Goal: Task Accomplishment & Management: Manage account settings

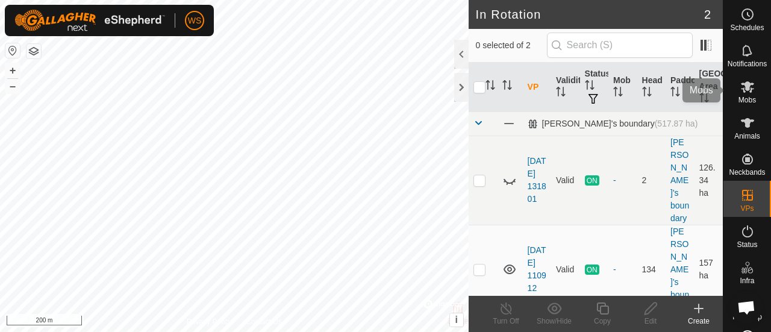
click at [741, 87] on icon at bounding box center [746, 86] width 13 height 11
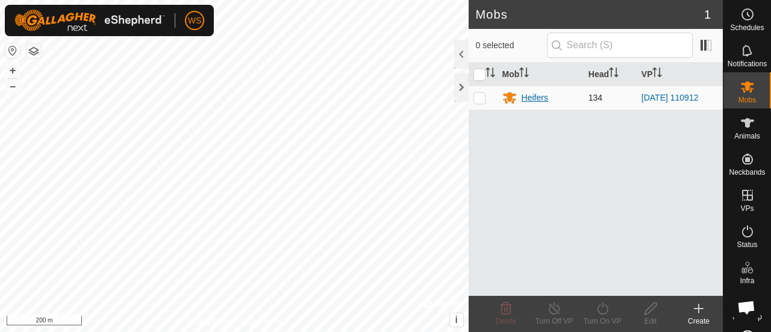
click at [529, 97] on div "Heifers" at bounding box center [534, 98] width 26 height 13
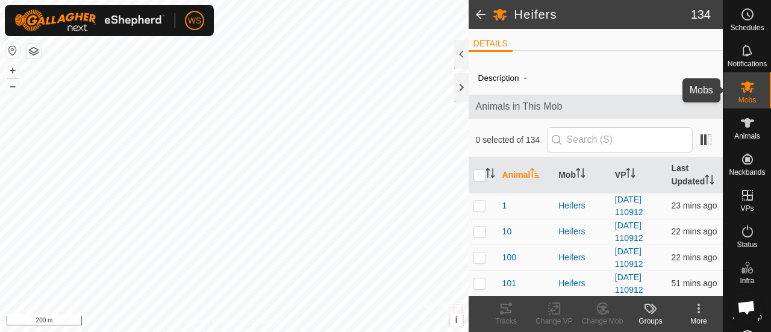
click at [743, 81] on icon at bounding box center [747, 86] width 14 height 14
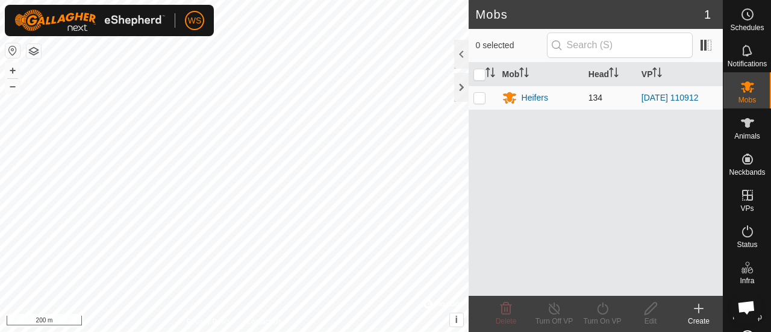
click at [479, 98] on p-checkbox at bounding box center [479, 98] width 12 height 10
checkbox input "true"
click at [701, 308] on icon at bounding box center [698, 308] width 14 height 14
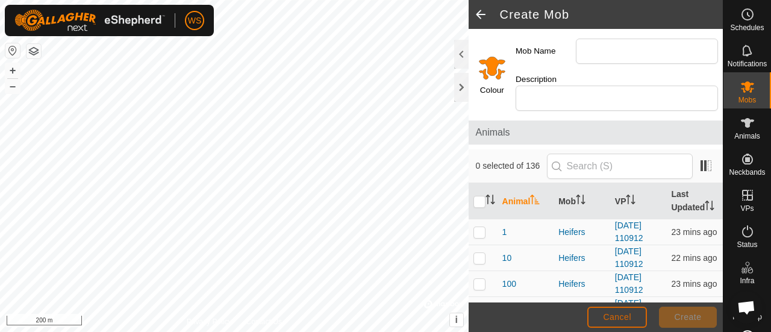
click at [613, 315] on span "Cancel" at bounding box center [617, 317] width 28 height 10
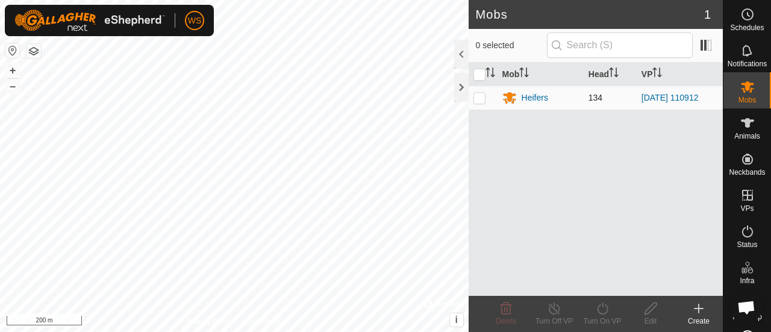
click at [478, 98] on p-checkbox at bounding box center [479, 98] width 12 height 10
checkbox input "true"
click at [674, 96] on link "[DATE] 110912" at bounding box center [669, 98] width 57 height 10
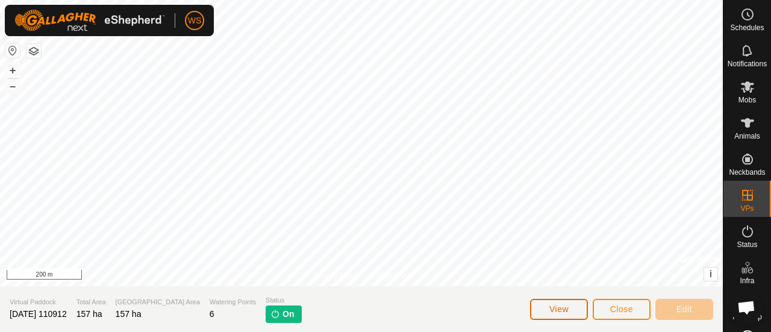
click at [559, 306] on span "View" at bounding box center [558, 309] width 19 height 10
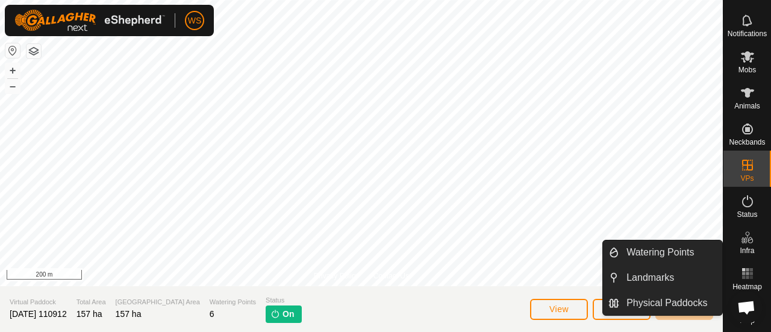
scroll to position [39, 0]
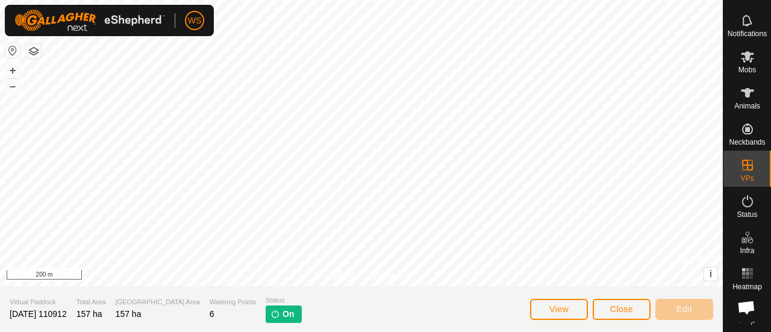
click at [740, 300] on icon at bounding box center [746, 306] width 13 height 13
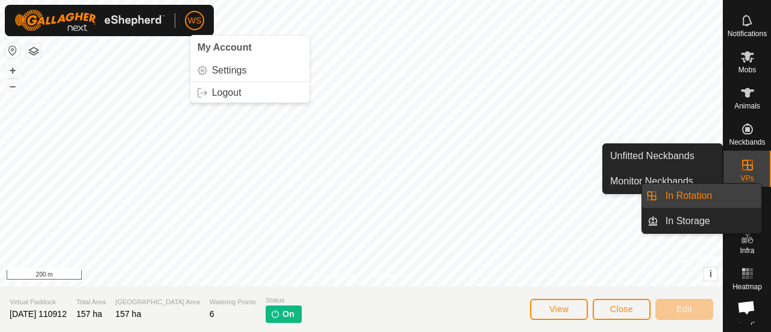
click at [741, 158] on icon at bounding box center [747, 165] width 14 height 14
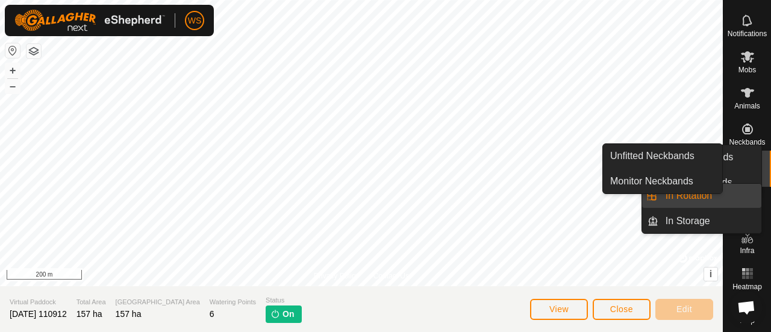
click at [747, 160] on icon at bounding box center [747, 165] width 11 height 11
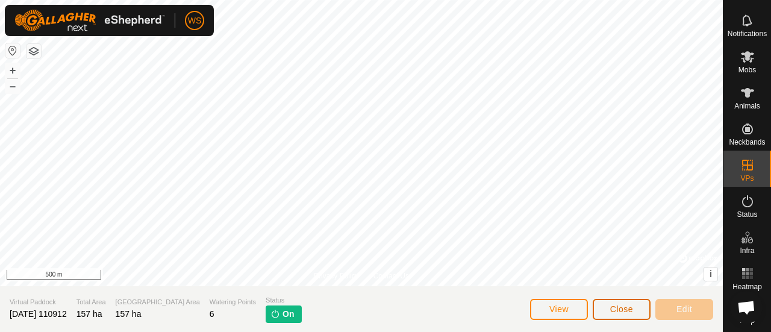
click at [635, 315] on button "Close" at bounding box center [621, 309] width 58 height 21
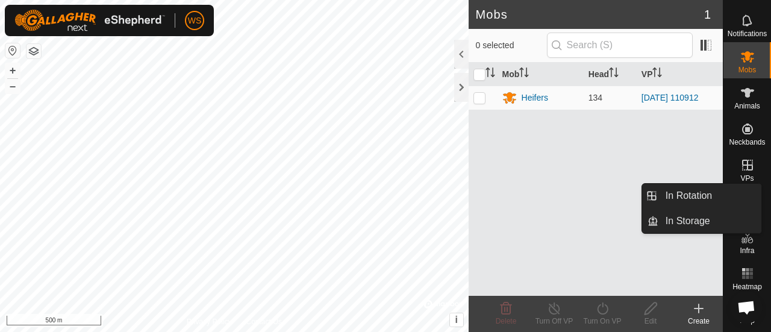
click at [740, 161] on icon at bounding box center [747, 165] width 14 height 14
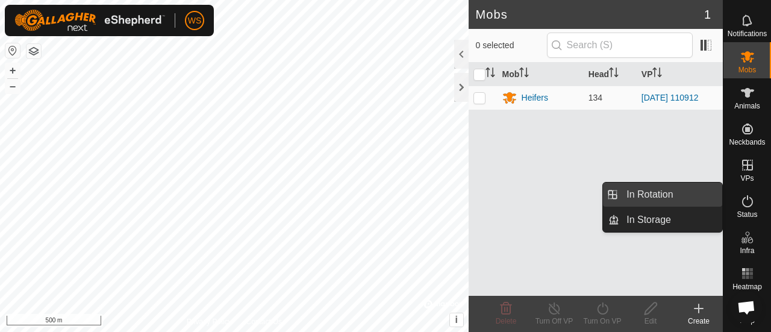
click at [662, 197] on link "In Rotation" at bounding box center [670, 194] width 103 height 24
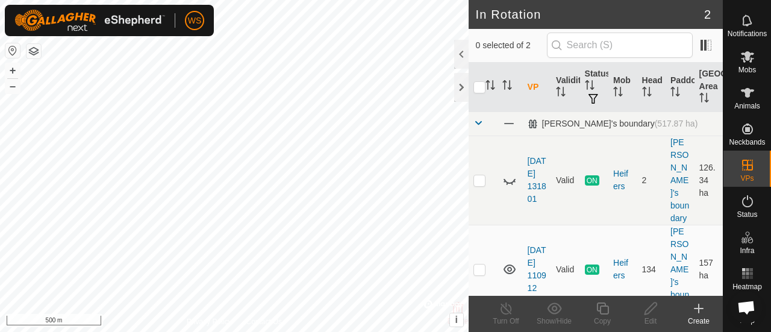
click at [695, 310] on icon at bounding box center [698, 308] width 14 height 14
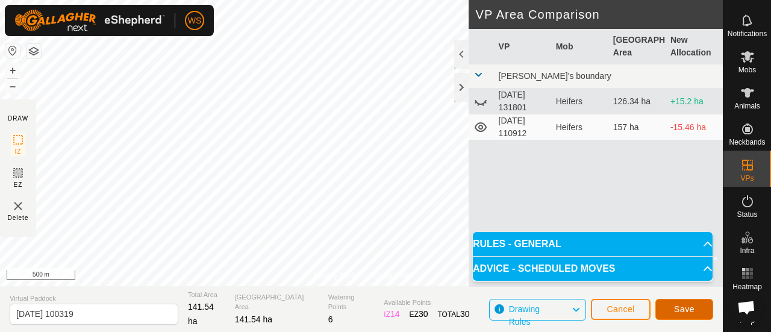
click at [685, 307] on span "Save" at bounding box center [684, 309] width 20 height 10
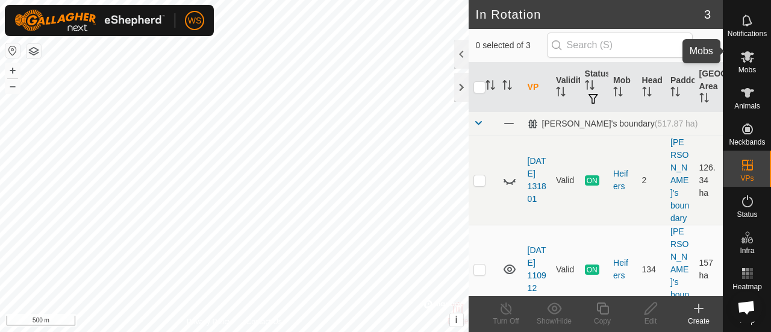
click at [742, 51] on icon at bounding box center [746, 56] width 13 height 11
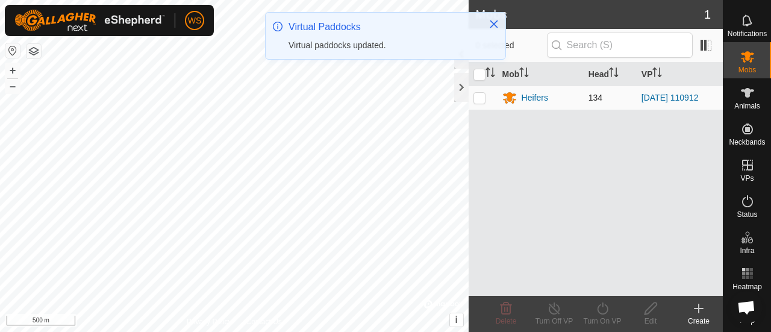
click at [483, 94] on p-checkbox at bounding box center [479, 98] width 12 height 10
checkbox input "true"
click at [600, 312] on icon at bounding box center [602, 308] width 15 height 14
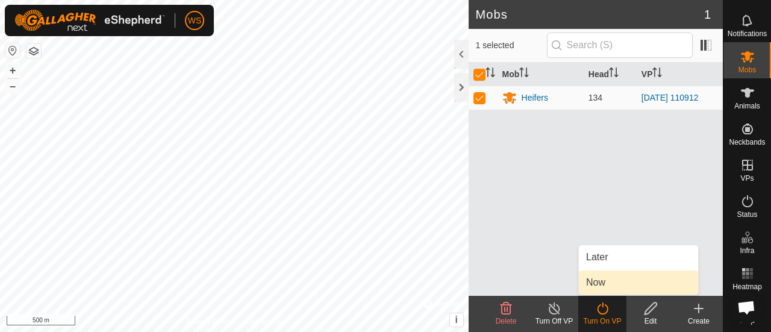
click at [601, 285] on link "Now" at bounding box center [638, 282] width 119 height 24
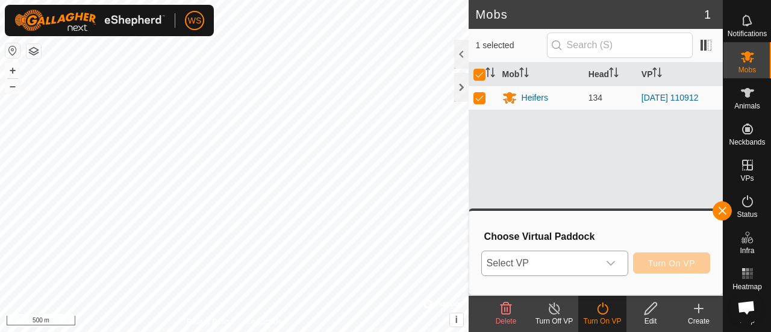
click at [597, 259] on span "Select VP" at bounding box center [540, 263] width 117 height 24
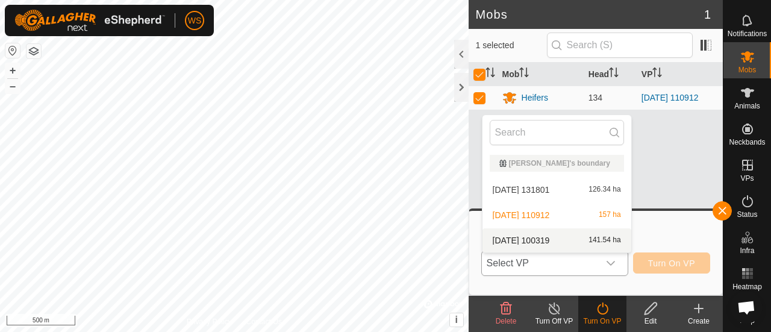
click at [577, 238] on li "2025-09-23 100319 141.54 ha" at bounding box center [556, 240] width 149 height 24
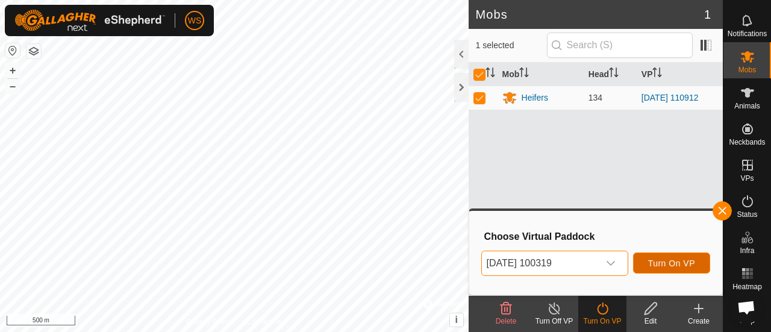
click at [675, 263] on span "Turn On VP" at bounding box center [671, 263] width 47 height 10
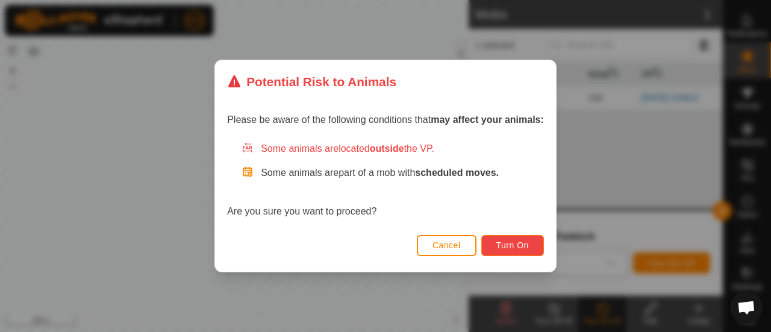
click at [513, 243] on span "Turn On" at bounding box center [512, 245] width 33 height 10
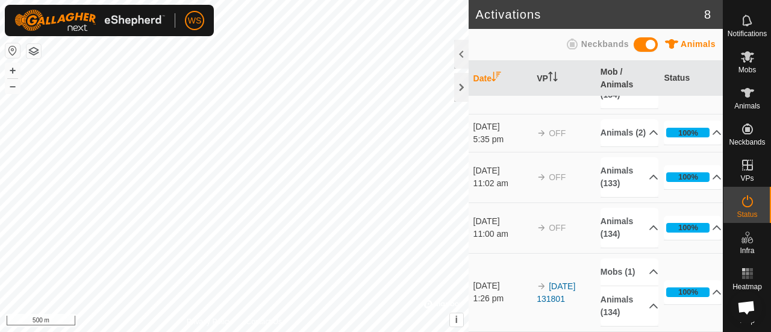
scroll to position [285, 0]
click at [463, 81] on div at bounding box center [461, 87] width 14 height 29
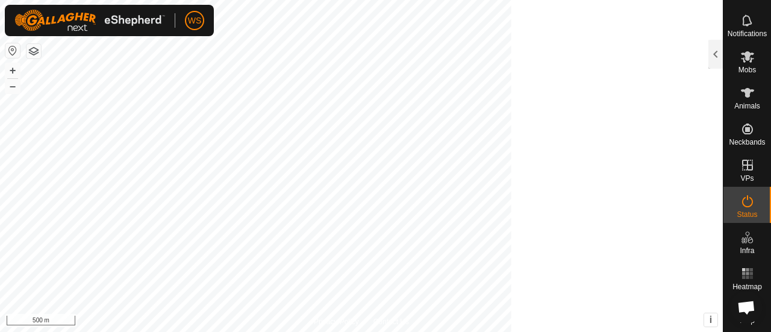
scroll to position [786, 0]
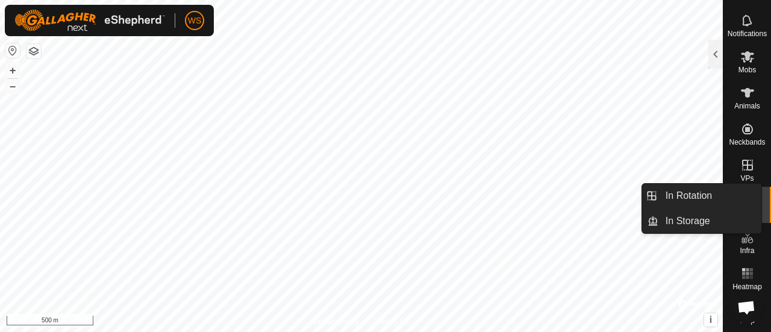
click at [741, 158] on icon at bounding box center [747, 165] width 14 height 14
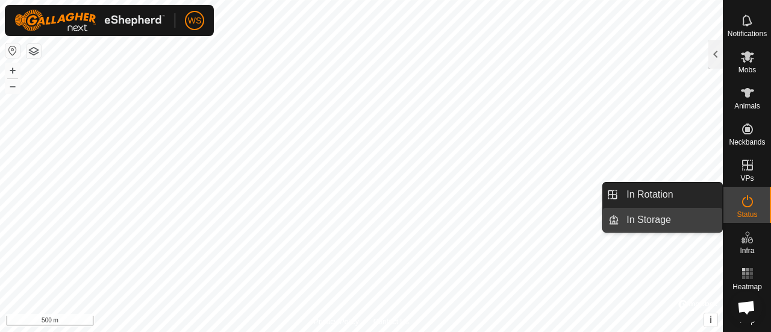
click at [642, 213] on link "In Storage" at bounding box center [670, 220] width 103 height 24
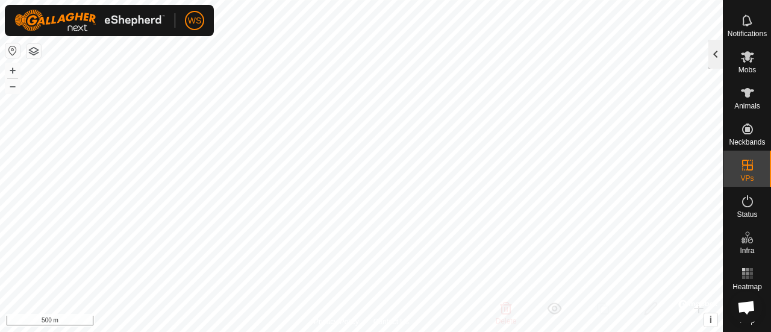
click at [715, 43] on div at bounding box center [715, 54] width 14 height 29
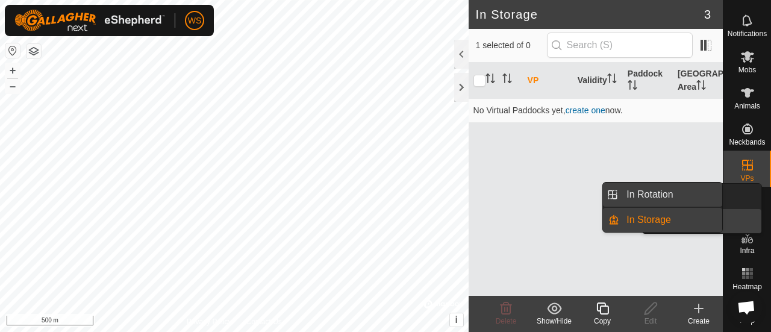
click at [704, 192] on link "In Rotation" at bounding box center [670, 194] width 103 height 24
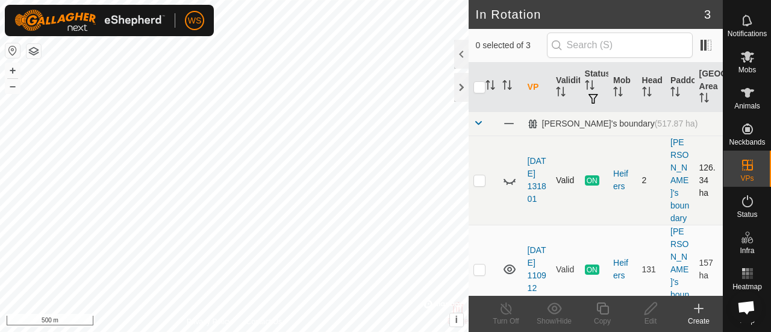
click at [485, 175] on p-tablecheckbox at bounding box center [479, 180] width 12 height 10
click at [474, 175] on p-checkbox at bounding box center [479, 180] width 12 height 10
click at [476, 175] on p-checkbox at bounding box center [479, 180] width 12 height 10
click at [478, 175] on p-checkbox at bounding box center [479, 180] width 12 height 10
checkbox input "false"
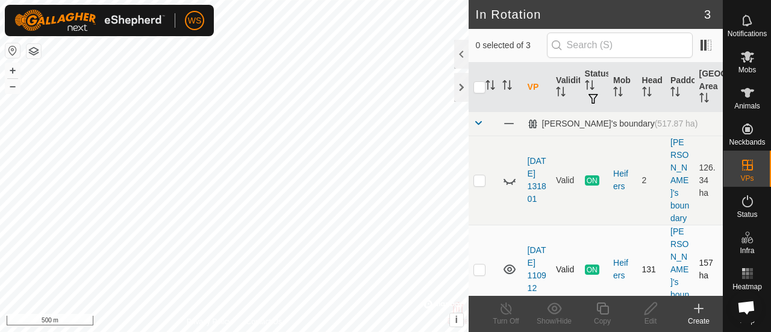
click at [482, 264] on p-checkbox at bounding box center [479, 269] width 12 height 10
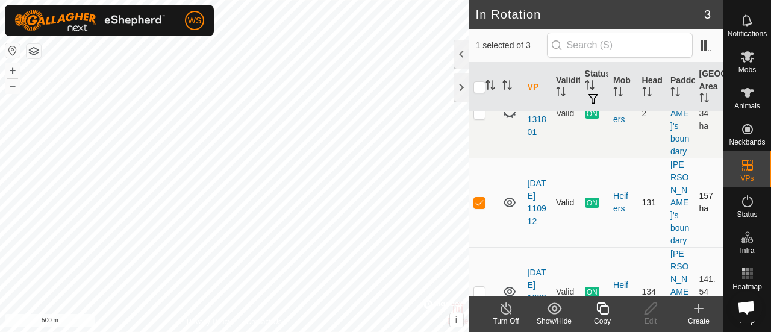
scroll to position [67, 0]
click at [480, 197] on p-checkbox at bounding box center [479, 202] width 12 height 10
checkbox input "false"
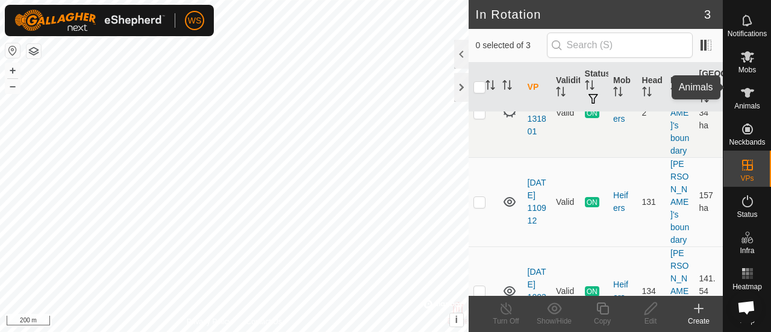
click at [741, 88] on icon at bounding box center [746, 93] width 13 height 10
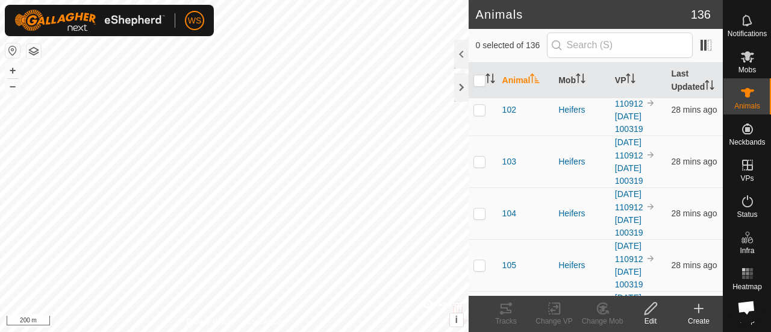
scroll to position [232, 0]
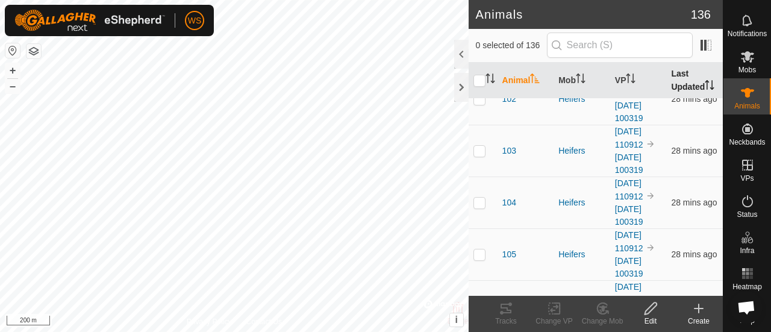
click at [678, 75] on th "Last Updated" at bounding box center [694, 81] width 57 height 36
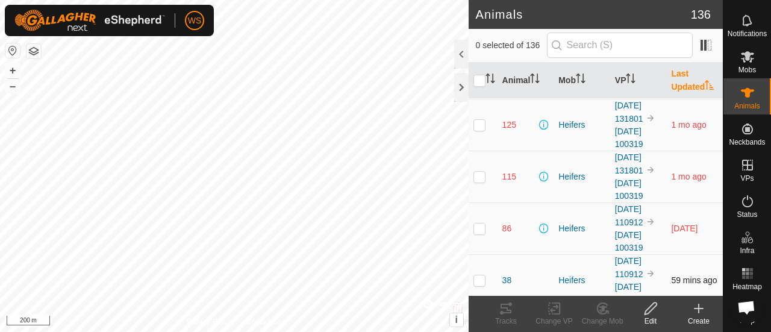
scroll to position [0, 0]
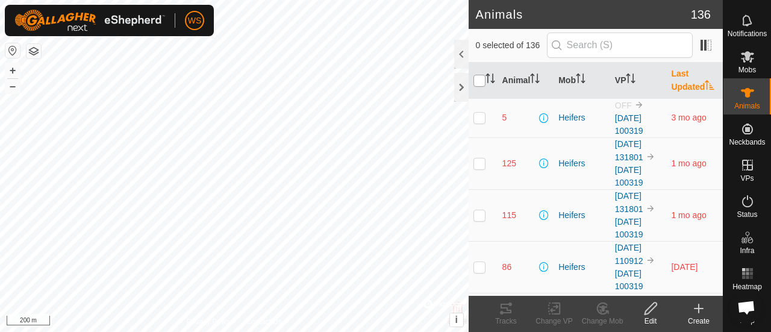
click at [478, 78] on input "checkbox" at bounding box center [479, 81] width 12 height 12
checkbox input "true"
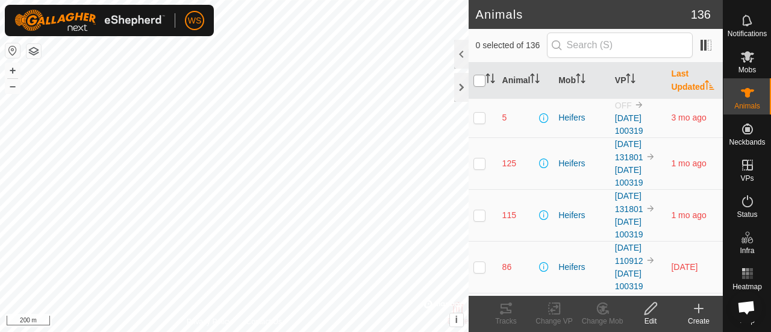
checkbox input "true"
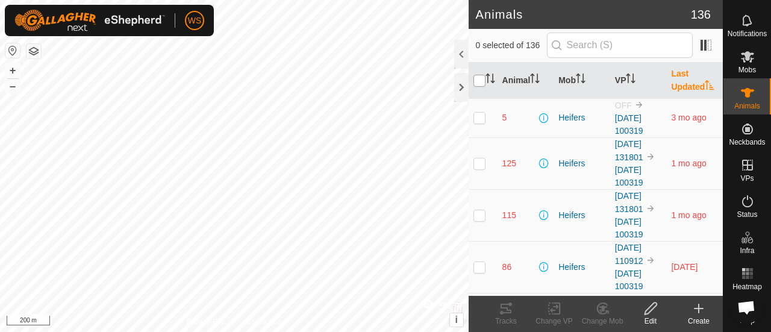
checkbox input "true"
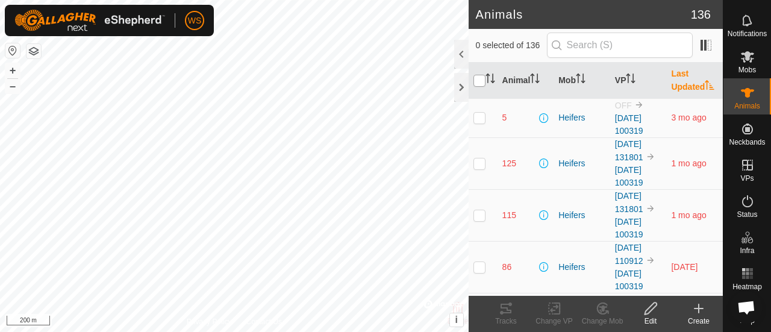
checkbox input "true"
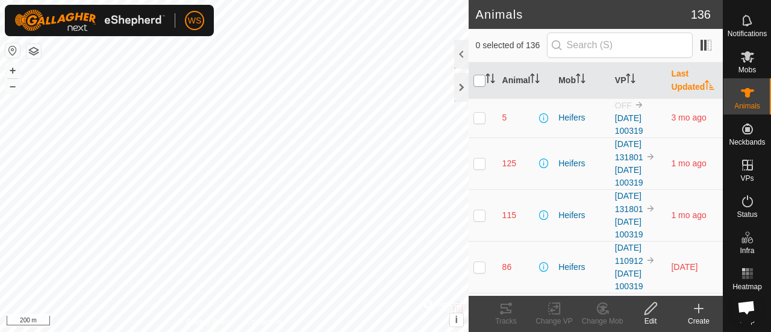
checkbox input "true"
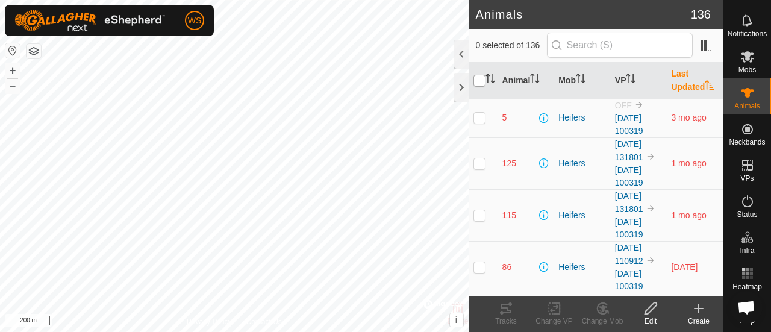
checkbox input "true"
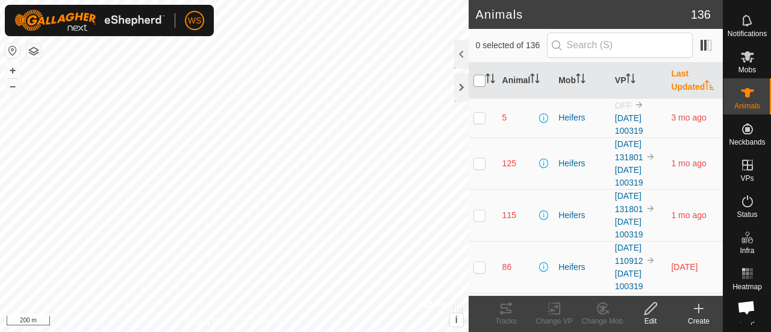
checkbox input "true"
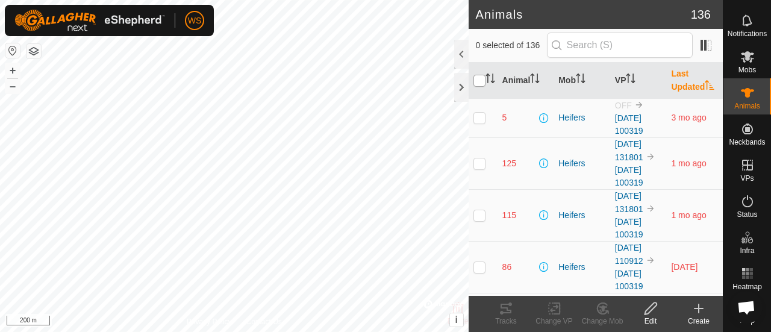
checkbox input "true"
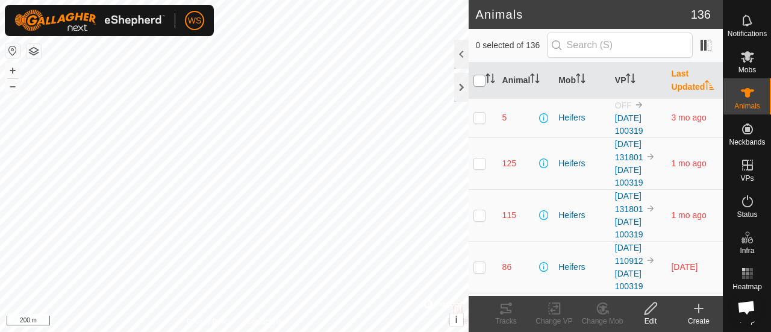
checkbox input "true"
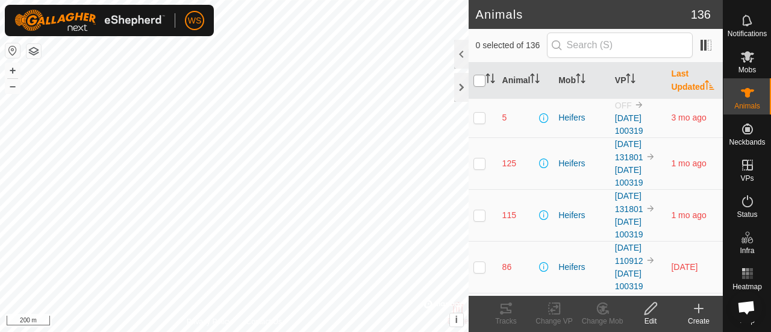
checkbox input "true"
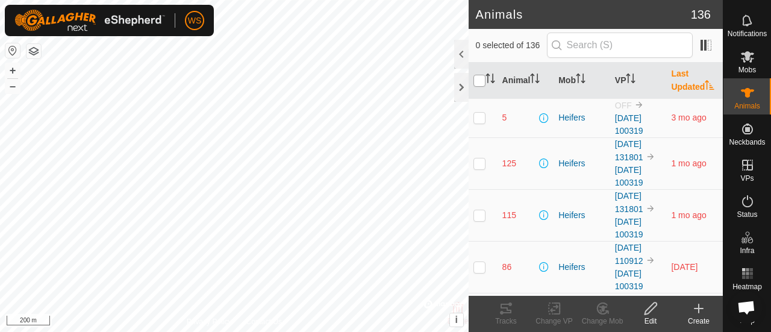
checkbox input "true"
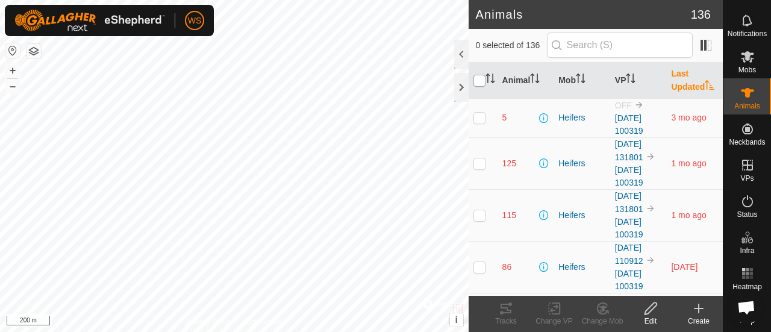
checkbox input "true"
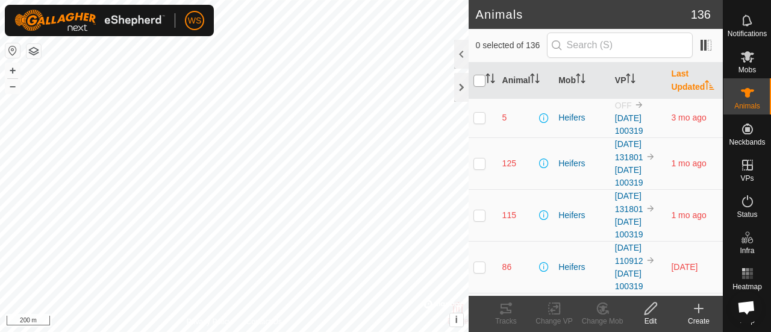
checkbox input "true"
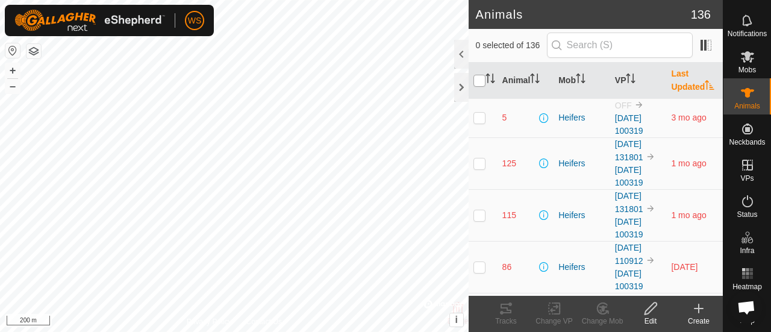
checkbox input "true"
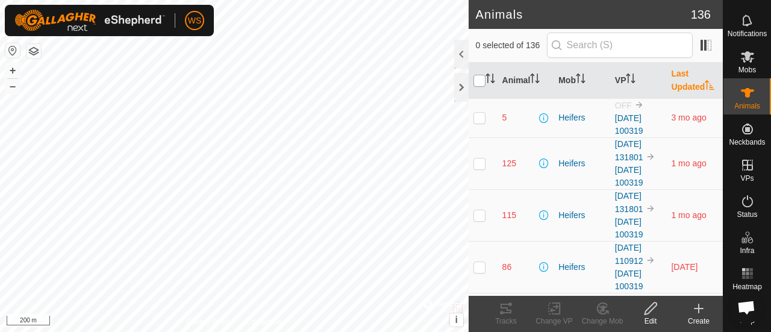
checkbox input "true"
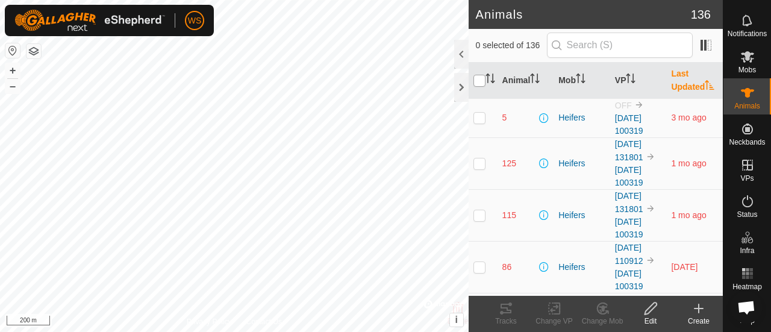
checkbox input "true"
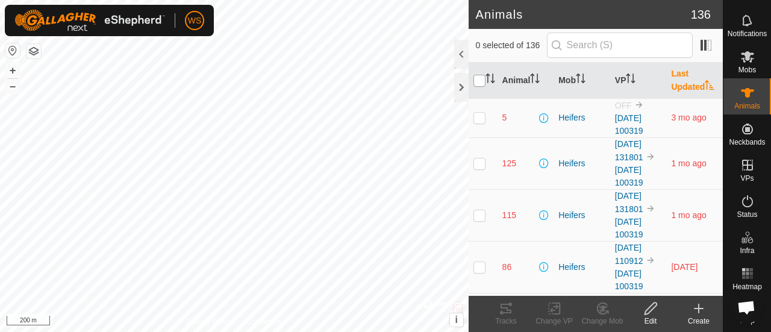
checkbox input "true"
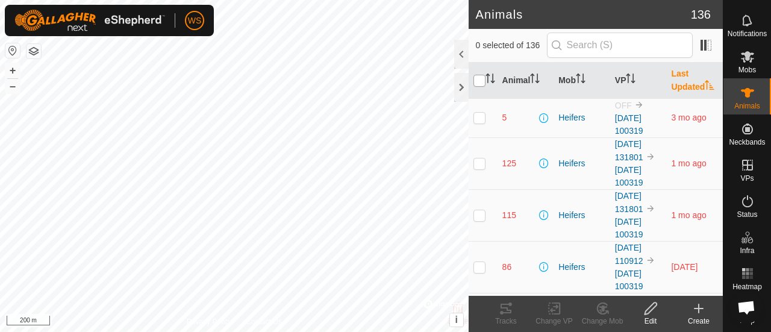
checkbox input "true"
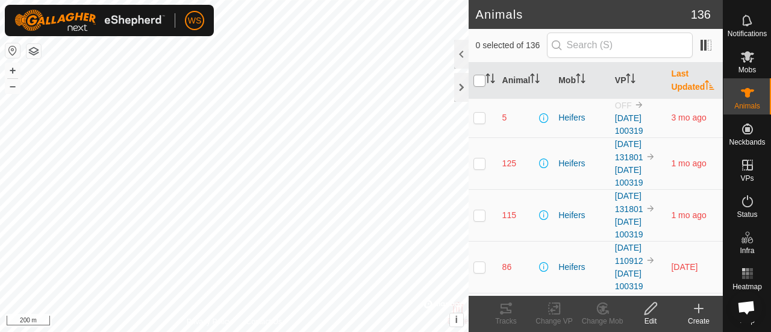
checkbox input "true"
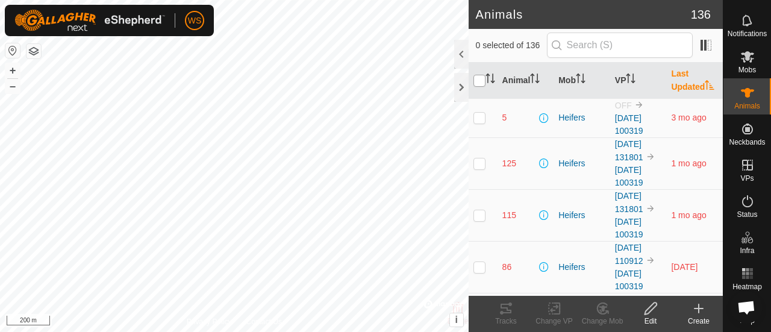
checkbox input "true"
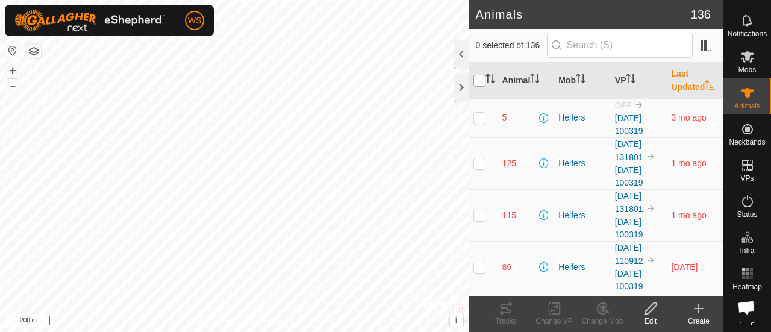
checkbox input "true"
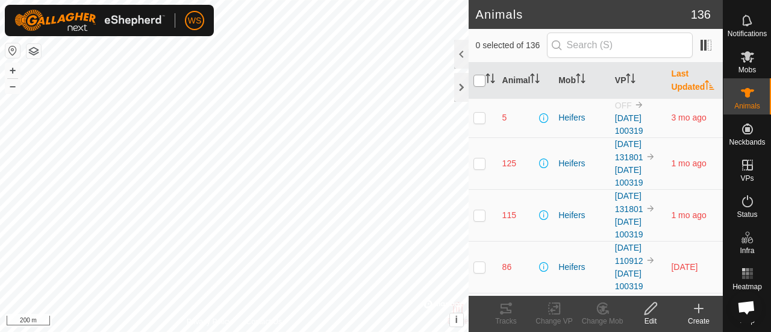
checkbox input "true"
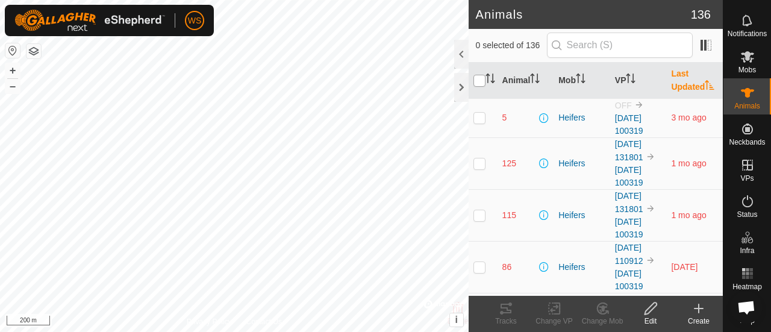
checkbox input "true"
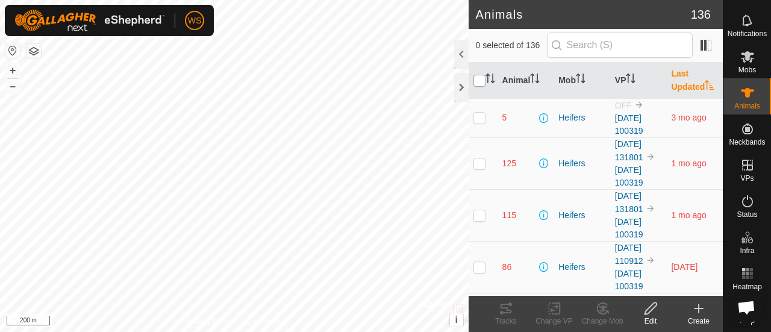
checkbox input "true"
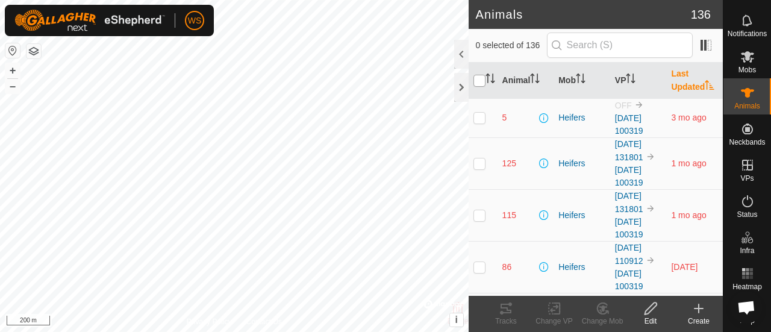
checkbox input "true"
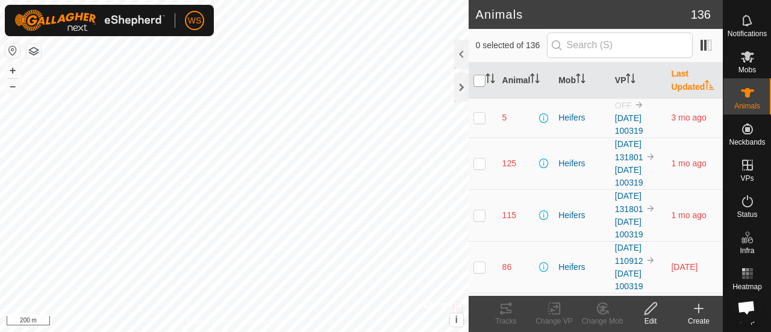
checkbox input "true"
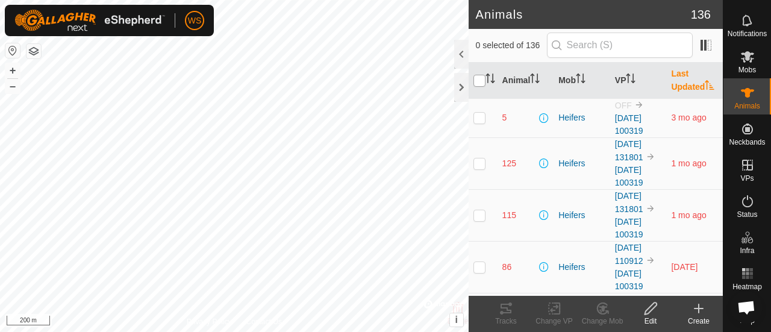
checkbox input "true"
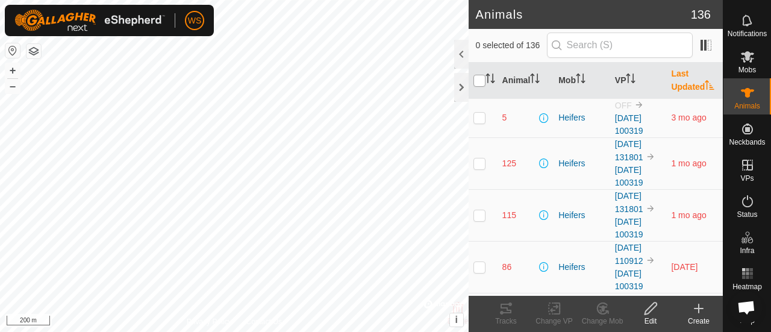
checkbox input "true"
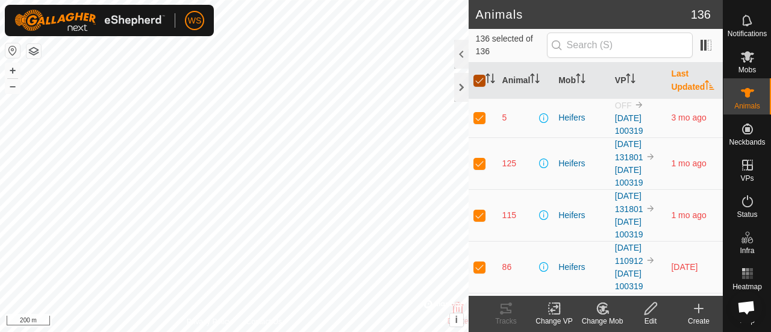
click at [478, 76] on input "checkbox" at bounding box center [479, 81] width 12 height 12
checkbox input "false"
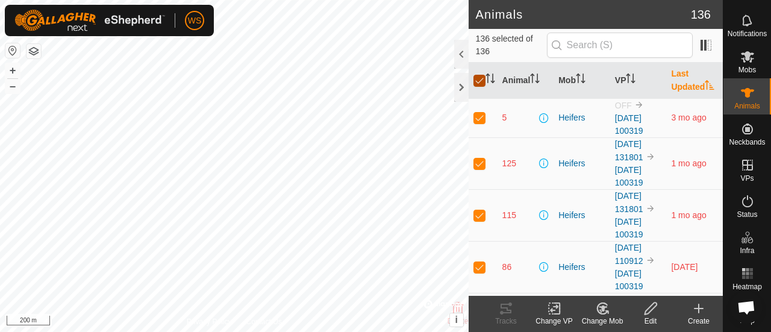
checkbox input "false"
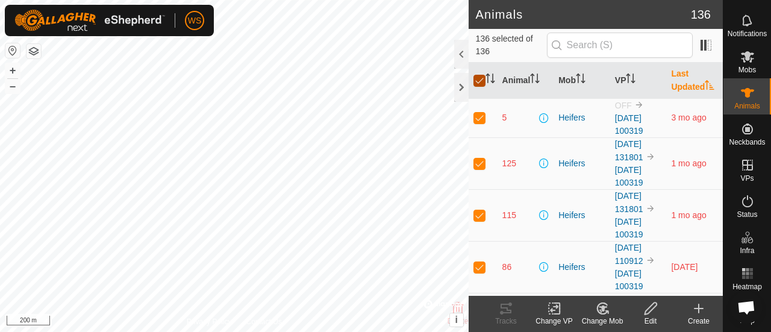
checkbox input "false"
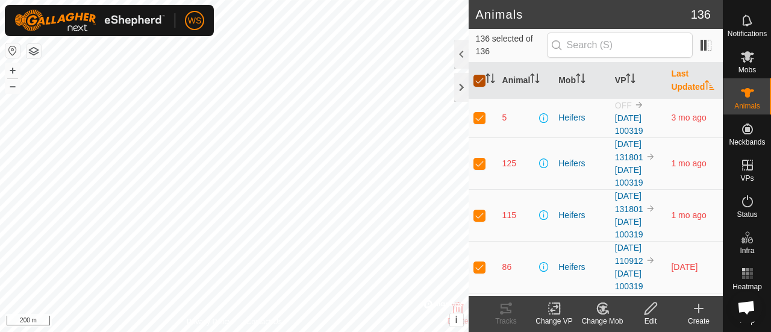
checkbox input "false"
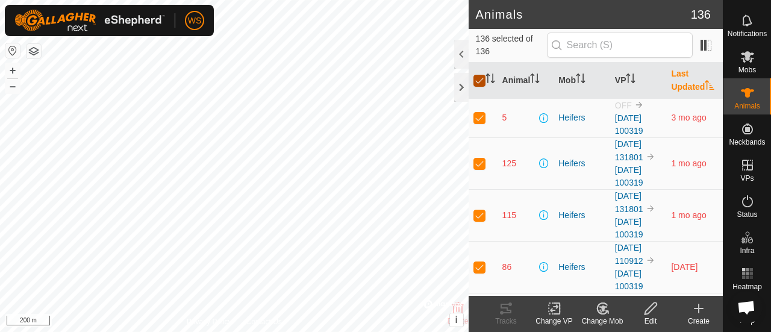
checkbox input "false"
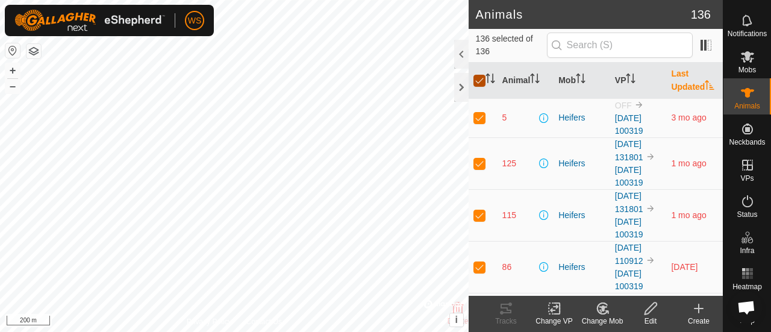
checkbox input "false"
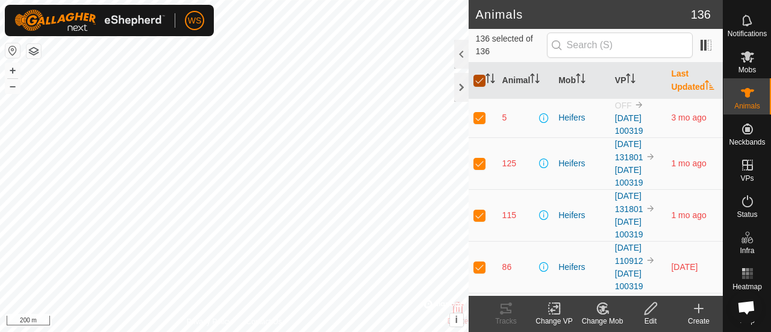
checkbox input "false"
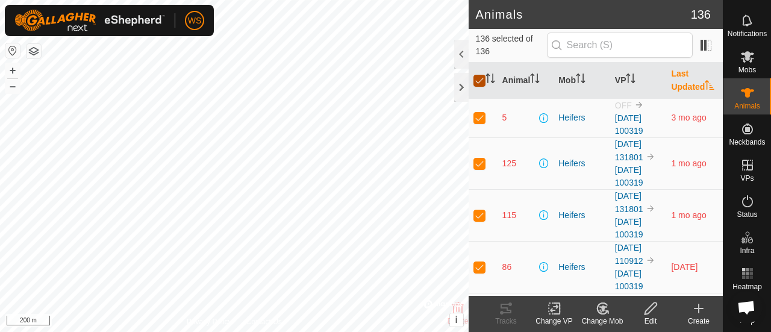
checkbox input "false"
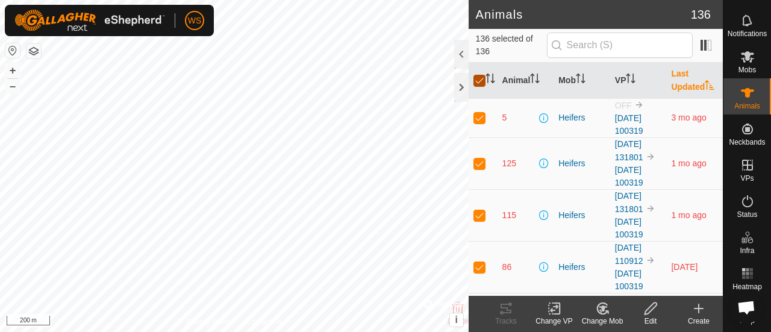
checkbox input "false"
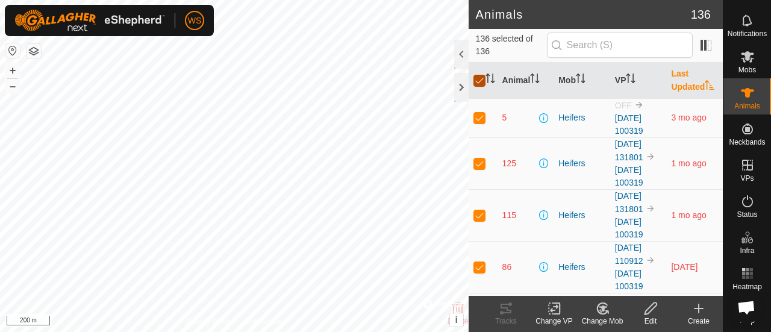
checkbox input "false"
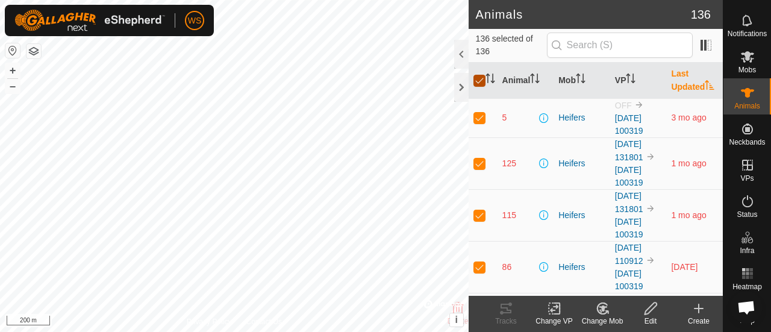
checkbox input "false"
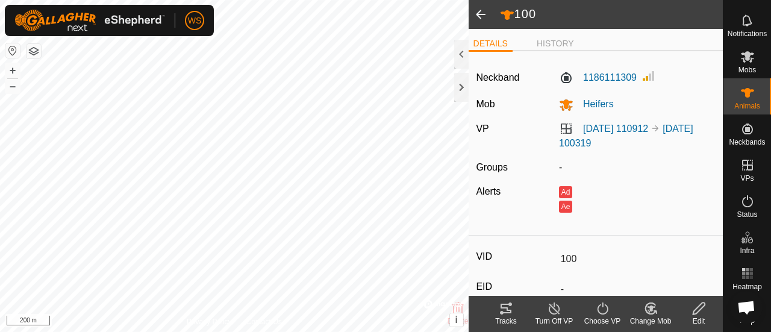
click at [697, 310] on icon at bounding box center [698, 308] width 15 height 14
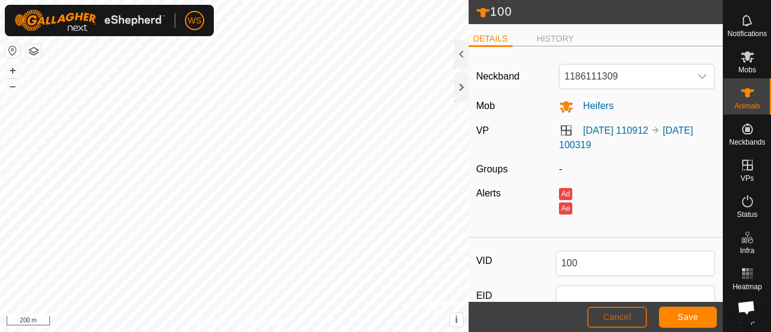
click at [625, 315] on span "Cancel" at bounding box center [617, 317] width 28 height 10
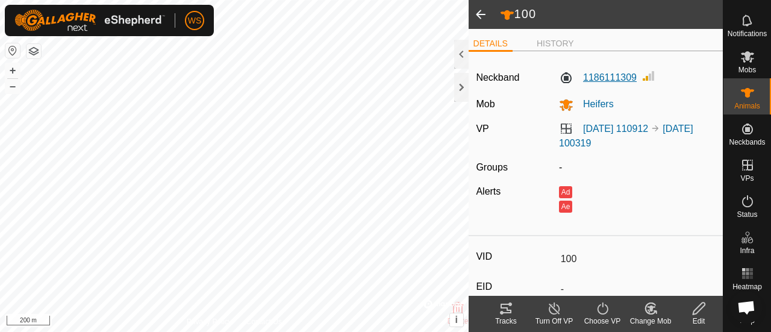
click at [604, 71] on label "1186111309" at bounding box center [598, 77] width 78 height 14
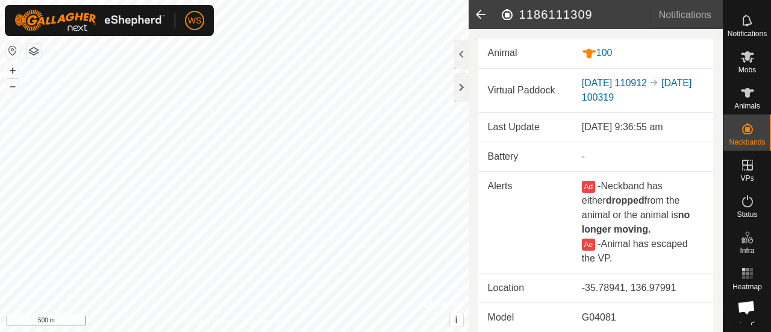
click at [737, 30] on span "Notifications" at bounding box center [746, 33] width 39 height 7
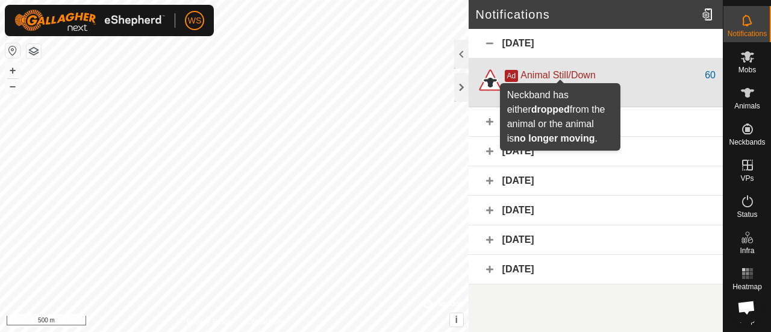
click at [593, 70] on span "Animal Still/Down" at bounding box center [557, 75] width 75 height 10
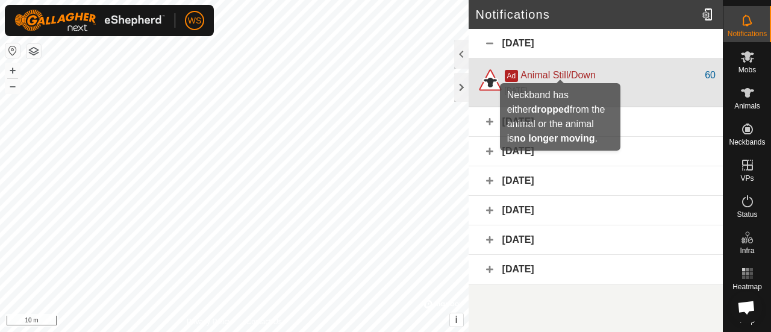
click at [581, 74] on span "Animal Still/Down" at bounding box center [557, 75] width 75 height 10
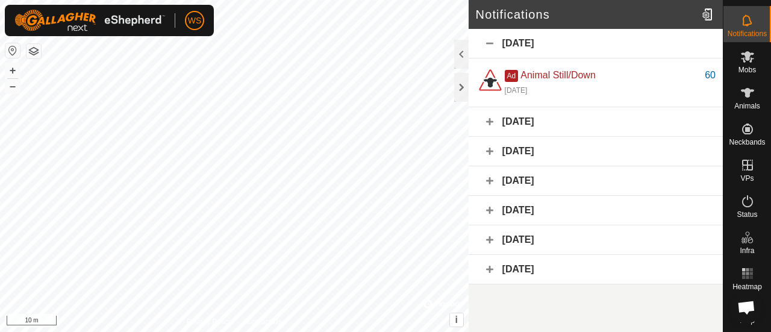
click at [489, 46] on div "19 September 2025" at bounding box center [595, 43] width 254 height 29
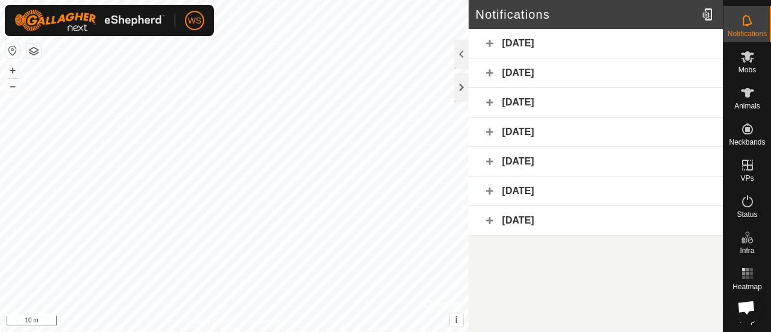
click at [479, 43] on div "19 September 2025" at bounding box center [595, 43] width 254 height 29
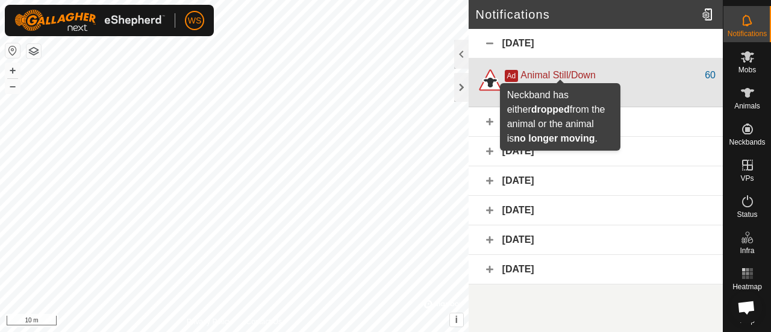
click at [548, 70] on span "Animal Still/Down" at bounding box center [557, 75] width 75 height 10
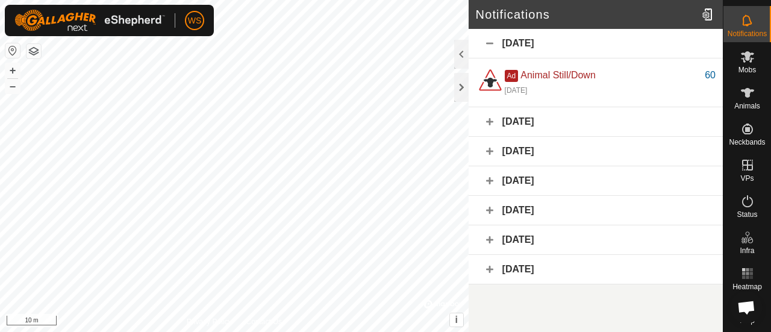
click at [488, 122] on div "12 September 2025" at bounding box center [595, 121] width 254 height 29
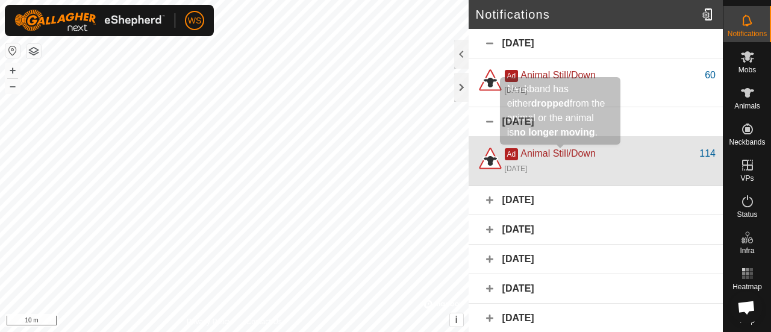
click at [564, 154] on span "Animal Still/Down" at bounding box center [557, 153] width 75 height 10
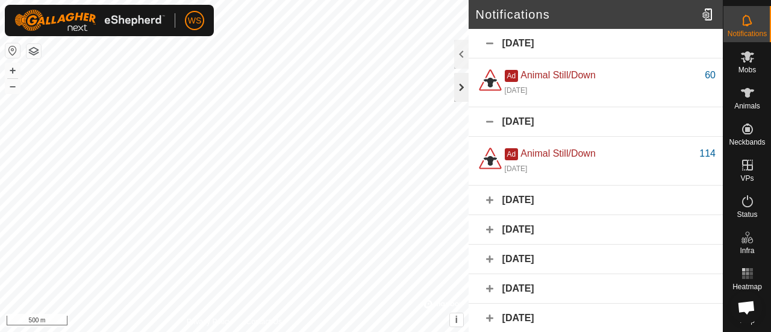
click at [461, 95] on div at bounding box center [461, 87] width 14 height 29
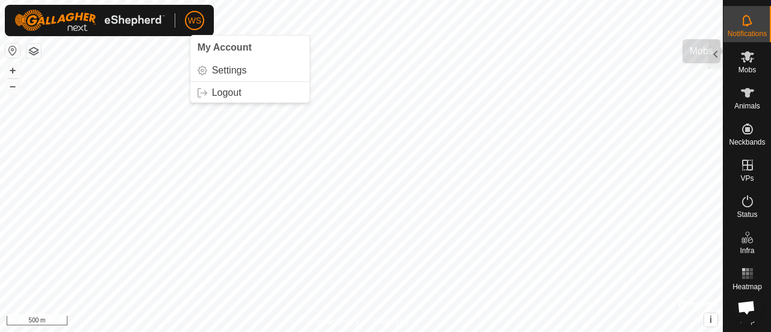
click at [741, 66] on span "Mobs" at bounding box center [746, 69] width 17 height 7
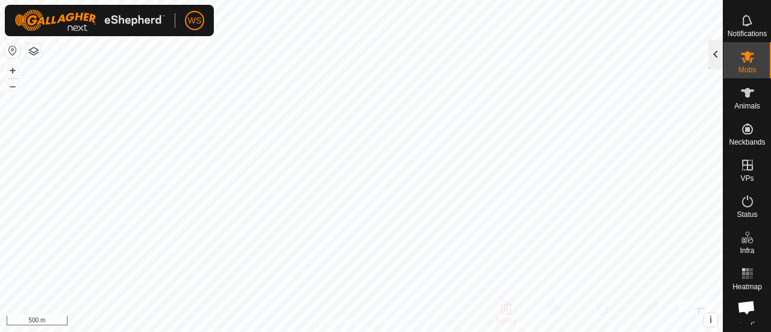
click at [719, 54] on div at bounding box center [715, 54] width 14 height 29
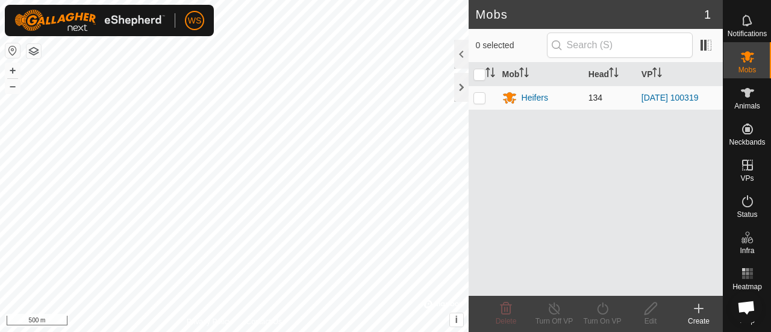
click at [485, 97] on p-tablecheckbox at bounding box center [479, 98] width 12 height 10
click at [663, 97] on link "[DATE] 100319" at bounding box center [669, 98] width 57 height 10
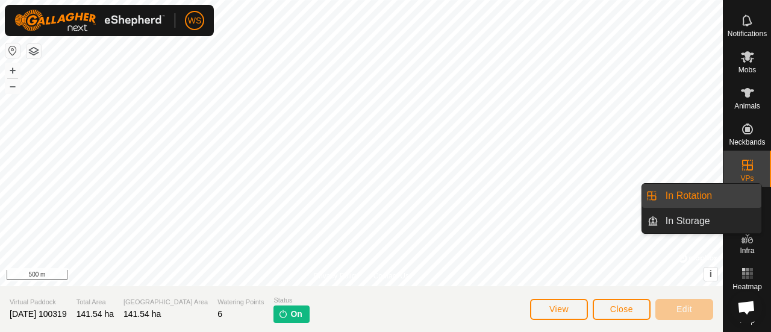
click at [740, 160] on icon at bounding box center [747, 165] width 14 height 14
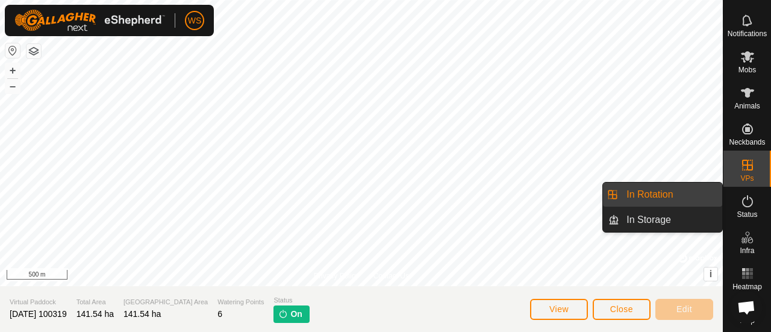
click at [639, 190] on link "In Rotation" at bounding box center [670, 194] width 103 height 24
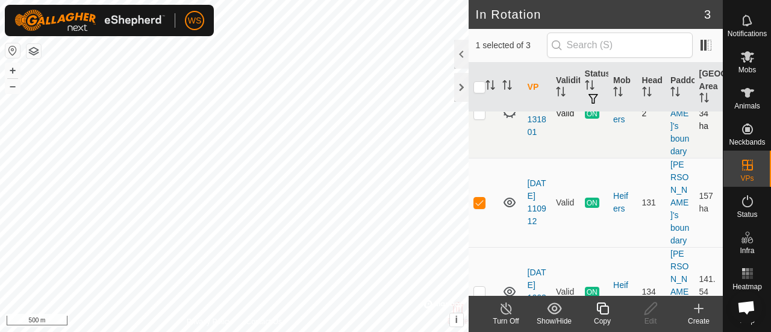
scroll to position [67, 0]
click at [585, 197] on span "ON" at bounding box center [592, 202] width 14 height 10
click at [745, 194] on icon at bounding box center [747, 201] width 14 height 14
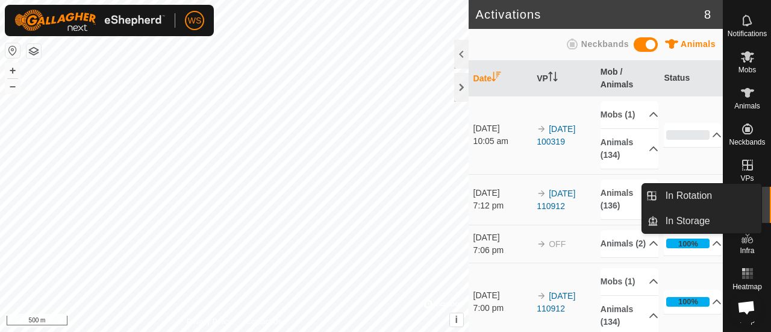
click at [740, 159] on icon at bounding box center [747, 165] width 14 height 14
click at [740, 158] on icon at bounding box center [747, 165] width 14 height 14
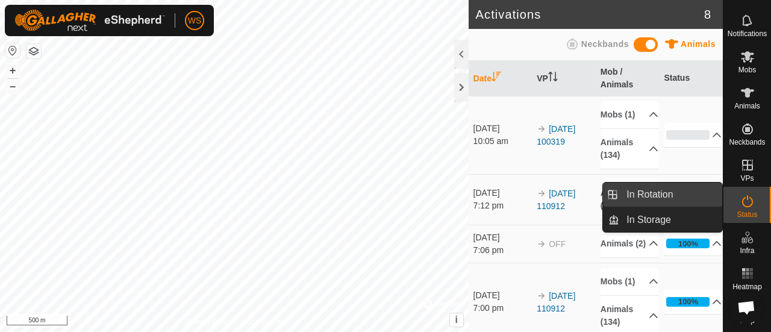
click at [691, 198] on link "In Rotation" at bounding box center [670, 194] width 103 height 24
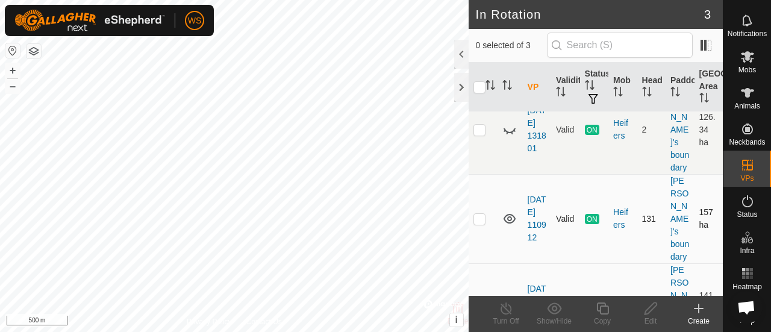
scroll to position [67, 0]
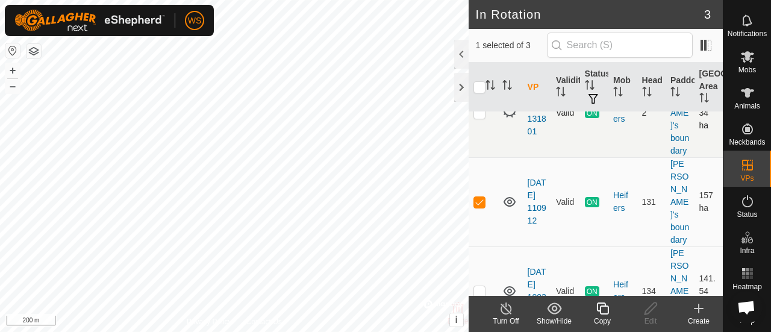
click at [479, 117] on p-checkbox at bounding box center [479, 113] width 12 height 10
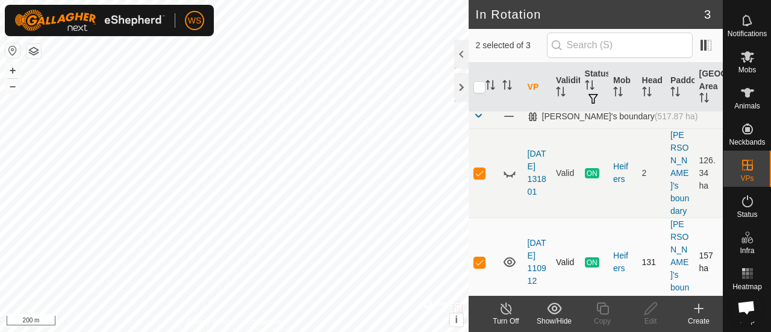
click at [481, 257] on p-checkbox at bounding box center [479, 262] width 12 height 10
click at [476, 168] on p-checkbox at bounding box center [479, 173] width 12 height 10
click at [509, 166] on icon at bounding box center [509, 173] width 14 height 14
click at [478, 168] on p-checkbox at bounding box center [479, 173] width 12 height 10
click at [477, 168] on p-checkbox at bounding box center [479, 173] width 12 height 10
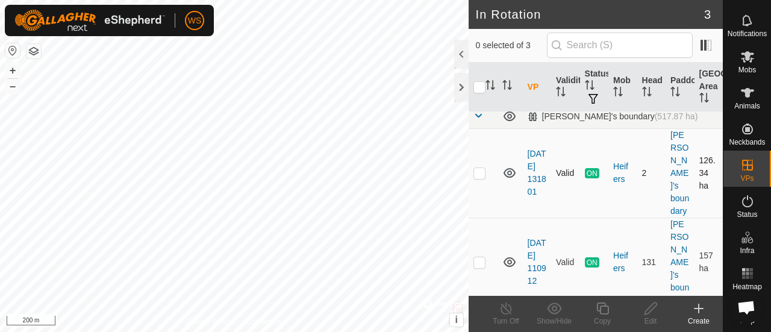
click at [480, 169] on p-checkbox at bounding box center [479, 173] width 12 height 10
click at [638, 167] on td "2" at bounding box center [651, 172] width 28 height 89
click at [618, 163] on div "Heifers" at bounding box center [622, 172] width 19 height 25
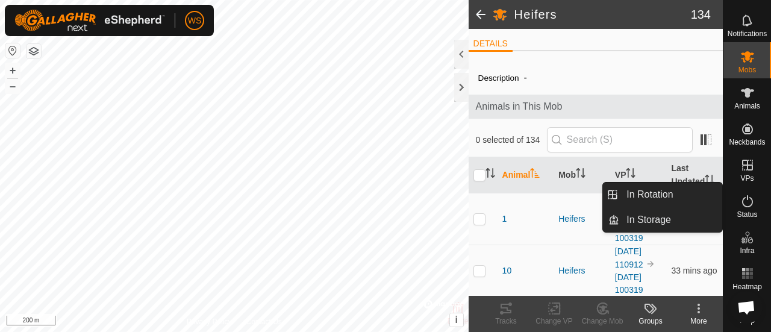
click at [742, 160] on icon at bounding box center [747, 165] width 11 height 11
click at [656, 192] on link "In Rotation" at bounding box center [670, 194] width 103 height 24
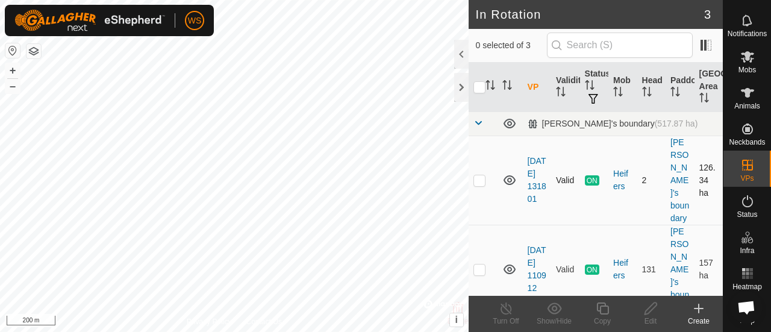
click at [478, 175] on p-checkbox at bounding box center [479, 180] width 12 height 10
click at [506, 310] on line at bounding box center [506, 309] width 10 height 10
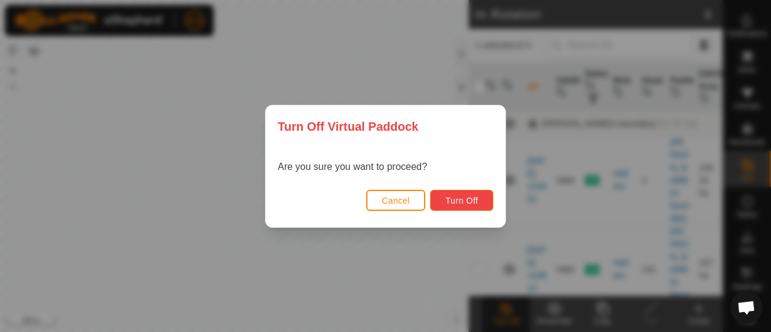
click at [457, 200] on span "Turn Off" at bounding box center [461, 201] width 33 height 10
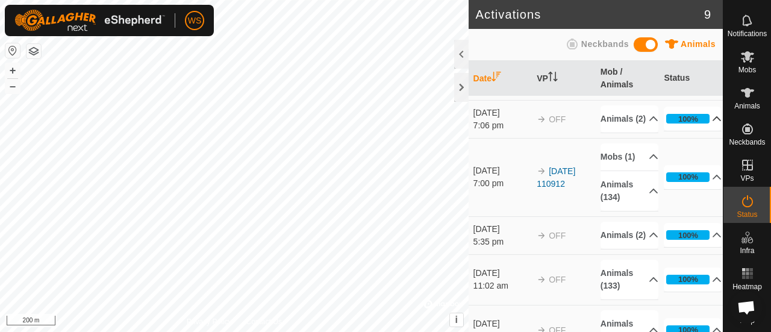
scroll to position [95, 0]
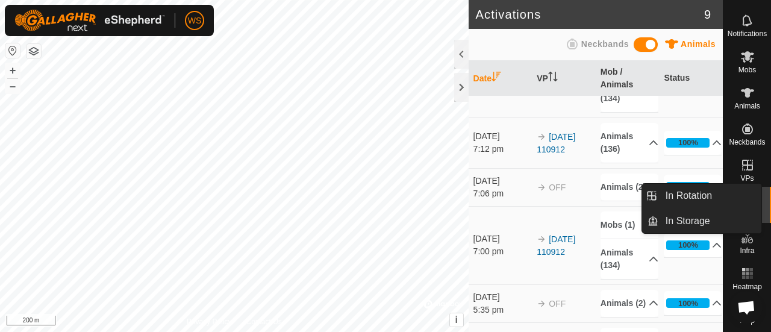
click at [736, 155] on es-virtualpaddocks-svg-icon at bounding box center [747, 164] width 22 height 19
click at [740, 159] on icon at bounding box center [747, 165] width 14 height 14
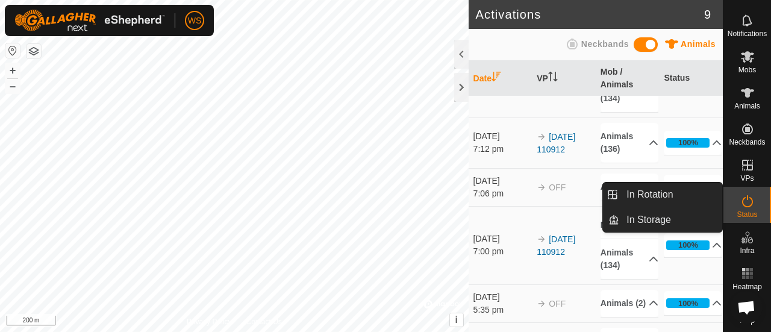
click at [678, 197] on link "In Rotation" at bounding box center [670, 194] width 103 height 24
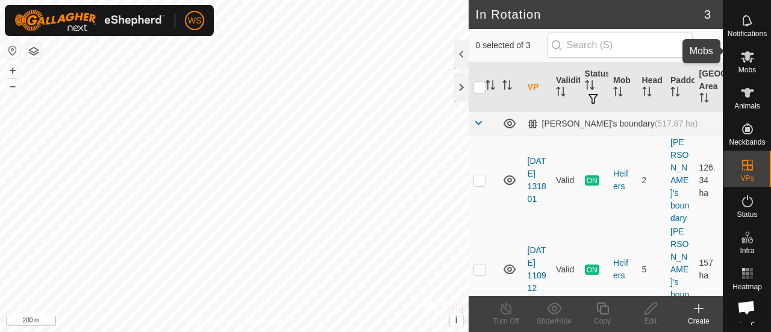
click at [744, 51] on icon at bounding box center [747, 56] width 14 height 14
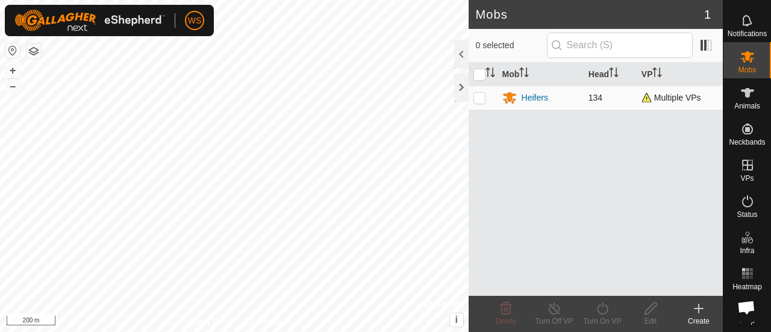
click at [483, 96] on p-checkbox at bounding box center [479, 98] width 12 height 10
click at [476, 100] on p-checkbox at bounding box center [479, 98] width 12 height 10
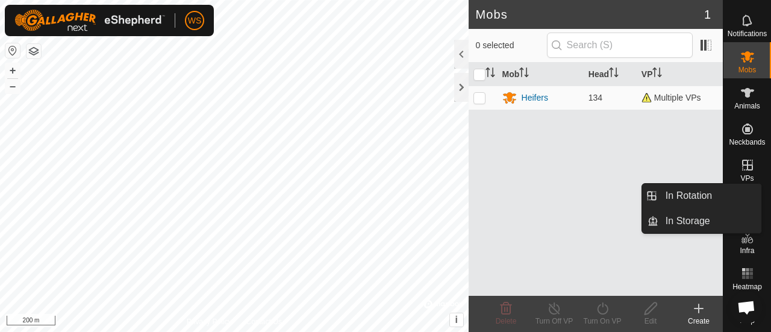
click at [742, 160] on icon at bounding box center [747, 165] width 11 height 11
click at [740, 162] on icon at bounding box center [747, 165] width 14 height 14
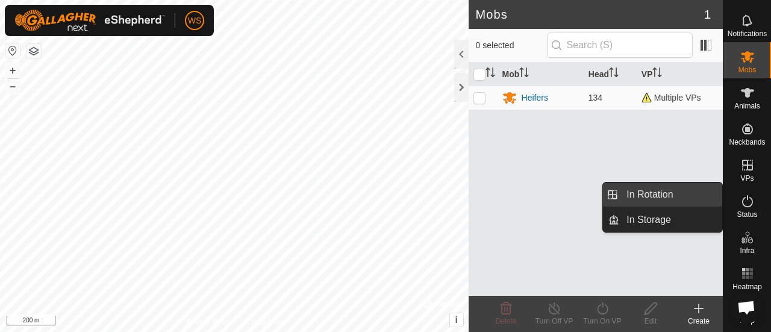
click at [655, 193] on link "In Rotation" at bounding box center [670, 194] width 103 height 24
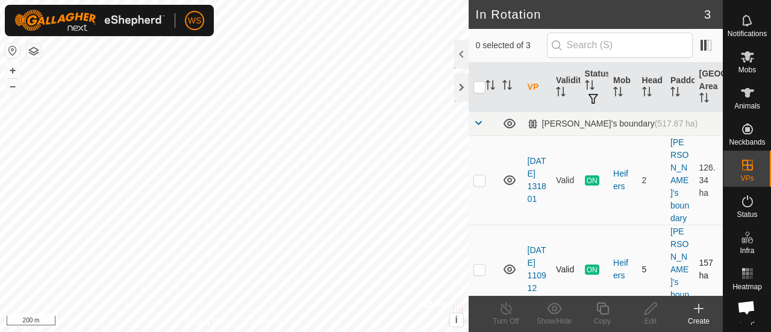
scroll to position [67, 0]
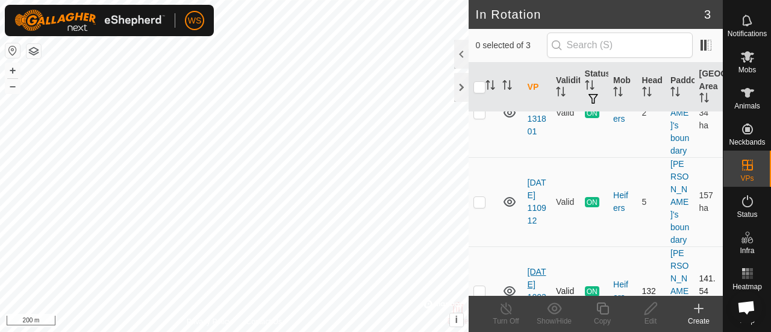
click at [529, 267] on link "[DATE] 100319" at bounding box center [536, 291] width 19 height 48
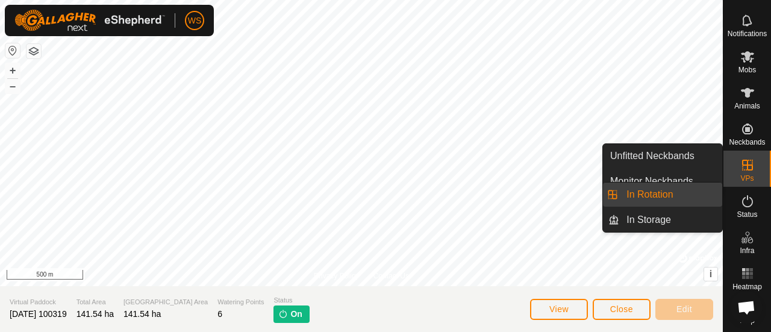
click at [642, 194] on link "In Rotation" at bounding box center [670, 194] width 103 height 24
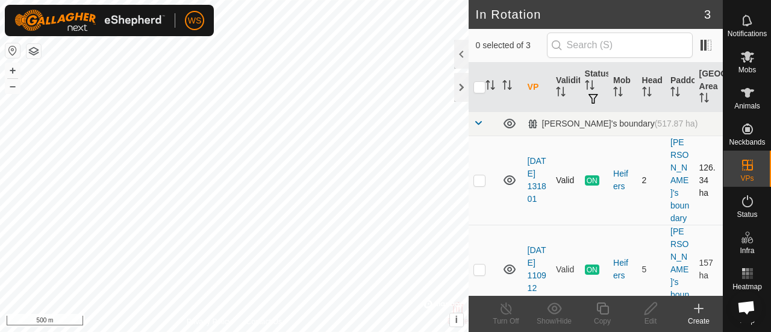
click at [478, 175] on p-checkbox at bounding box center [479, 180] width 12 height 10
click at [503, 309] on icon at bounding box center [505, 308] width 15 height 14
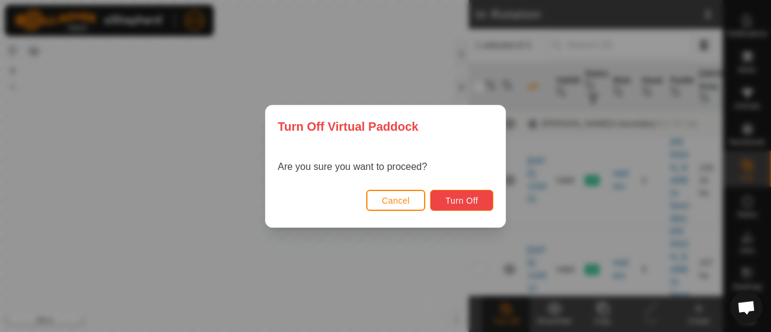
click at [449, 196] on span "Turn Off" at bounding box center [461, 201] width 33 height 10
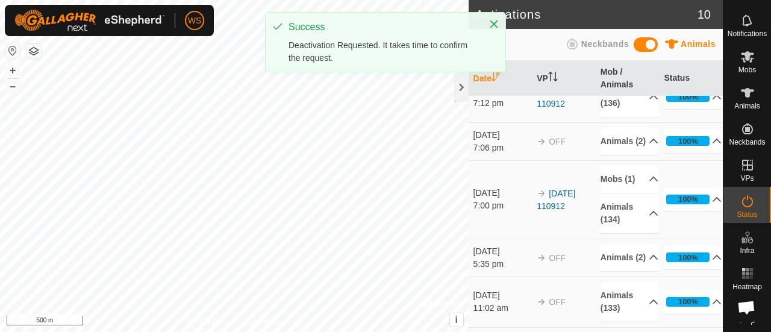
scroll to position [181, 0]
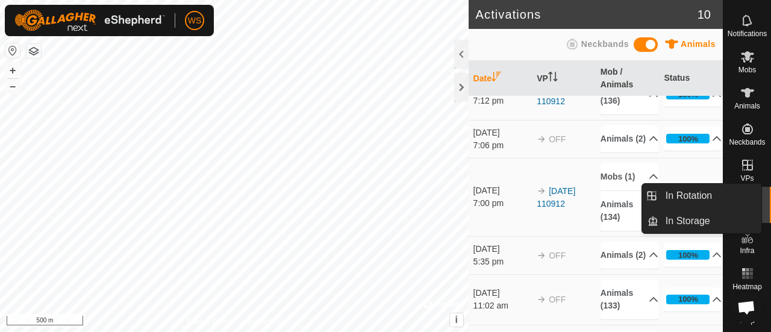
click at [744, 158] on icon at bounding box center [747, 165] width 14 height 14
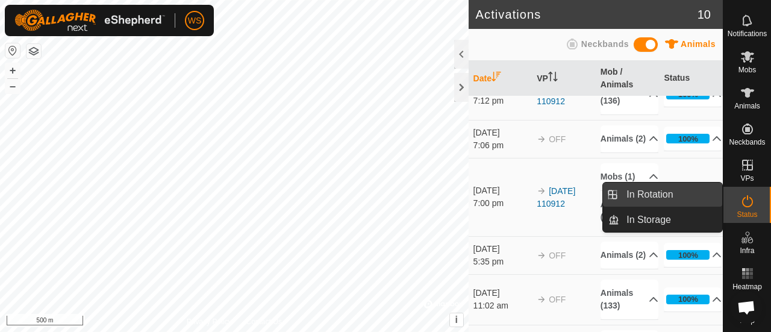
drag, startPoint x: 711, startPoint y: 184, endPoint x: 689, endPoint y: 193, distance: 24.3
click at [689, 191] on link "In Rotation" at bounding box center [670, 194] width 103 height 24
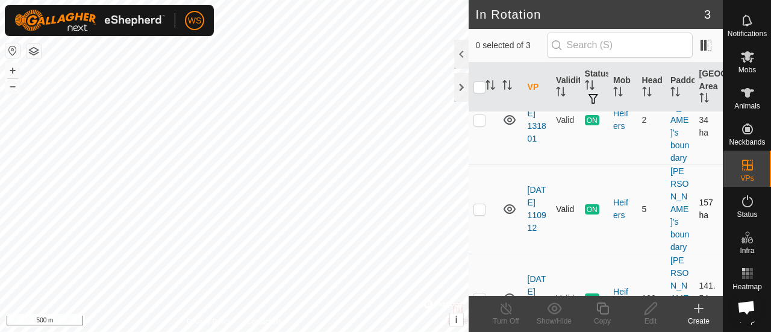
scroll to position [67, 0]
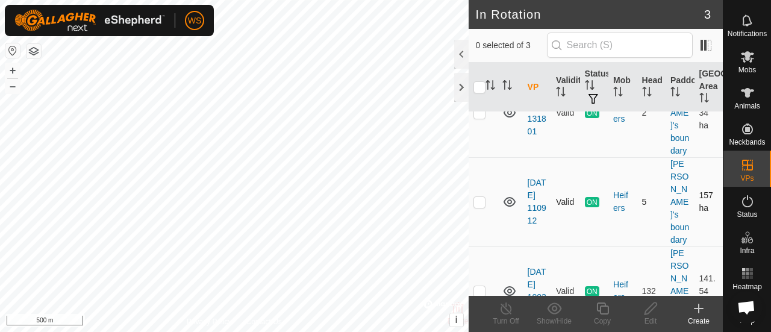
click at [480, 197] on p-checkbox at bounding box center [479, 202] width 12 height 10
click at [508, 312] on line at bounding box center [506, 309] width 10 height 10
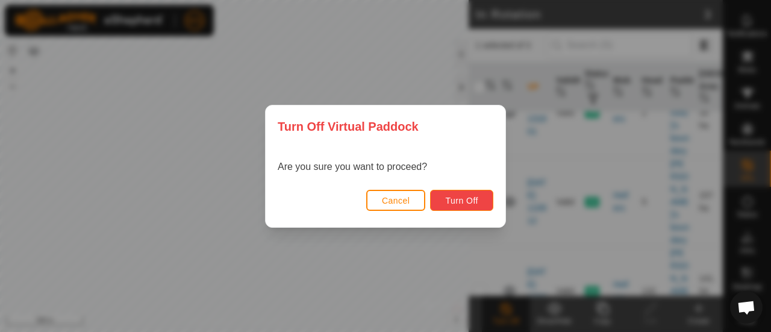
click at [462, 199] on span "Turn Off" at bounding box center [461, 201] width 33 height 10
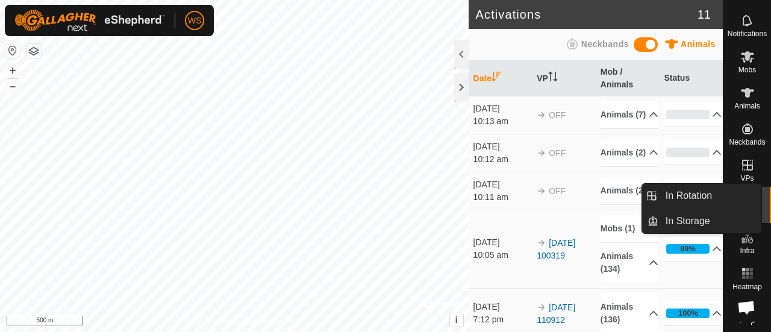
click at [742, 160] on icon at bounding box center [747, 165] width 11 height 11
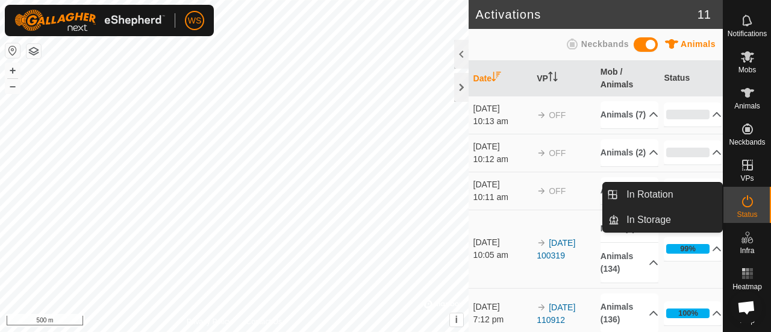
click at [695, 192] on link "In Rotation" at bounding box center [670, 194] width 103 height 24
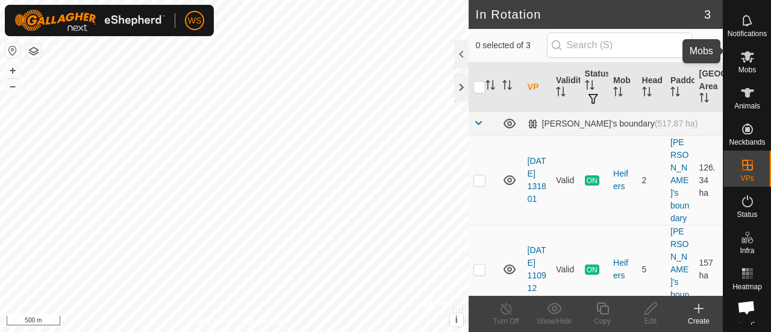
click at [745, 66] on span "Mobs" at bounding box center [746, 69] width 17 height 7
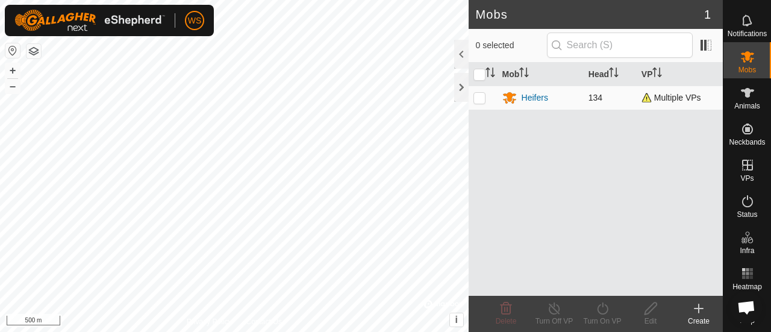
click at [663, 96] on span "Multiple VPs" at bounding box center [671, 98] width 60 height 10
click at [646, 94] on span "Multiple VPs" at bounding box center [671, 98] width 60 height 10
click at [475, 96] on p-checkbox at bounding box center [479, 98] width 12 height 10
click at [549, 312] on icon at bounding box center [554, 308] width 15 height 14
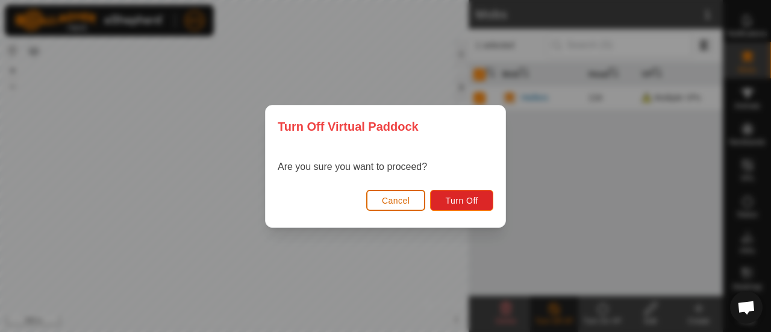
click at [392, 196] on span "Cancel" at bounding box center [396, 201] width 28 height 10
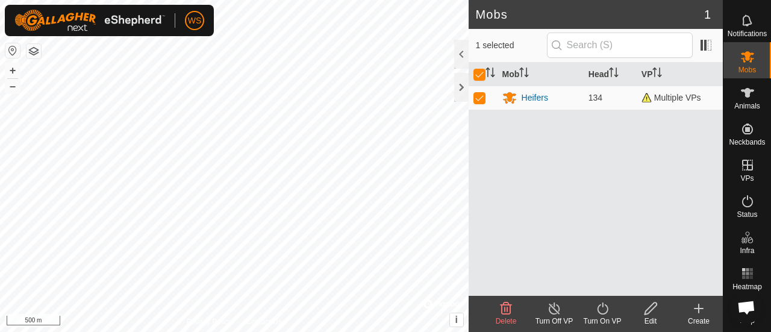
click at [600, 306] on icon at bounding box center [602, 308] width 15 height 14
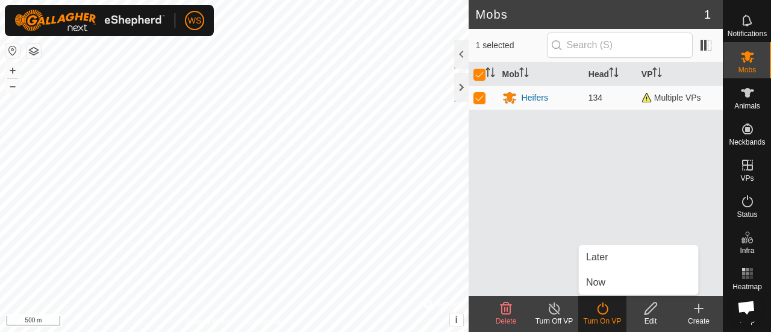
click at [603, 305] on icon at bounding box center [602, 308] width 15 height 14
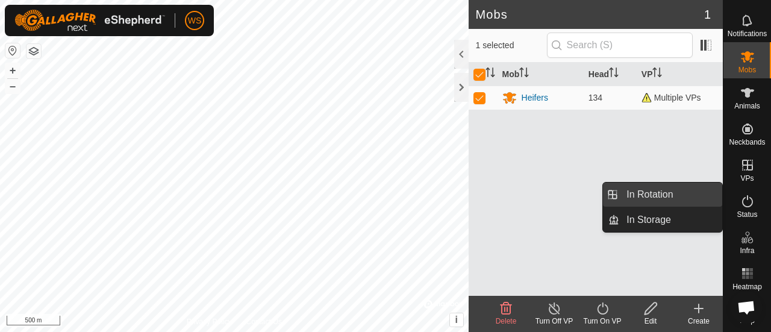
click at [666, 193] on link "In Rotation" at bounding box center [670, 194] width 103 height 24
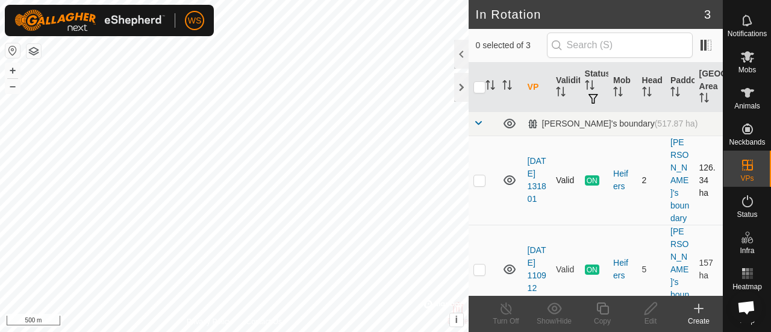
click at [508, 175] on icon at bounding box center [509, 180] width 12 height 10
click at [507, 179] on icon at bounding box center [509, 181] width 12 height 5
click at [507, 175] on icon at bounding box center [509, 180] width 14 height 14
click at [512, 262] on icon at bounding box center [509, 269] width 14 height 14
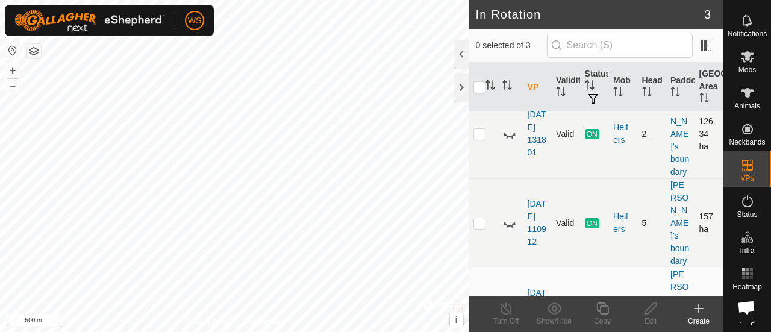
scroll to position [67, 0]
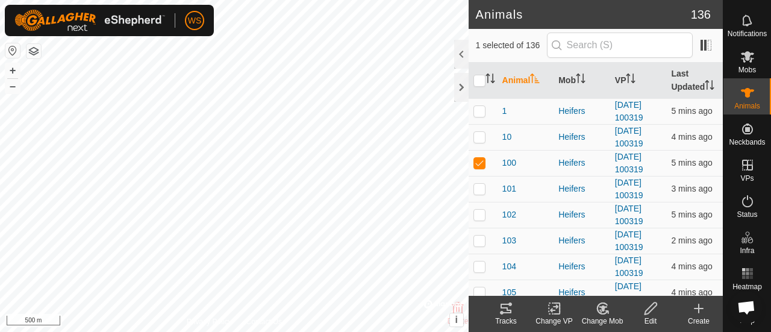
click at [601, 312] on icon at bounding box center [599, 311] width 3 height 4
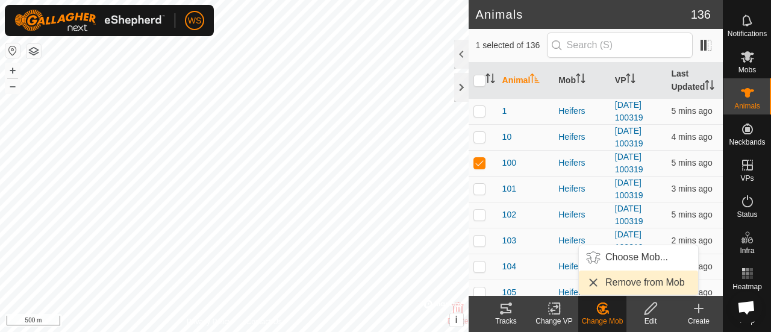
click at [618, 281] on link "Remove from Mob" at bounding box center [638, 282] width 119 height 24
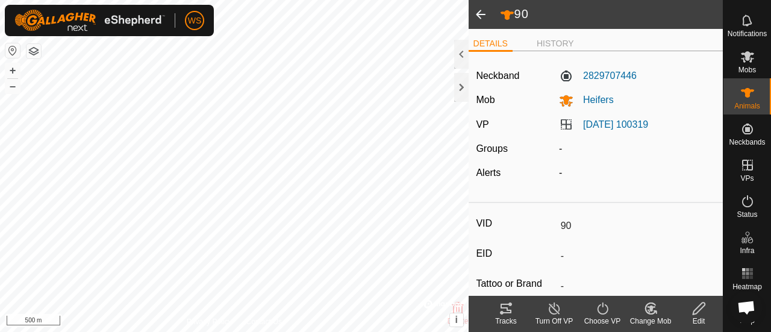
click at [480, 11] on span at bounding box center [480, 14] width 24 height 29
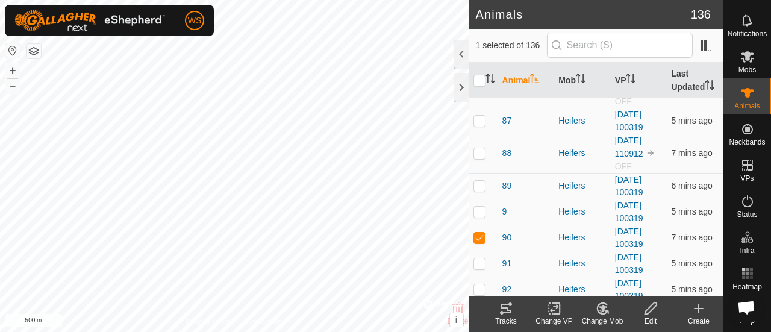
scroll to position [3305, 0]
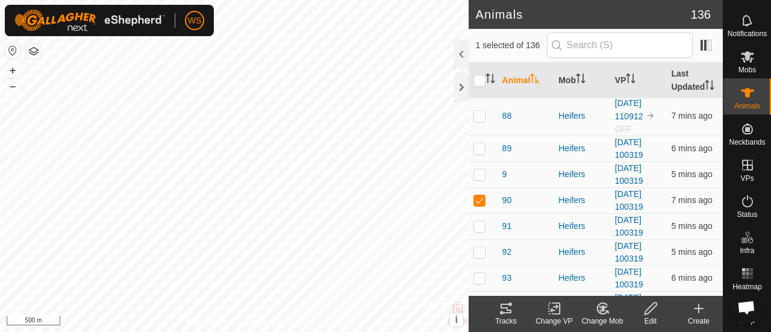
click at [646, 309] on icon at bounding box center [650, 308] width 15 height 14
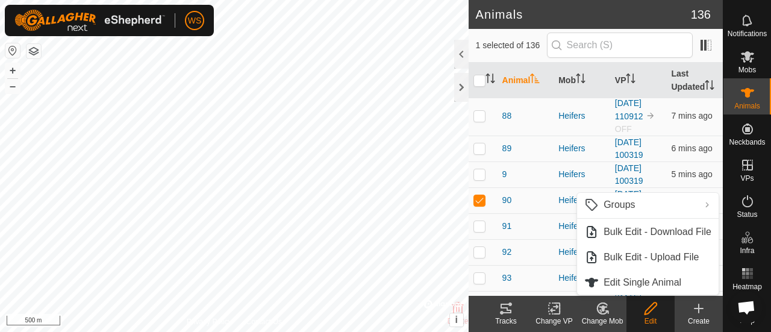
click at [602, 312] on icon at bounding box center [602, 308] width 15 height 14
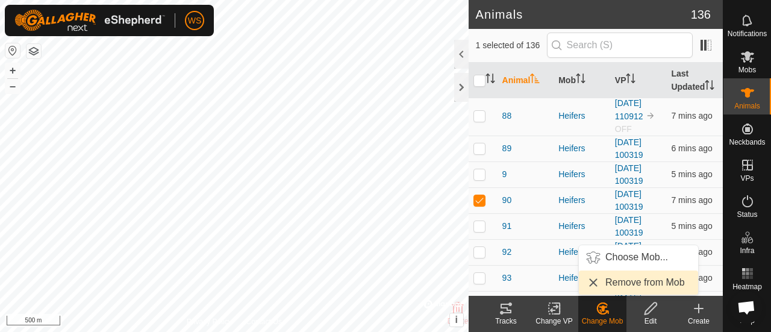
click at [618, 281] on link "Remove from Mob" at bounding box center [638, 282] width 119 height 24
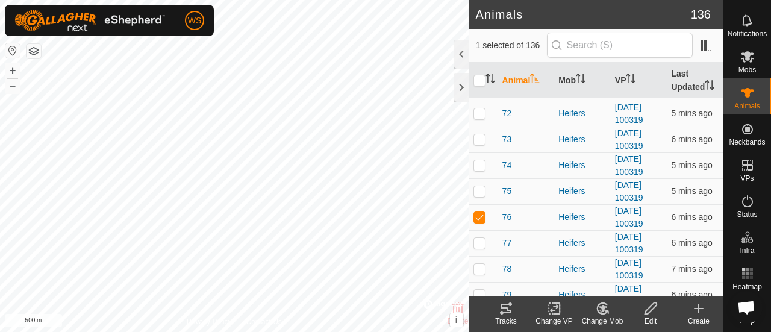
scroll to position [2824, 0]
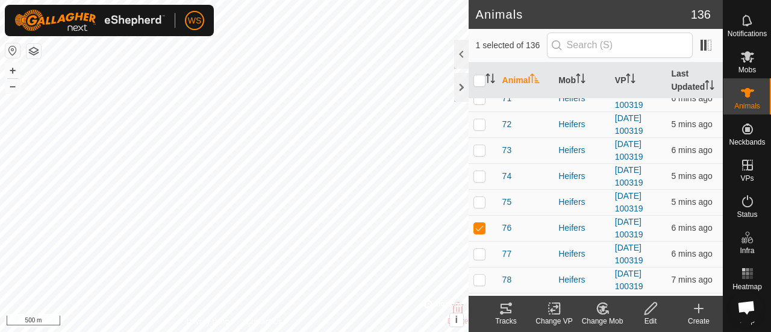
click at [597, 310] on icon at bounding box center [602, 308] width 10 height 11
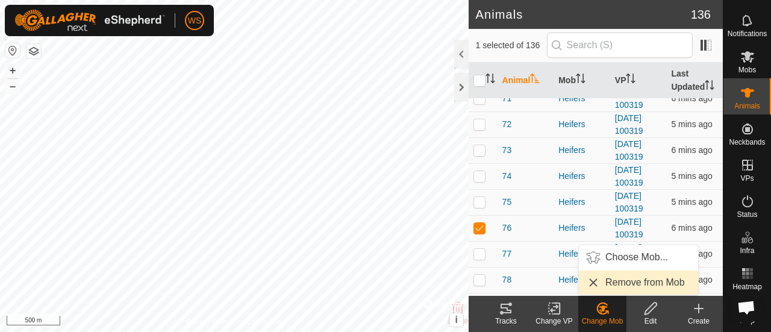
click at [607, 285] on link "Remove from Mob" at bounding box center [638, 282] width 119 height 24
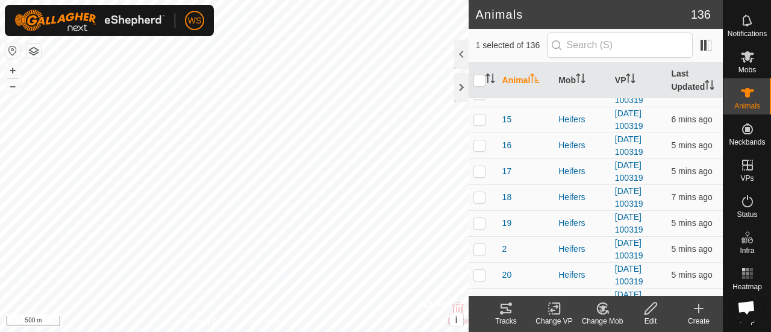
scroll to position [1078, 0]
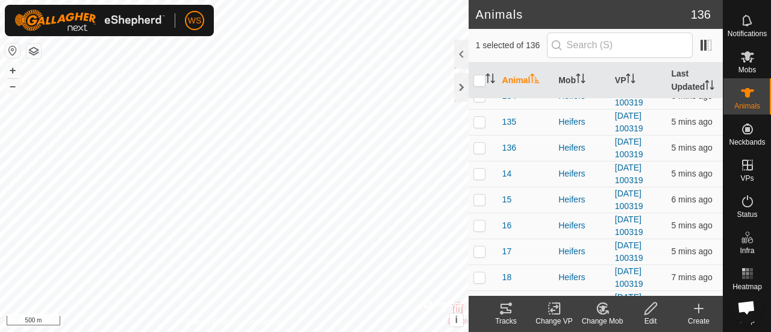
click at [603, 312] on icon at bounding box center [602, 308] width 15 height 14
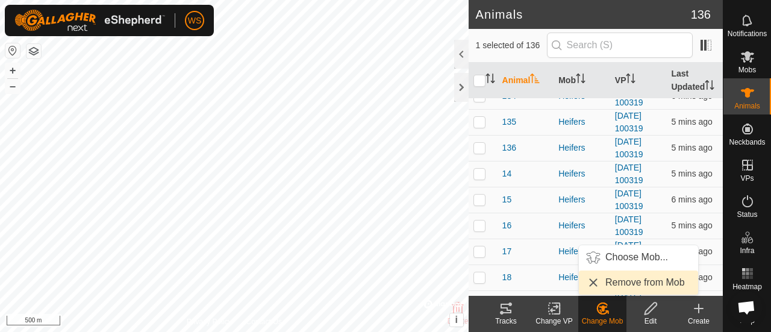
click at [608, 281] on link "Remove from Mob" at bounding box center [638, 282] width 119 height 24
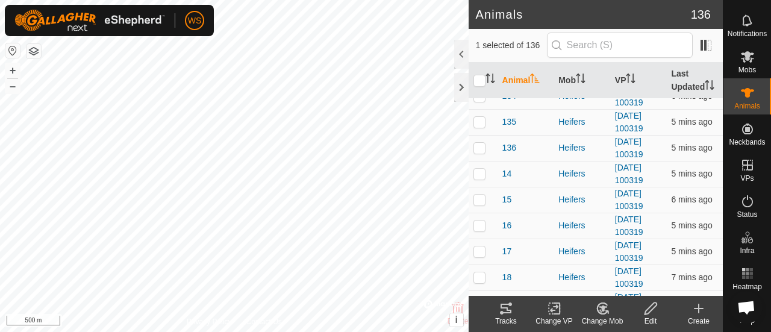
click at [606, 309] on icon at bounding box center [602, 308] width 15 height 14
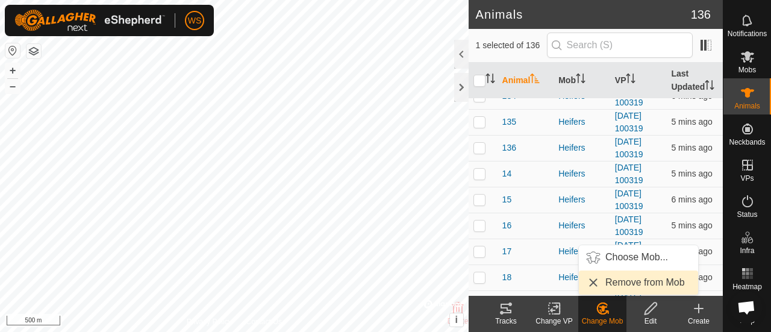
click at [616, 281] on link "Remove from Mob" at bounding box center [638, 282] width 119 height 24
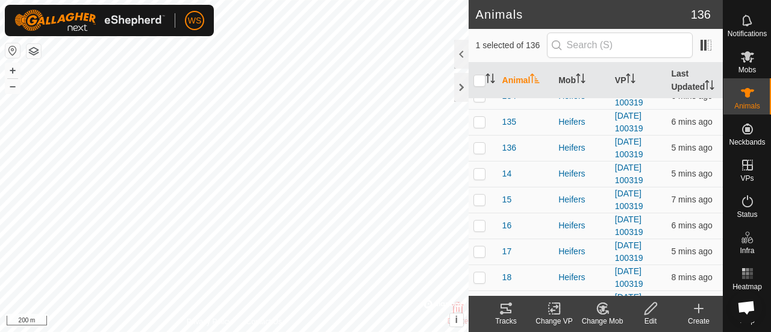
click at [598, 306] on icon at bounding box center [602, 308] width 8 height 6
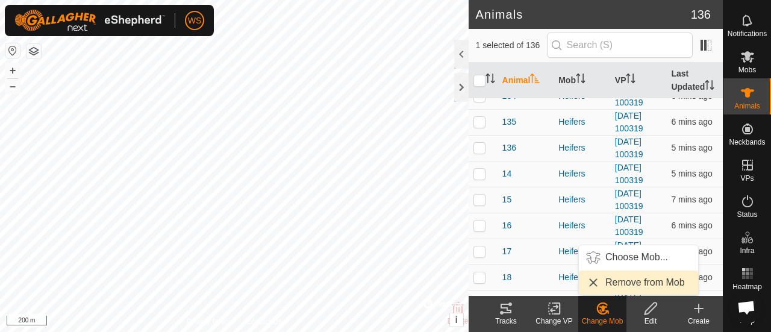
click at [610, 281] on link "Remove from Mob" at bounding box center [638, 282] width 119 height 24
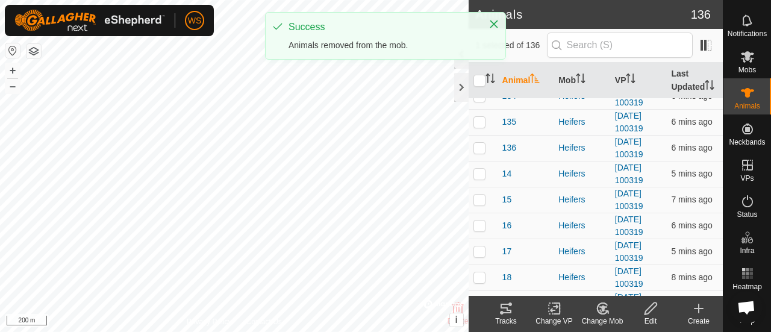
click at [598, 311] on icon at bounding box center [602, 308] width 15 height 14
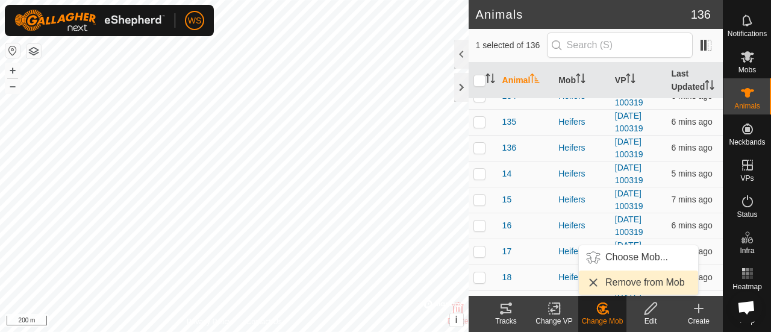
click at [602, 282] on link "Remove from Mob" at bounding box center [638, 282] width 119 height 24
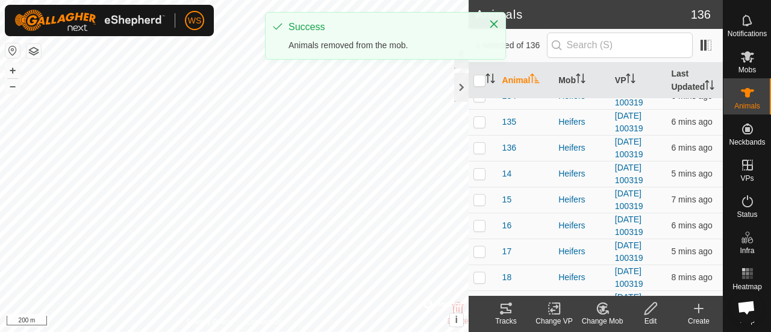
click at [601, 311] on icon at bounding box center [602, 308] width 15 height 14
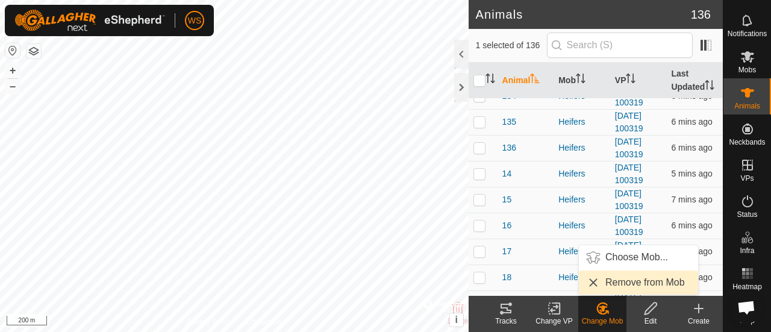
click at [615, 285] on link "Remove from Mob" at bounding box center [638, 282] width 119 height 24
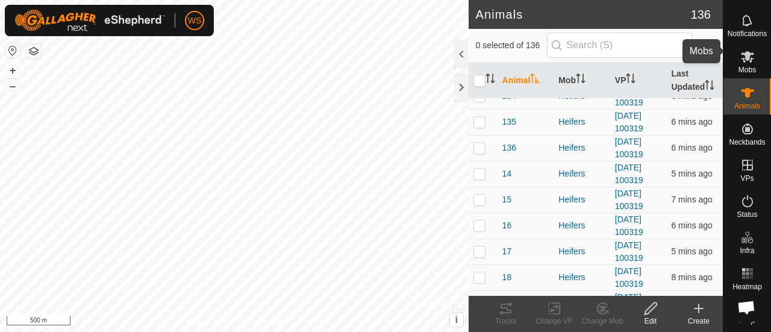
click at [740, 52] on icon at bounding box center [747, 56] width 14 height 14
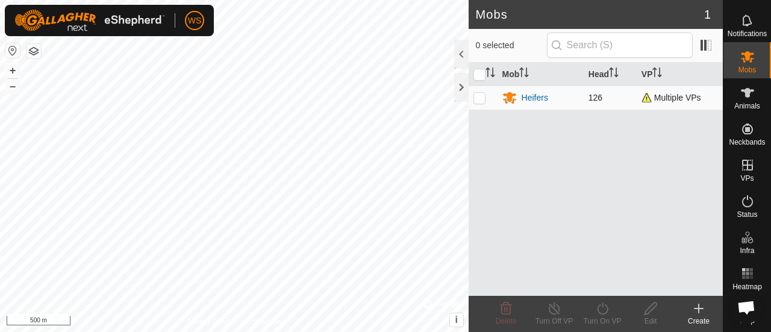
click at [483, 94] on p-checkbox at bounding box center [479, 98] width 12 height 10
click at [479, 97] on p-checkbox at bounding box center [479, 98] width 12 height 10
click at [535, 96] on div "Heifers" at bounding box center [534, 98] width 26 height 13
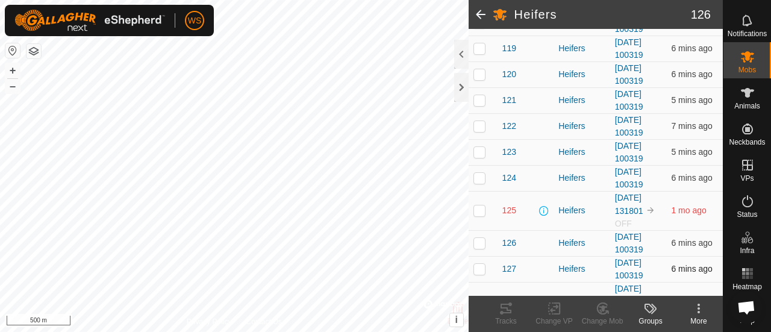
scroll to position [783, 0]
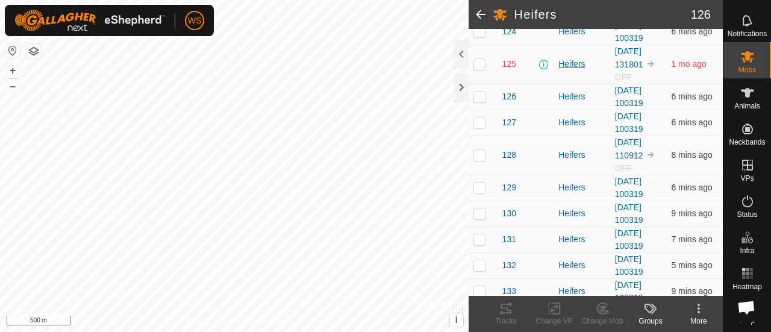
click at [567, 58] on div "Heifers" at bounding box center [581, 64] width 47 height 13
click at [479, 59] on p-checkbox at bounding box center [479, 64] width 12 height 10
click at [574, 58] on div "Heifers" at bounding box center [581, 64] width 47 height 13
click at [568, 58] on div "Heifers" at bounding box center [581, 64] width 47 height 13
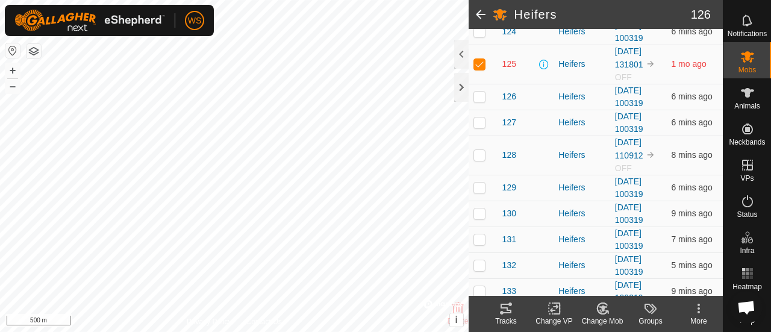
click at [530, 68] on td "125" at bounding box center [525, 64] width 57 height 39
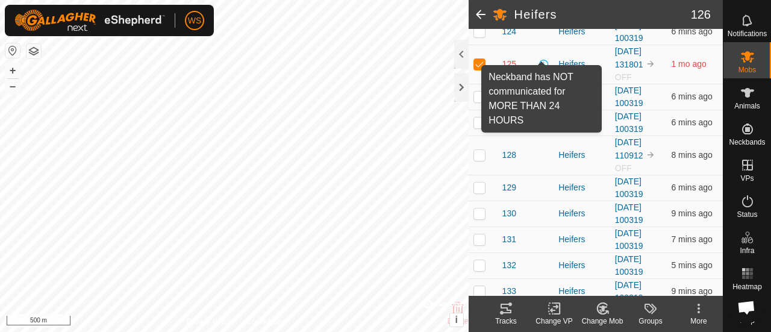
click at [542, 60] on span at bounding box center [544, 65] width 10 height 10
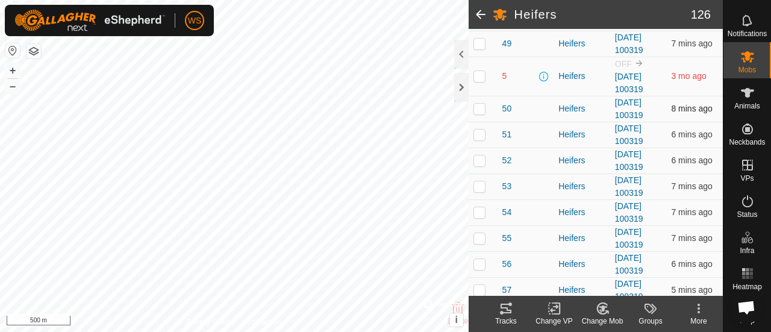
scroll to position [2107, 0]
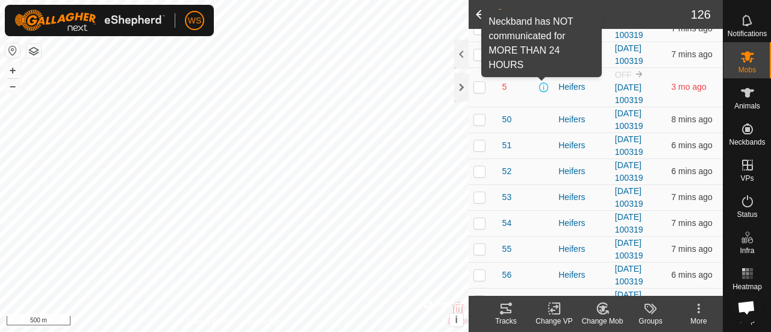
click at [544, 82] on span at bounding box center [544, 87] width 10 height 10
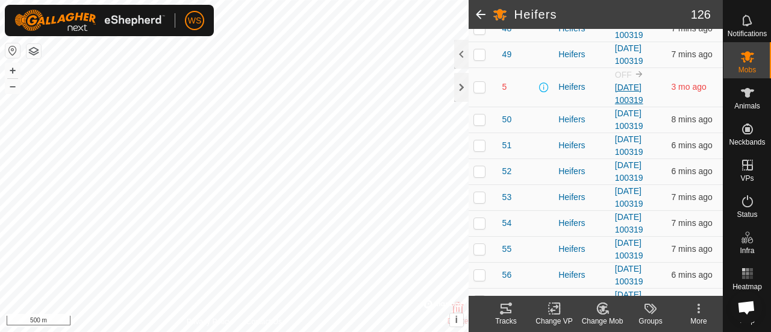
click at [623, 82] on link "[DATE] 100319" at bounding box center [629, 93] width 28 height 22
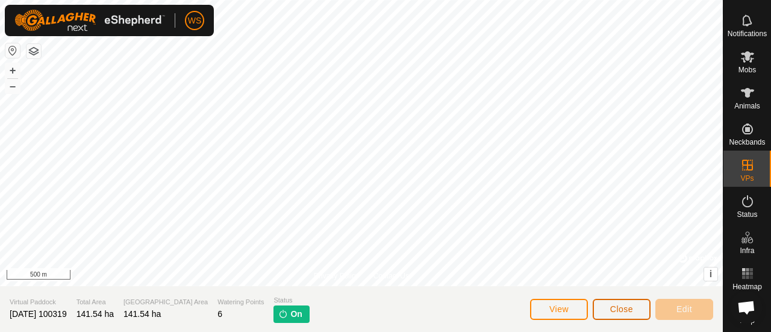
click at [618, 309] on span "Close" at bounding box center [621, 309] width 23 height 10
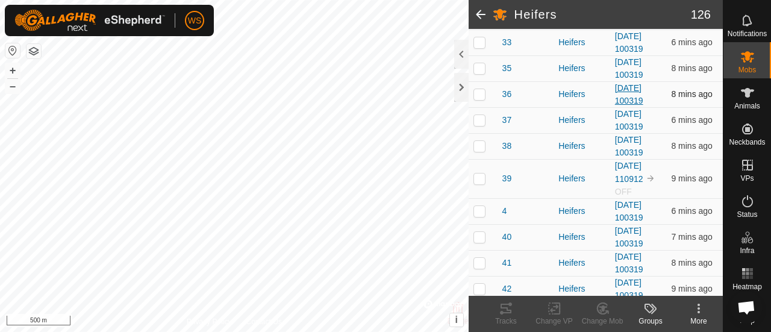
scroll to position [1806, 0]
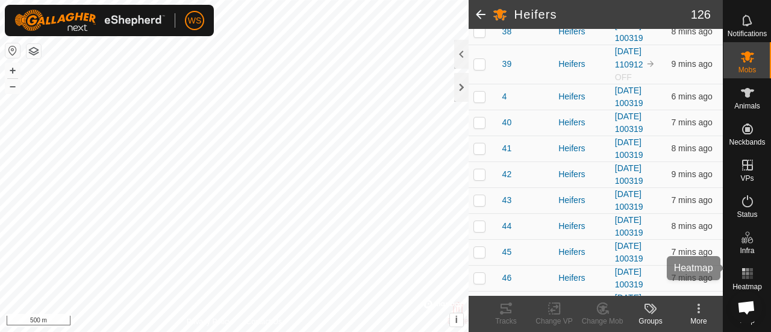
click at [742, 268] on rect at bounding box center [743, 269] width 3 height 3
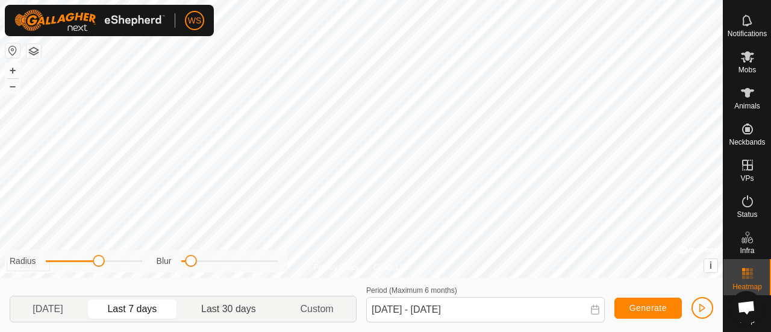
click at [218, 305] on p-togglebutton "Last 30 days" at bounding box center [228, 308] width 99 height 25
click at [251, 312] on p-togglebutton "Last 30 days" at bounding box center [228, 308] width 99 height 25
click at [137, 308] on p-togglebutton "Last 7 days" at bounding box center [132, 308] width 94 height 25
click at [53, 309] on p-togglebutton "Yesterday" at bounding box center [47, 308] width 75 height 25
click at [232, 308] on p-togglebutton "Last 30 days" at bounding box center [228, 308] width 99 height 25
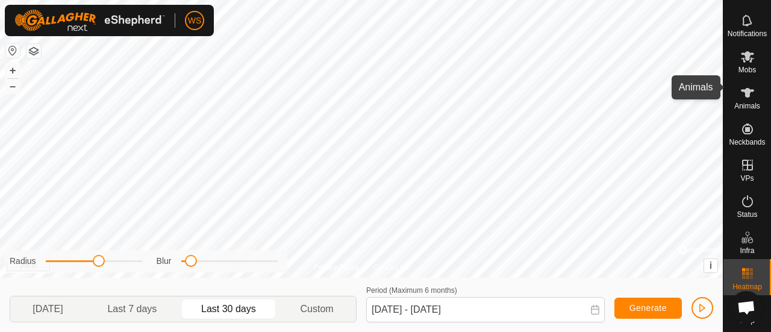
click at [743, 66] on span "Mobs" at bounding box center [746, 69] width 17 height 7
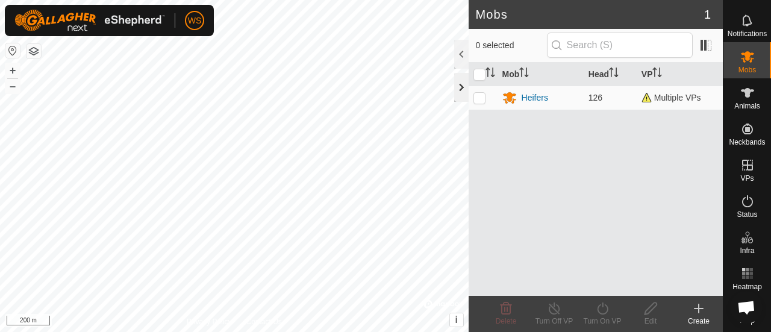
click at [464, 86] on div at bounding box center [461, 87] width 14 height 29
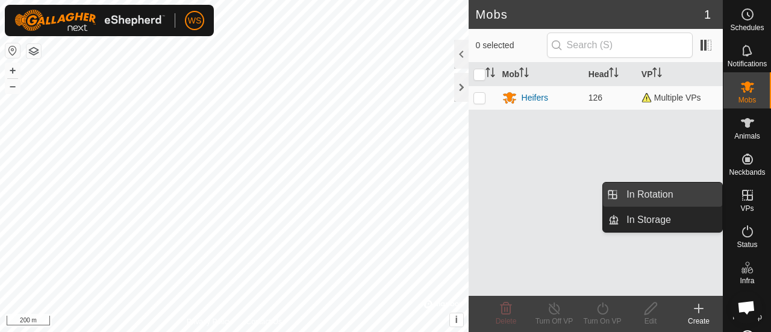
click at [639, 192] on link "In Rotation" at bounding box center [670, 194] width 103 height 24
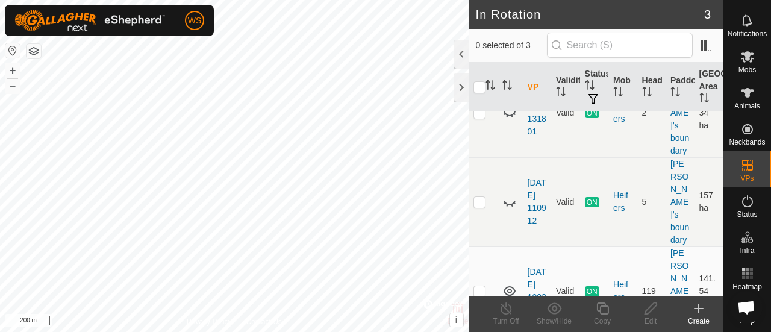
scroll to position [39, 0]
click at [740, 194] on icon at bounding box center [747, 201] width 14 height 14
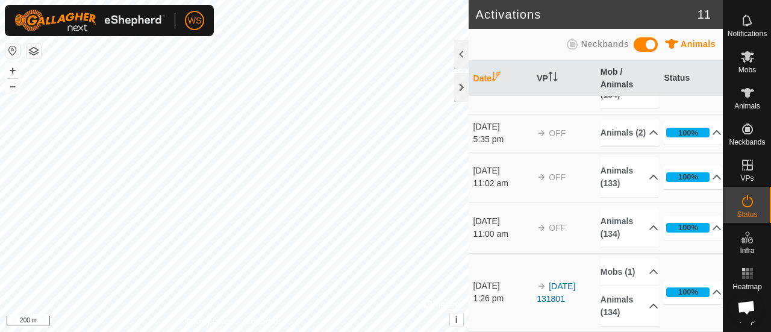
scroll to position [436, 0]
click at [639, 119] on p-accordion-header "Animals (2)" at bounding box center [629, 132] width 58 height 27
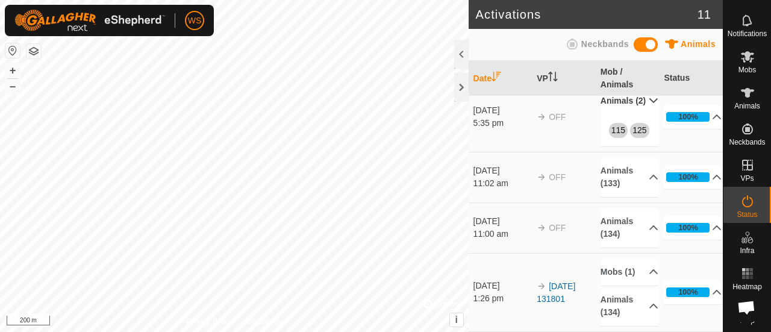
click at [638, 114] on p-accordion-header "Animals (2)" at bounding box center [629, 100] width 58 height 27
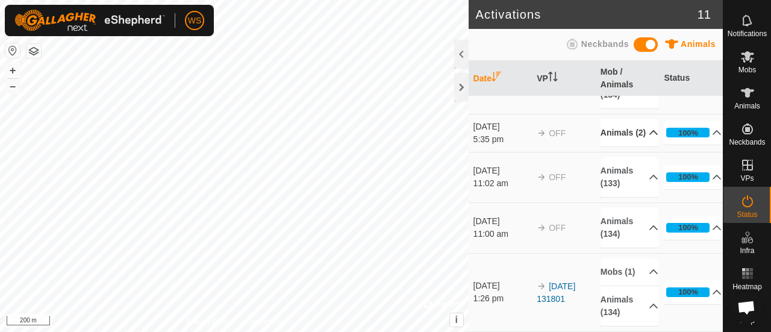
scroll to position [0, 0]
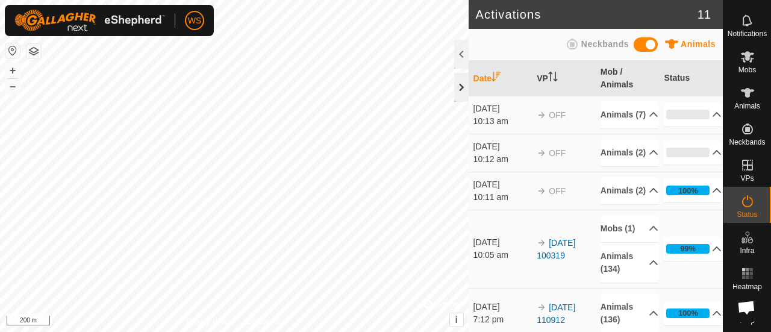
click at [467, 84] on div at bounding box center [461, 87] width 14 height 29
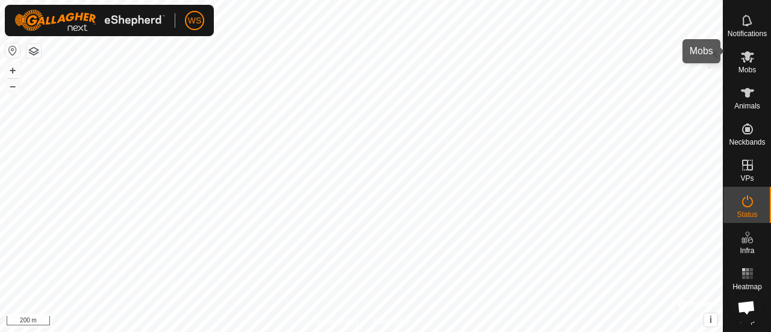
click at [740, 54] on icon at bounding box center [747, 56] width 14 height 14
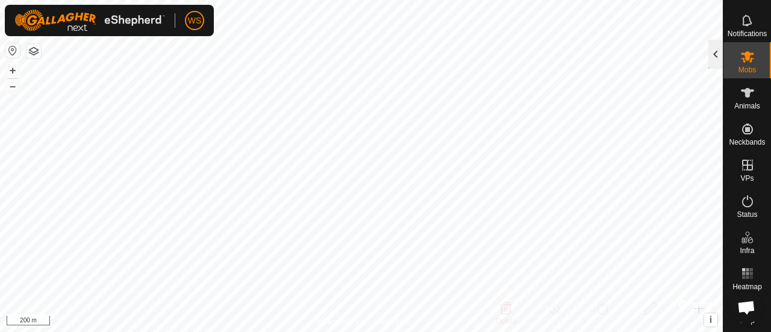
click at [718, 54] on div at bounding box center [715, 54] width 14 height 29
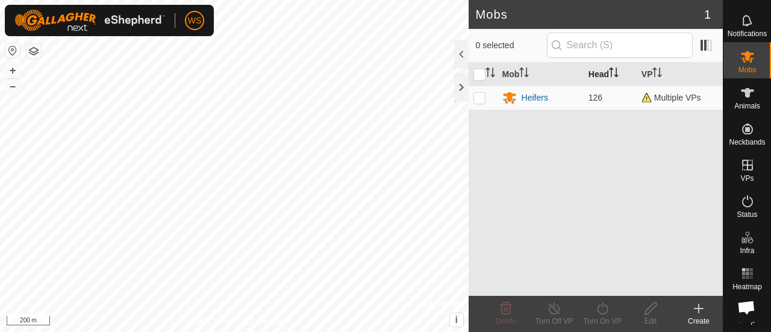
click at [601, 67] on th "Head" at bounding box center [609, 74] width 53 height 23
click at [610, 73] on icon "Activate to sort" at bounding box center [614, 72] width 10 height 10
click at [613, 141] on div "Mob Head VP Heifers 126 Multiple VPs" at bounding box center [595, 179] width 254 height 233
click at [749, 30] on span "Notifications" at bounding box center [746, 33] width 39 height 7
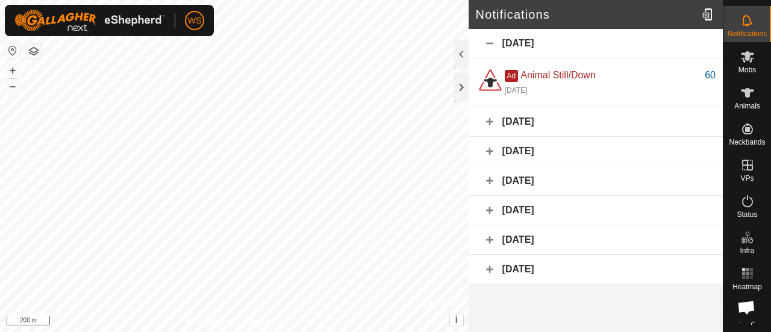
click at [492, 44] on div "19 September 2025" at bounding box center [595, 43] width 254 height 29
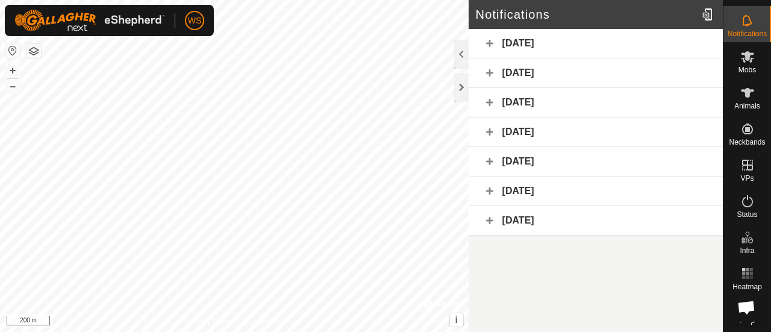
click at [492, 44] on div "19 September 2025" at bounding box center [595, 43] width 254 height 29
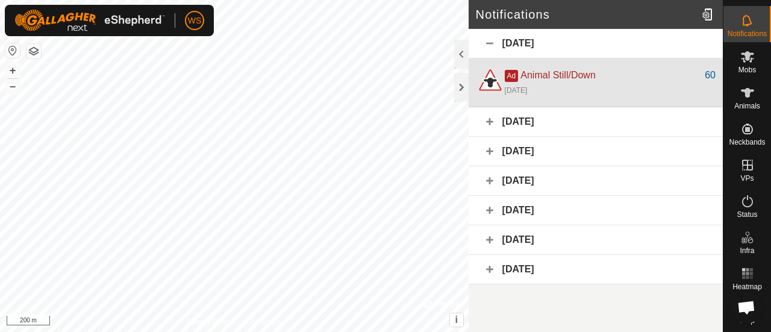
click at [602, 74] on div "Ad Animal Still/Down" at bounding box center [604, 75] width 200 height 14
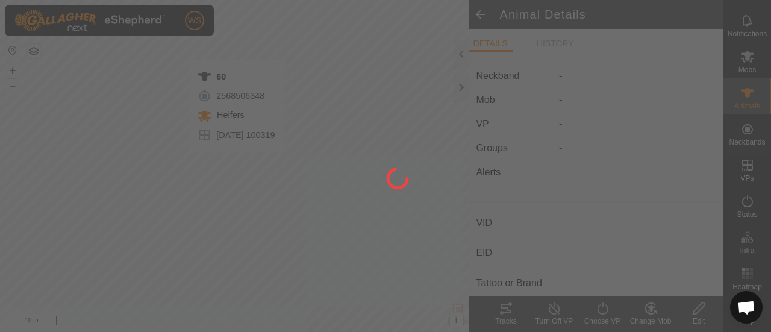
type input "60"
type input "-"
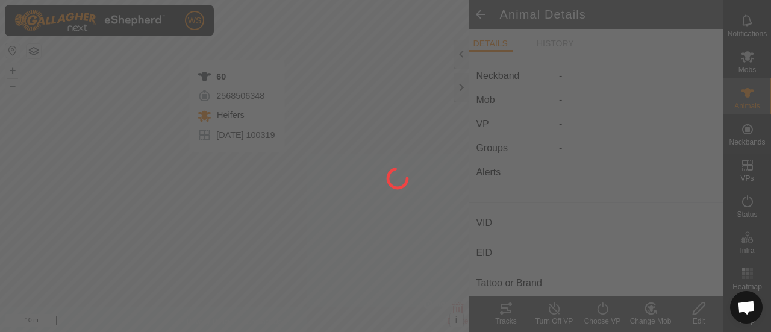
type input "-"
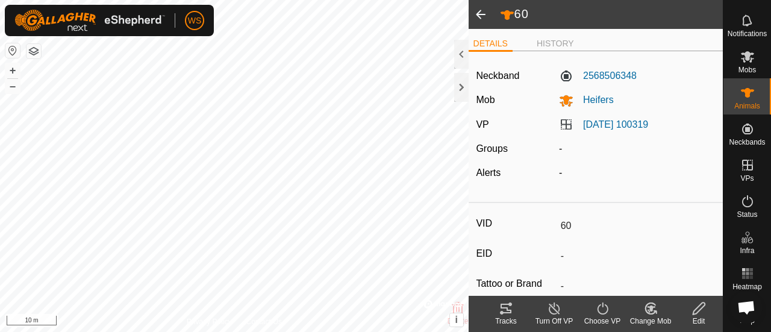
click at [653, 309] on icon at bounding box center [650, 308] width 15 height 14
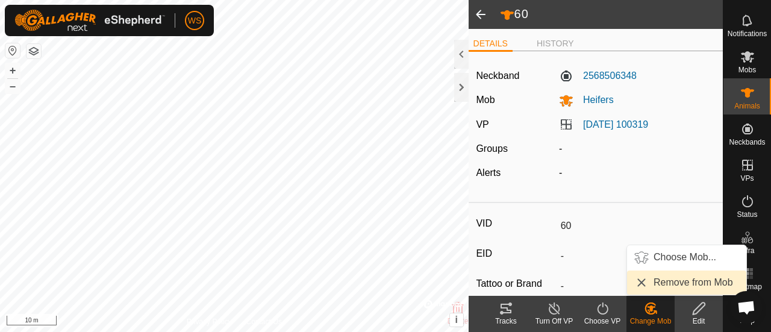
click at [669, 284] on link "Remove from Mob" at bounding box center [686, 282] width 119 height 24
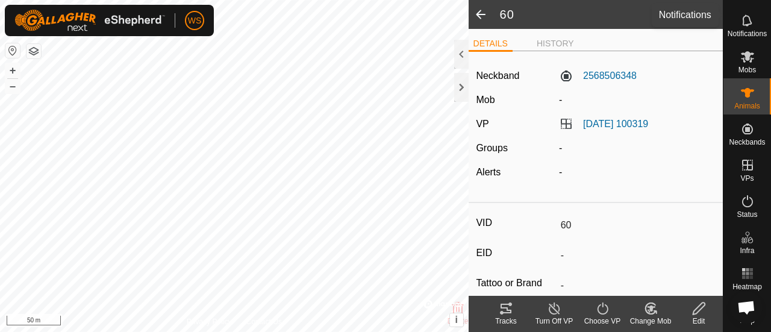
click at [740, 13] on icon at bounding box center [747, 20] width 14 height 14
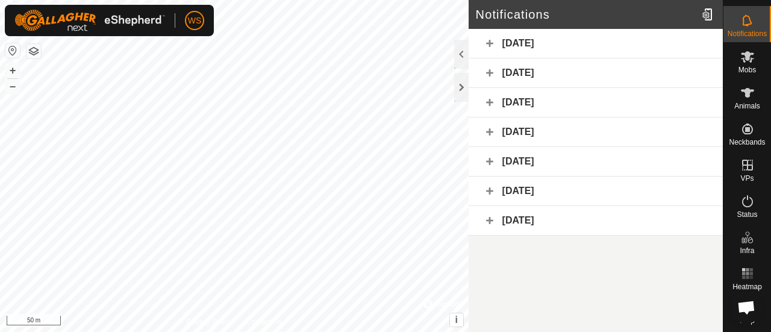
click at [485, 44] on div "[DATE]" at bounding box center [595, 43] width 254 height 29
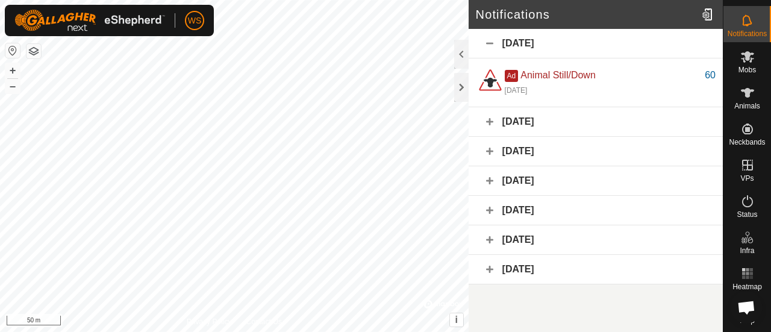
click at [491, 122] on div "[DATE]" at bounding box center [595, 121] width 254 height 29
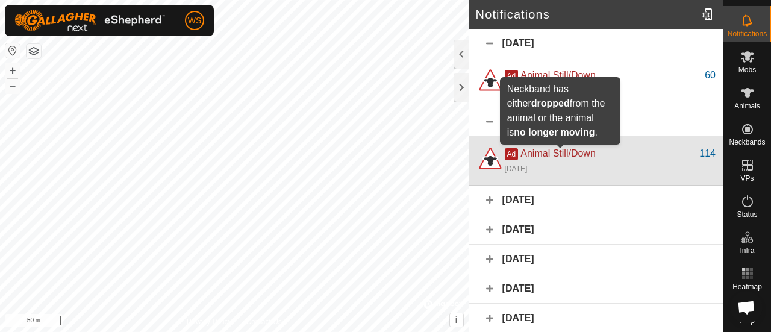
click at [549, 151] on span "Animal Still/Down" at bounding box center [557, 153] width 75 height 10
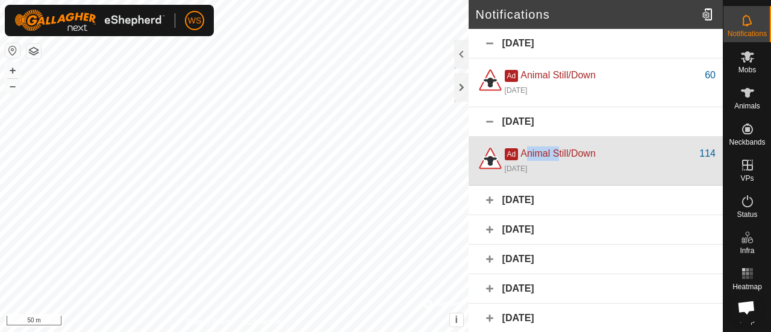
click at [549, 151] on span "Animal Still/Down" at bounding box center [557, 153] width 75 height 10
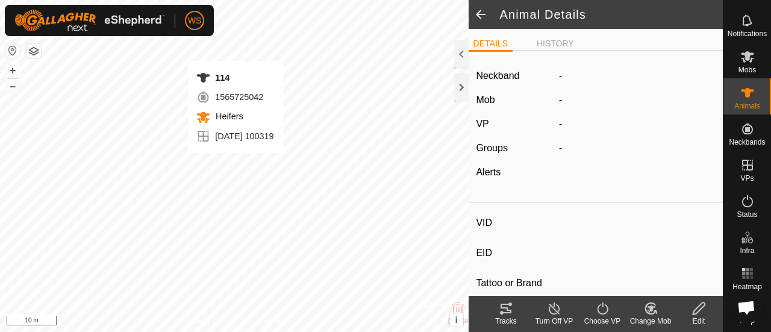
type input "114"
type input "-"
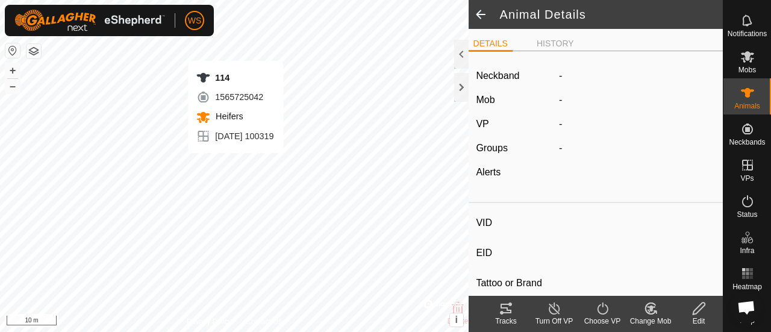
type input "-"
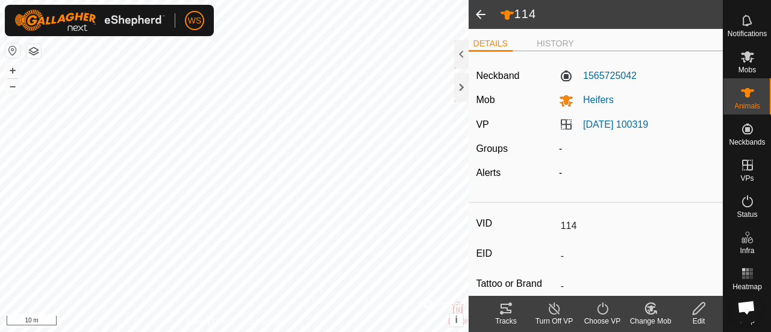
click at [649, 310] on icon at bounding box center [650, 308] width 15 height 14
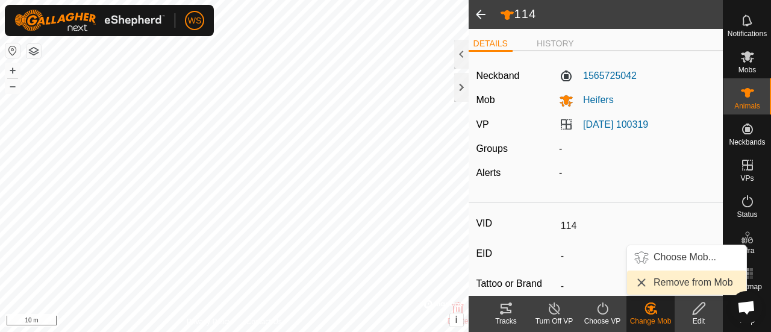
click at [656, 285] on link "Remove from Mob" at bounding box center [686, 282] width 119 height 24
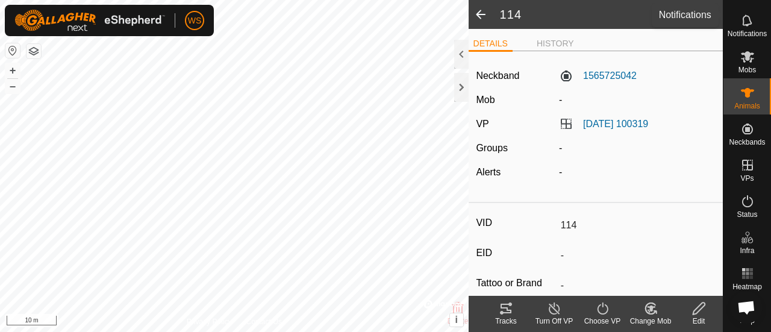
click at [750, 11] on es-notification-svg-icon at bounding box center [747, 20] width 22 height 19
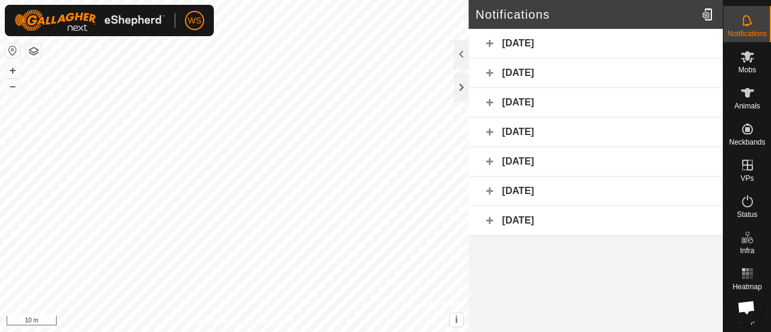
click at [496, 71] on div "12 September 2025" at bounding box center [595, 72] width 254 height 29
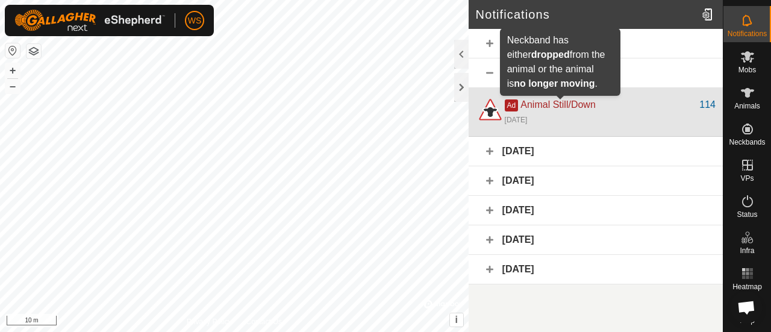
click at [551, 105] on span "Animal Still/Down" at bounding box center [557, 104] width 75 height 10
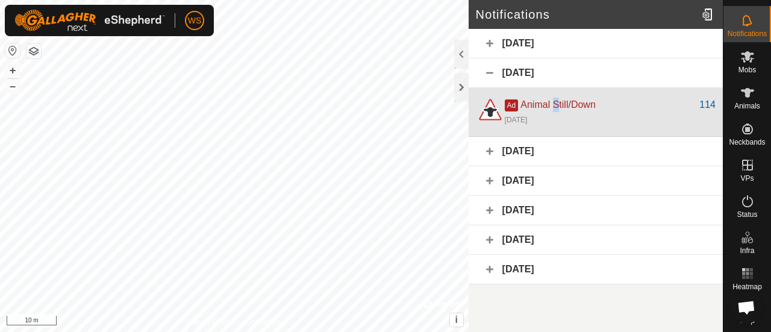
click at [551, 106] on span "Animal Still/Down" at bounding box center [557, 104] width 75 height 10
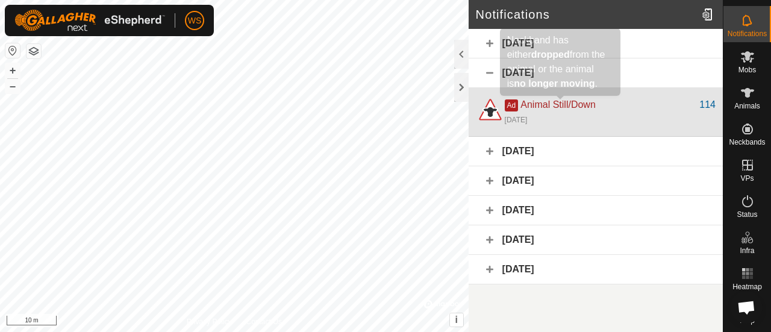
click at [547, 105] on span "Animal Still/Down" at bounding box center [557, 104] width 75 height 10
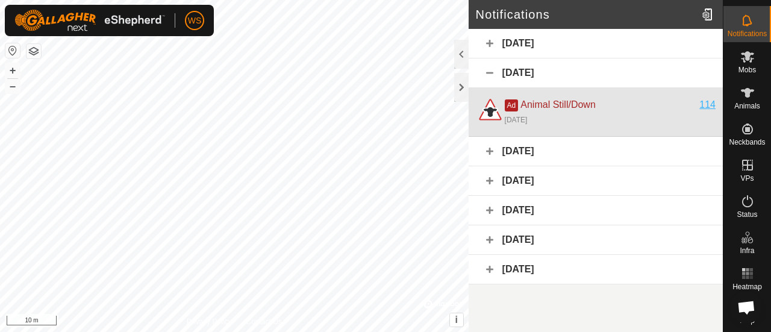
click at [707, 104] on div "114" at bounding box center [707, 105] width 16 height 14
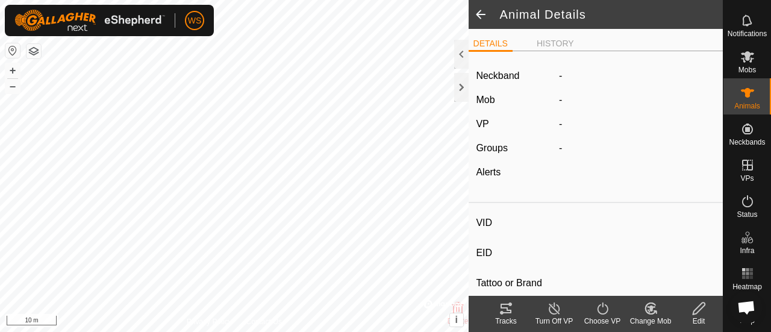
type input "114"
type input "-"
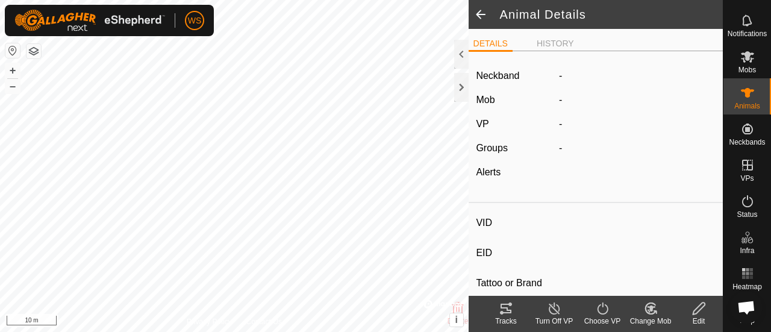
type input "-"
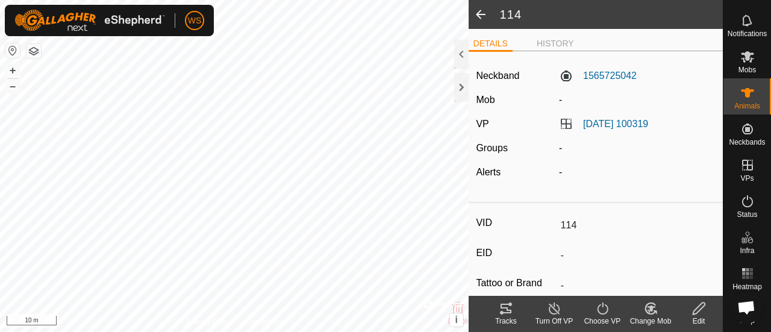
click at [564, 225] on input "114" at bounding box center [636, 225] width 160 height 20
click at [476, 10] on span at bounding box center [480, 14] width 24 height 29
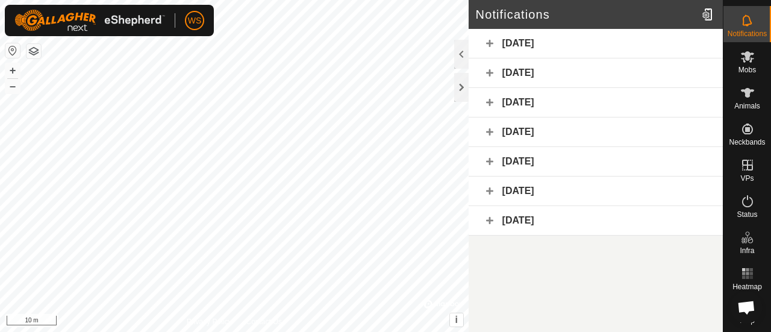
click at [485, 103] on div "9 September 2025" at bounding box center [595, 102] width 254 height 29
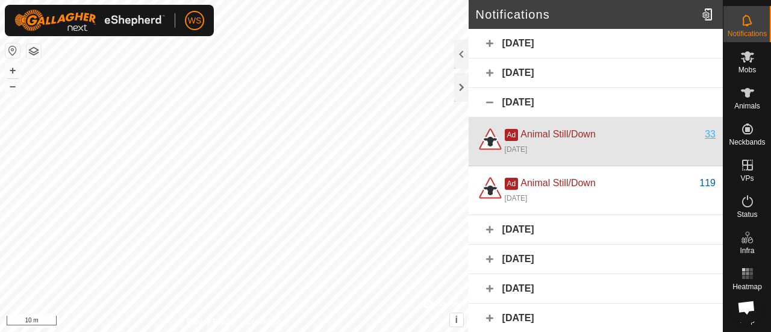
click at [713, 134] on div "33" at bounding box center [709, 134] width 11 height 14
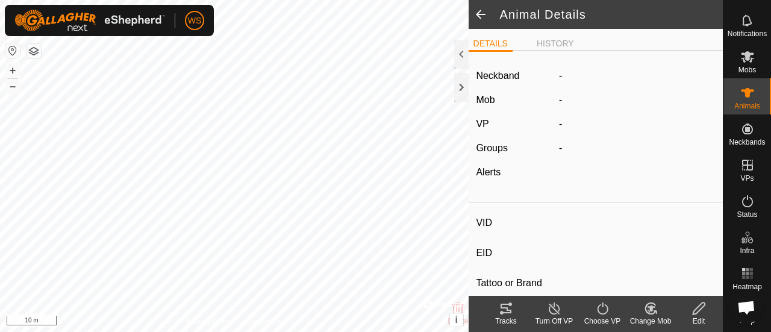
type input "33"
type input "-"
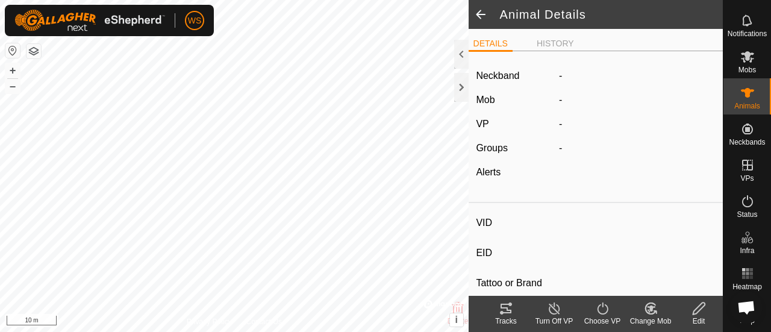
type input "-"
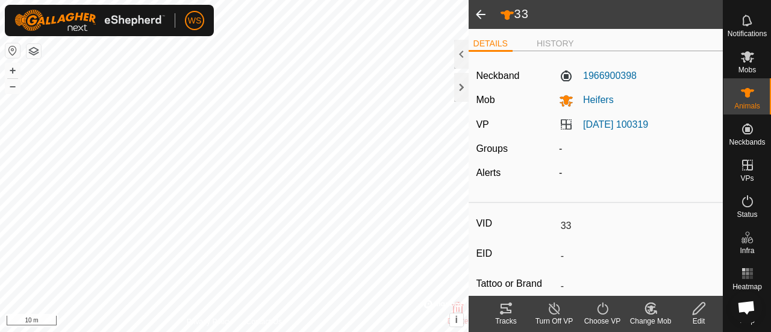
click at [645, 317] on div "Change Mob" at bounding box center [650, 320] width 48 height 11
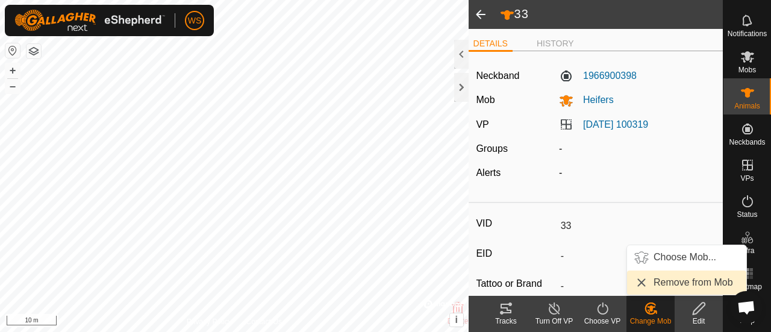
click at [657, 284] on link "Remove from Mob" at bounding box center [686, 282] width 119 height 24
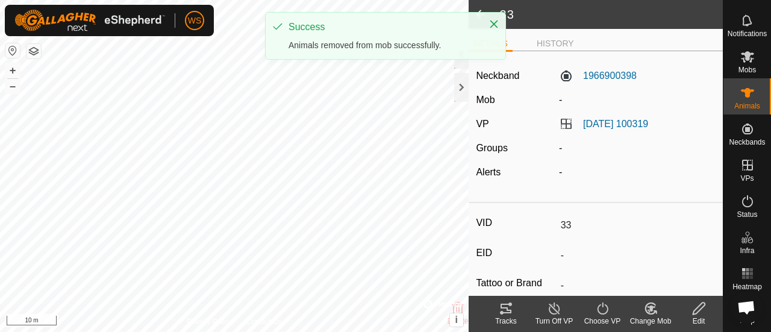
click at [478, 10] on span at bounding box center [480, 14] width 24 height 29
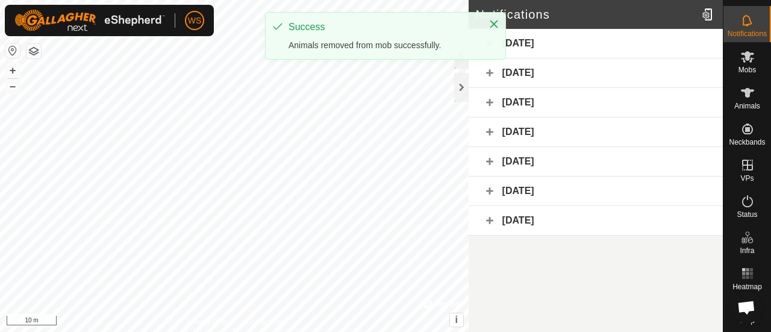
click at [489, 101] on div "9 September 2025" at bounding box center [595, 102] width 254 height 29
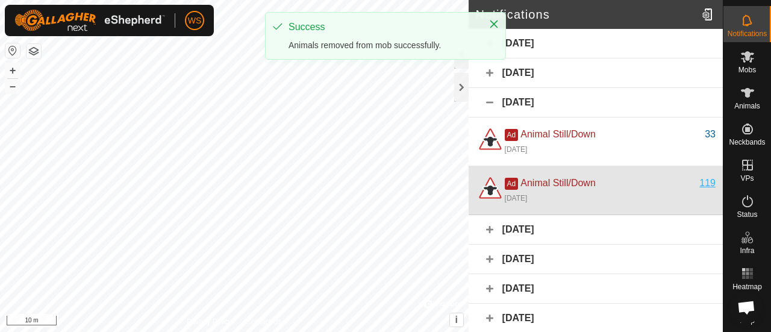
click at [710, 181] on div "119" at bounding box center [707, 183] width 16 height 14
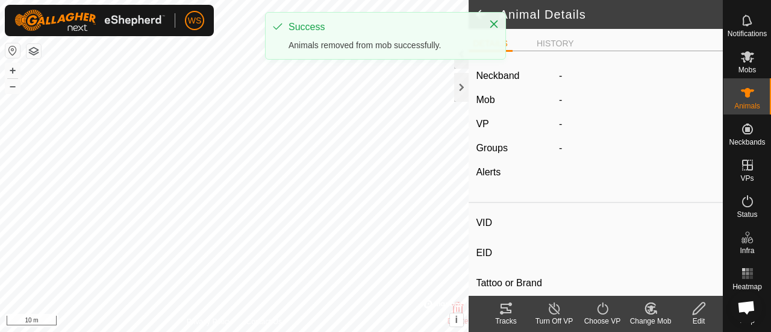
type input "119"
type input "-"
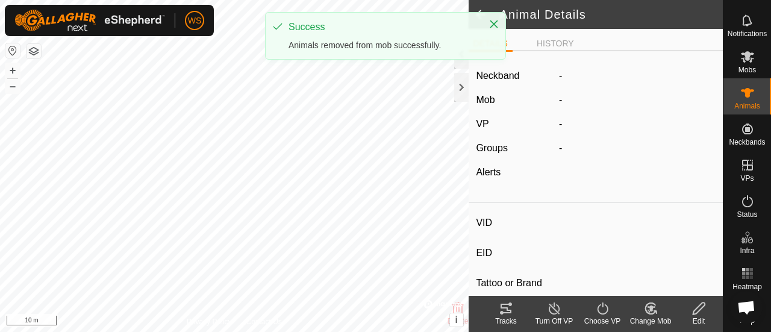
type input "-"
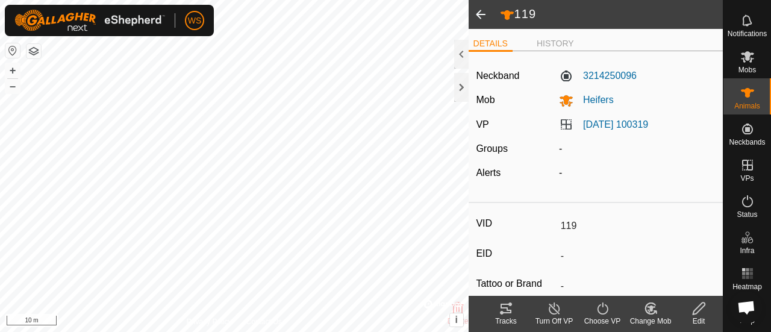
click at [650, 311] on icon at bounding box center [650, 308] width 15 height 14
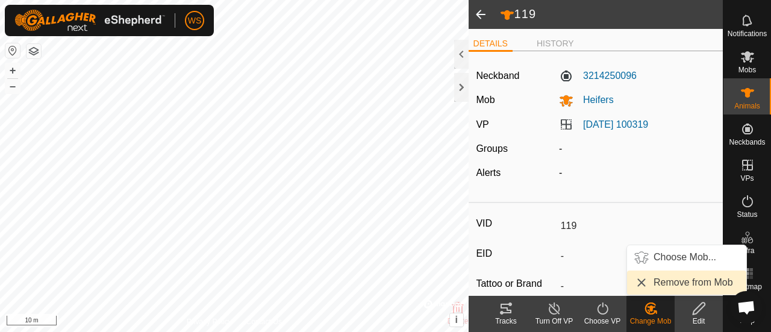
click at [644, 285] on link "Remove from Mob" at bounding box center [686, 282] width 119 height 24
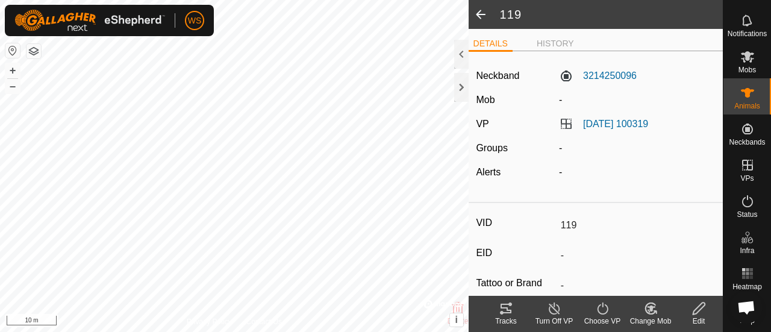
click at [484, 7] on span at bounding box center [480, 14] width 24 height 29
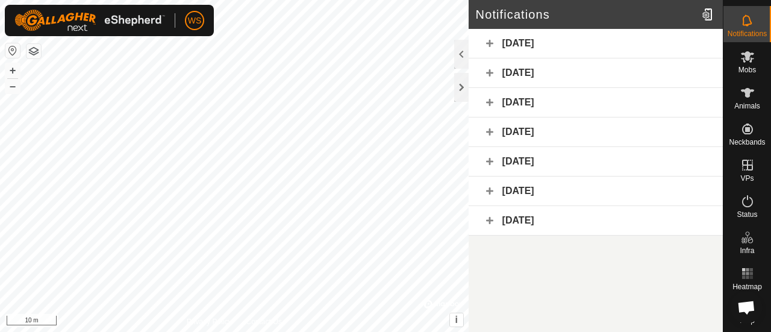
click at [488, 131] on div "26 August 2025" at bounding box center [595, 131] width 254 height 29
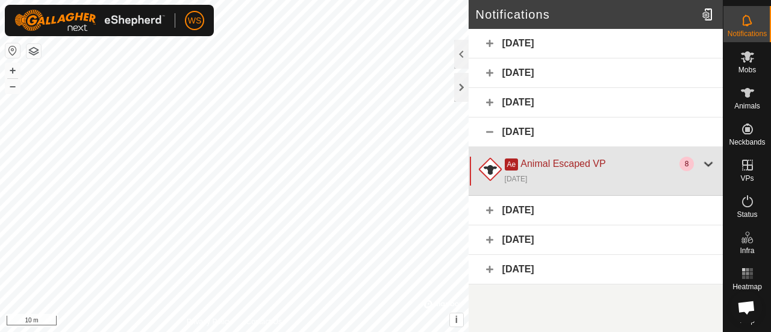
click at [689, 161] on div "8" at bounding box center [686, 164] width 14 height 14
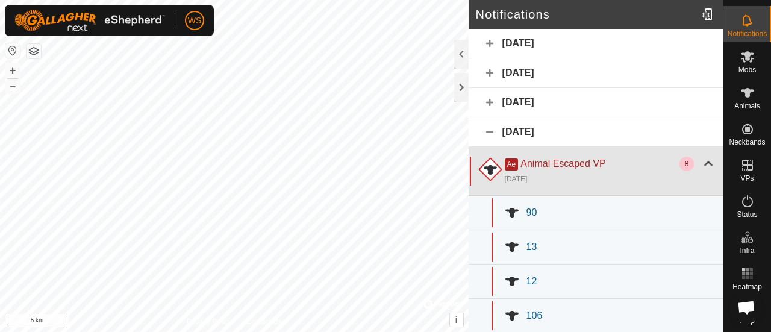
click at [679, 159] on div "8" at bounding box center [686, 164] width 14 height 14
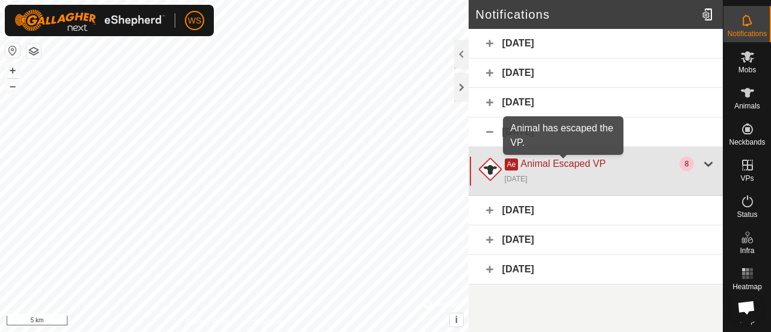
click at [594, 161] on span "Animal Escaped VP" at bounding box center [562, 163] width 85 height 10
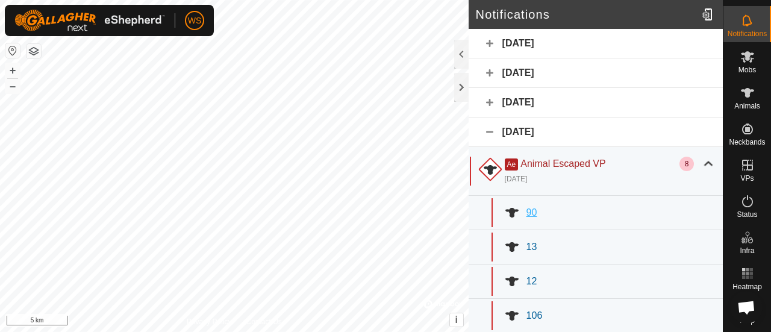
click at [529, 210] on span "90" at bounding box center [531, 212] width 11 height 10
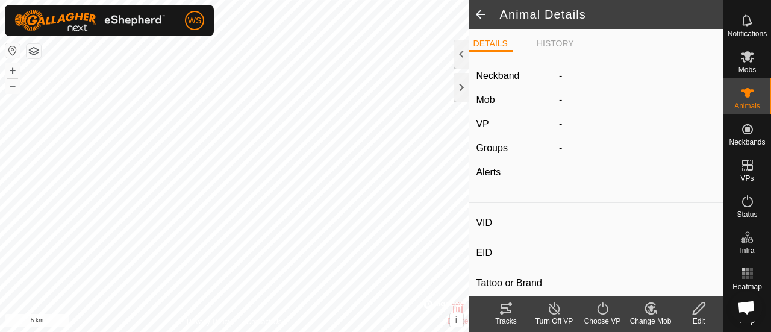
type input "90"
type input "-"
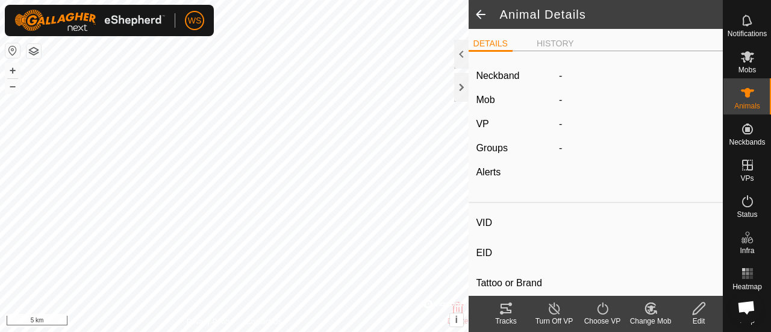
type input "-"
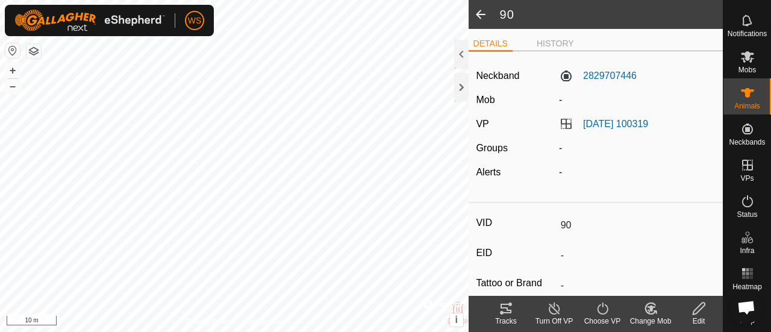
click at [478, 14] on span at bounding box center [480, 14] width 24 height 29
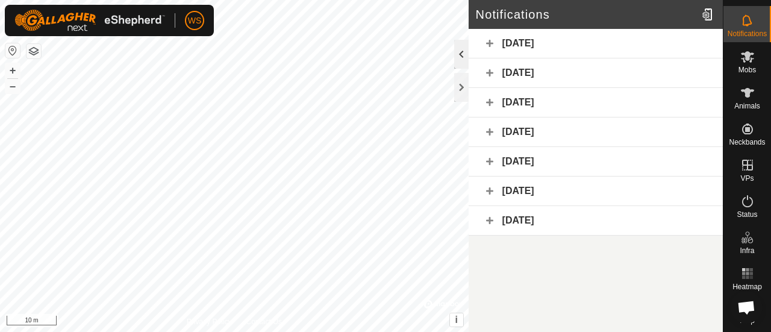
click at [460, 57] on div at bounding box center [461, 54] width 14 height 29
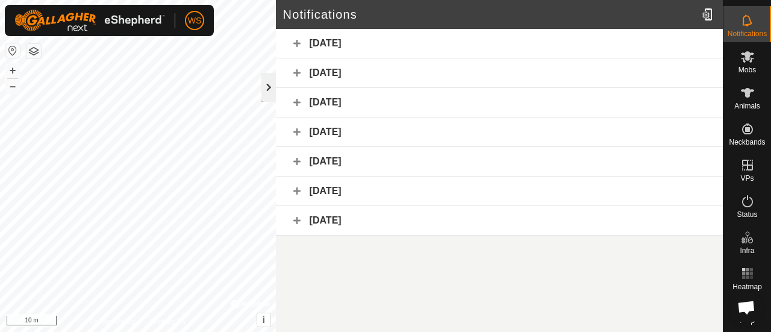
click at [270, 85] on div at bounding box center [268, 87] width 14 height 29
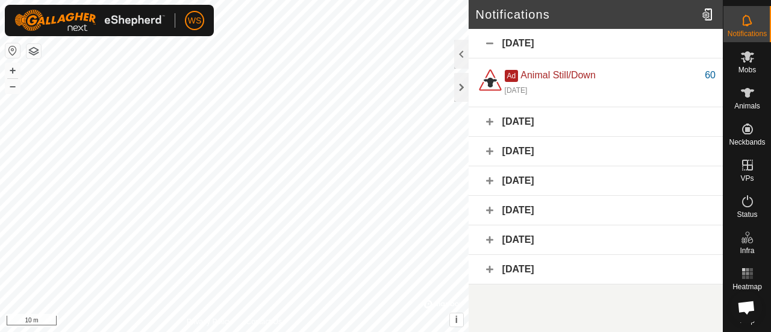
click at [492, 42] on div "19 September 2025" at bounding box center [595, 43] width 254 height 29
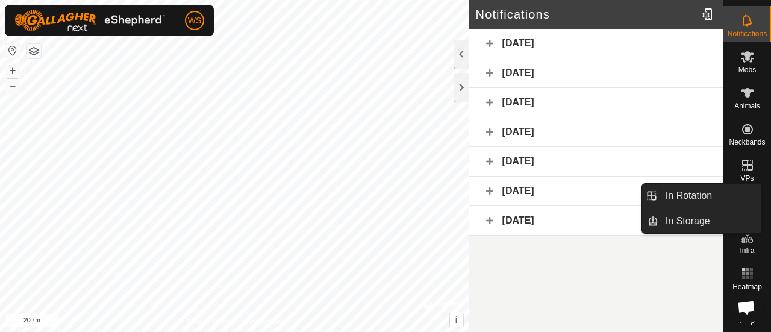
click at [745, 158] on icon at bounding box center [747, 165] width 14 height 14
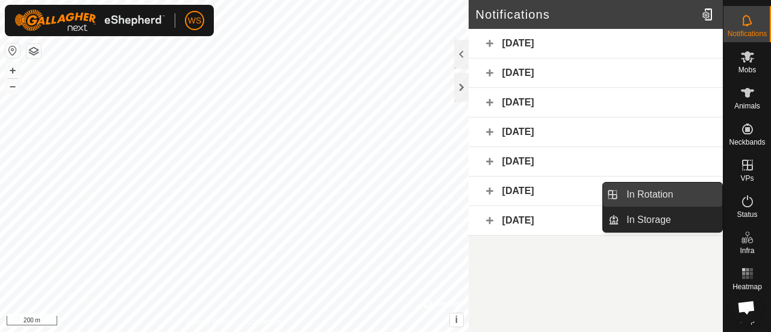
click at [653, 193] on link "In Rotation" at bounding box center [670, 194] width 103 height 24
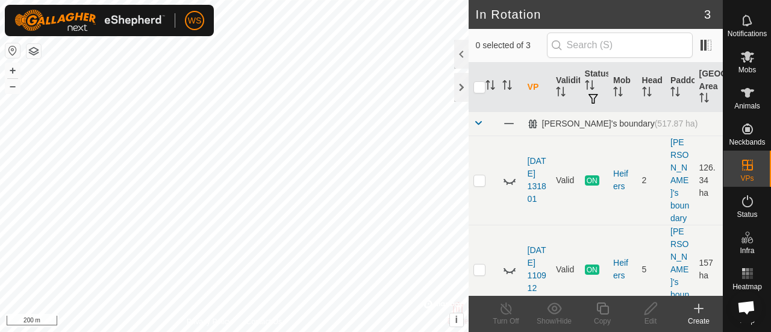
click at [700, 311] on icon at bounding box center [698, 308] width 14 height 14
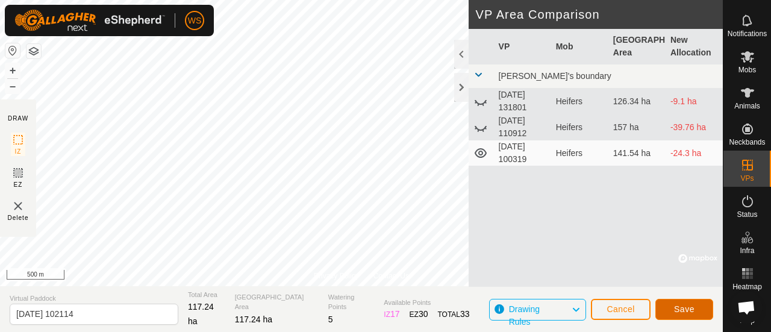
click at [681, 309] on span "Save" at bounding box center [684, 309] width 20 height 10
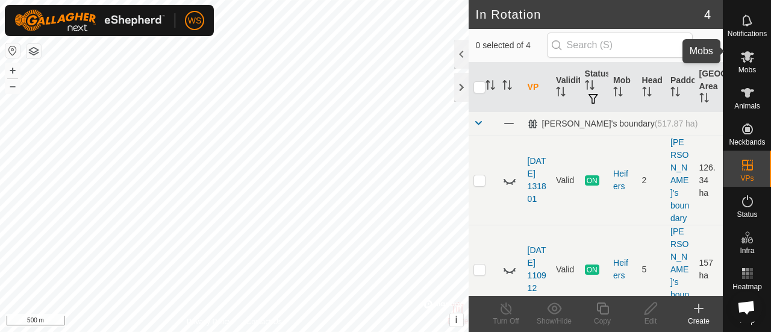
click at [740, 51] on icon at bounding box center [746, 56] width 13 height 11
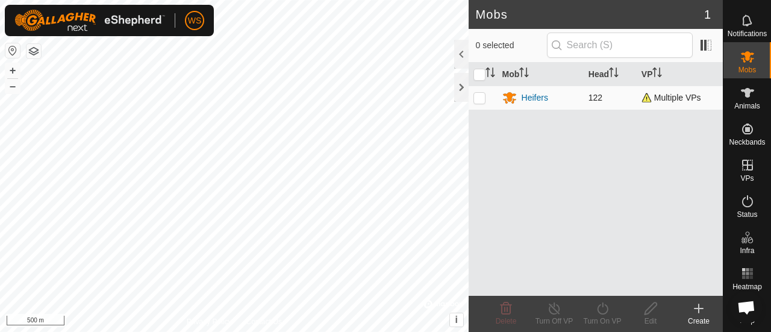
click at [478, 98] on p-checkbox at bounding box center [479, 98] width 12 height 10
checkbox input "true"
click at [600, 307] on icon at bounding box center [602, 308] width 15 height 14
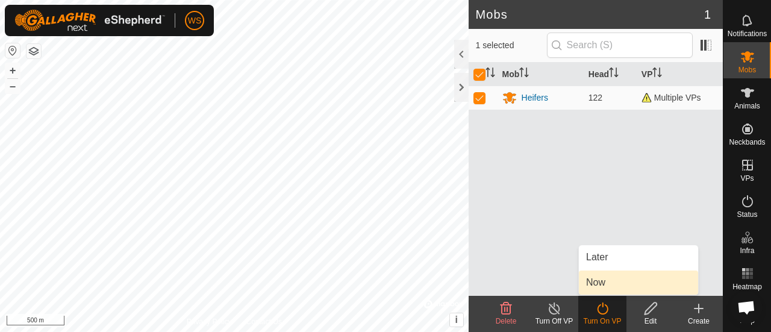
click at [600, 281] on link "Now" at bounding box center [638, 282] width 119 height 24
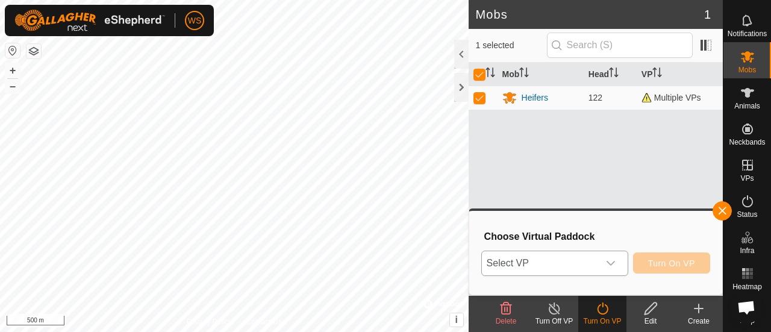
click at [577, 259] on span "Select VP" at bounding box center [540, 263] width 117 height 24
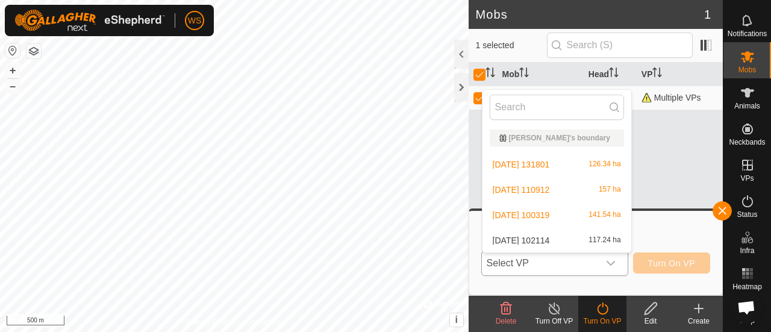
click at [526, 241] on li "2025-09-23 102114 117.24 ha" at bounding box center [556, 240] width 149 height 24
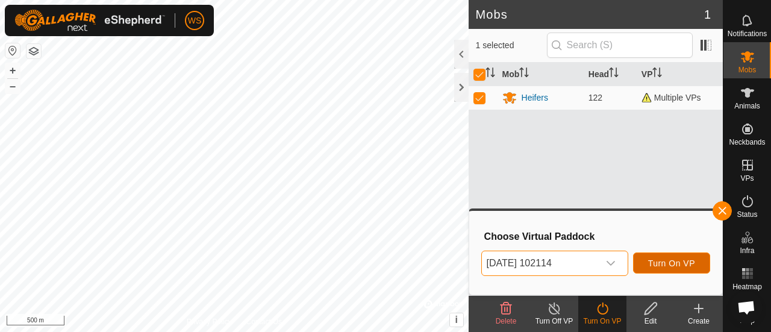
click at [675, 264] on span "Turn On VP" at bounding box center [671, 263] width 47 height 10
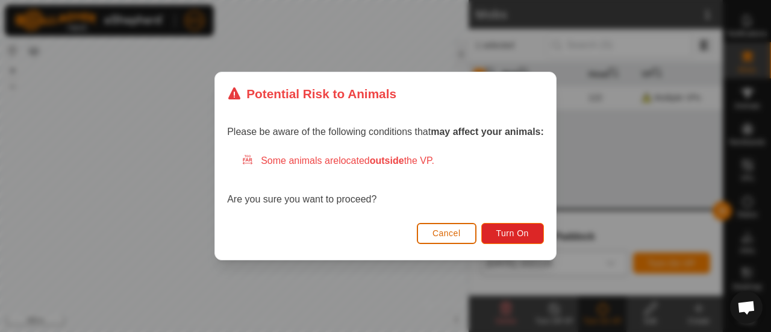
click at [442, 234] on span "Cancel" at bounding box center [446, 233] width 28 height 10
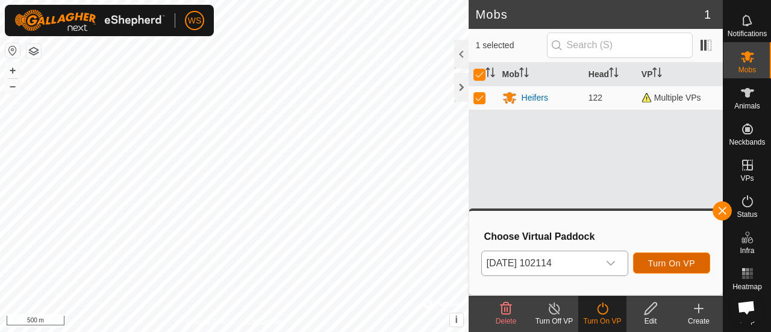
click at [666, 258] on span "Turn On VP" at bounding box center [671, 263] width 47 height 10
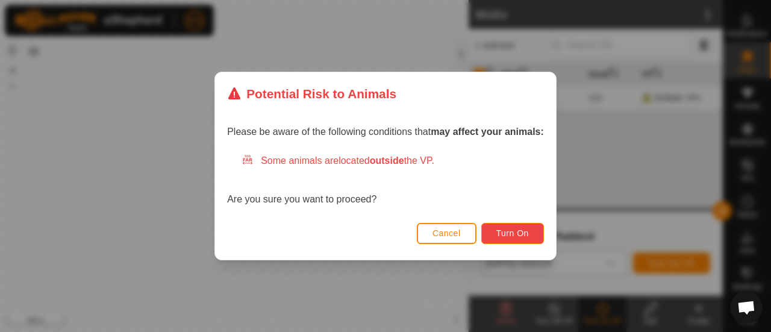
click at [513, 238] on button "Turn On" at bounding box center [512, 233] width 63 height 21
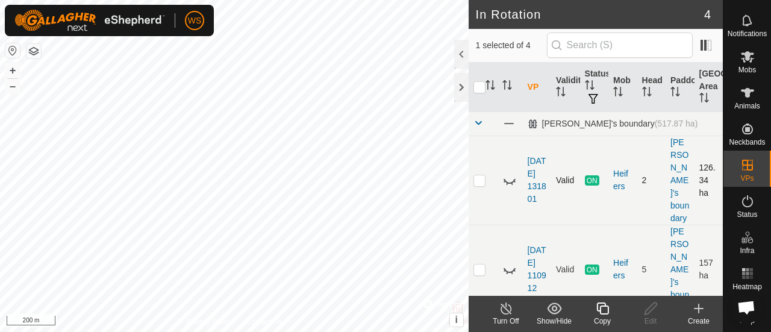
scroll to position [143, 0]
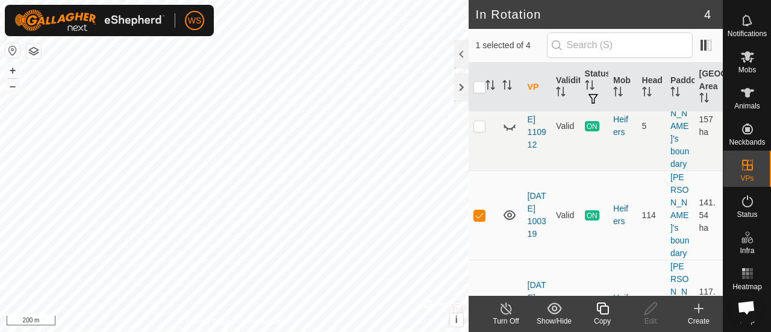
click at [502, 309] on icon at bounding box center [505, 308] width 15 height 14
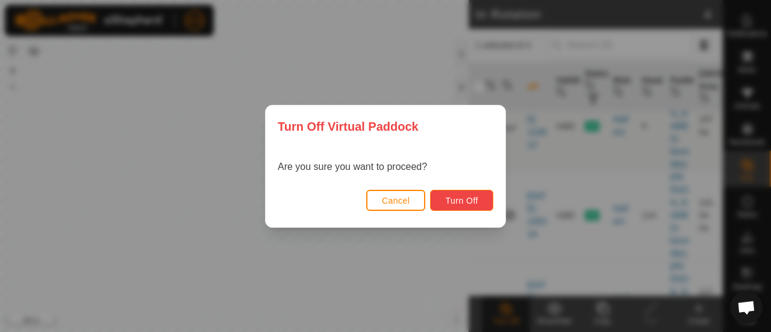
click at [452, 196] on span "Turn Off" at bounding box center [461, 201] width 33 height 10
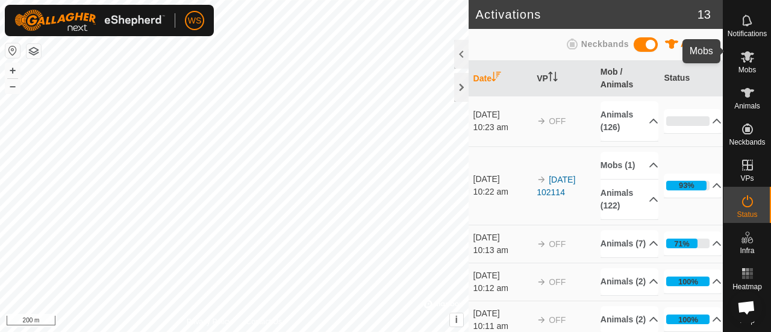
click at [748, 49] on icon at bounding box center [747, 56] width 14 height 14
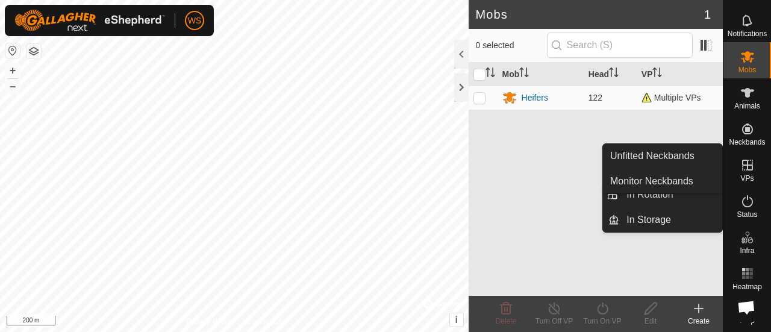
click at [696, 191] on link "Monitor Neckbands" at bounding box center [662, 181] width 119 height 24
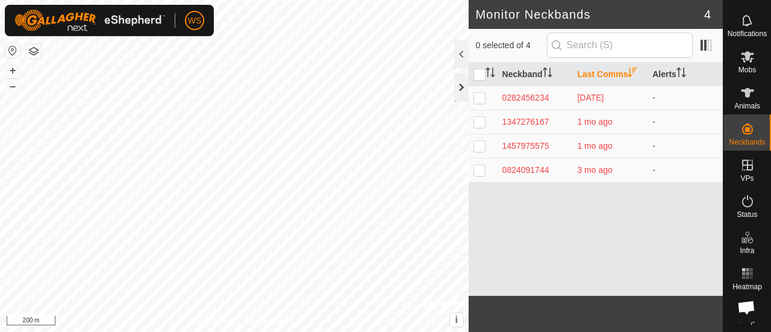
click at [458, 84] on div at bounding box center [461, 87] width 14 height 29
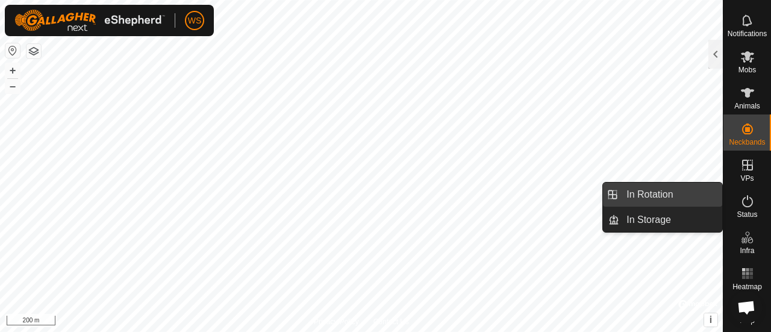
click at [636, 194] on link "In Rotation" at bounding box center [670, 194] width 103 height 24
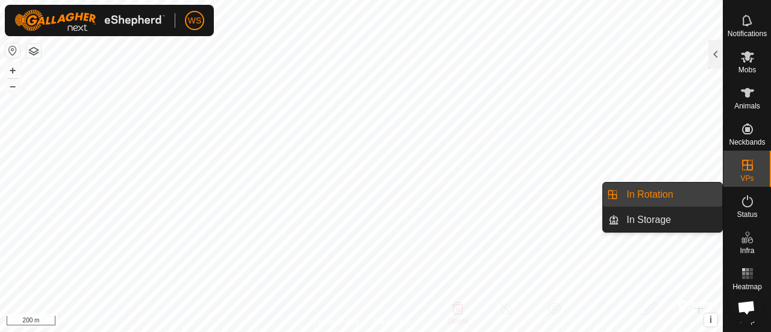
click at [671, 193] on link "In Rotation" at bounding box center [670, 194] width 103 height 24
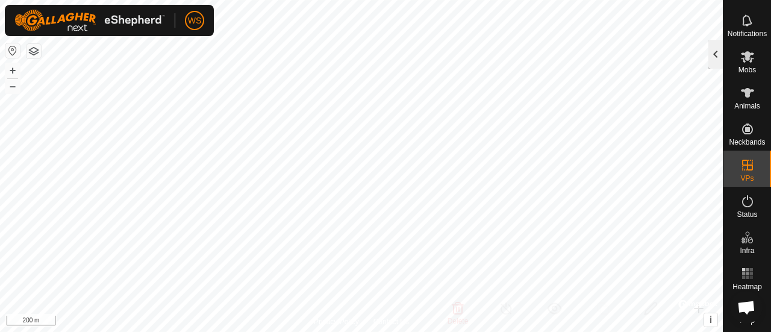
click at [716, 60] on div at bounding box center [715, 54] width 14 height 29
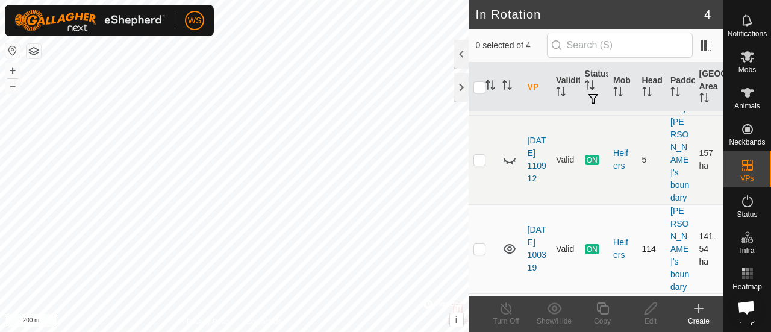
scroll to position [143, 0]
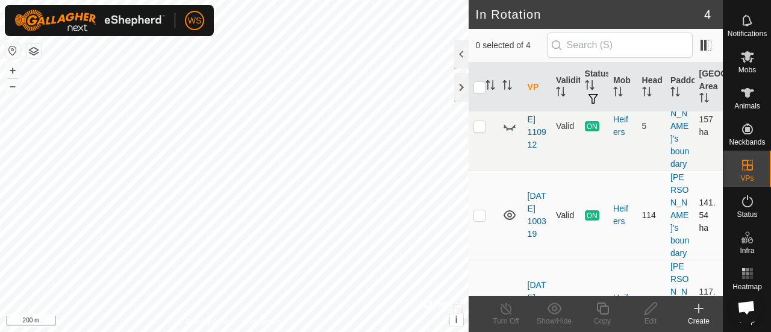
click at [510, 210] on icon at bounding box center [509, 215] width 12 height 10
click at [747, 13] on icon at bounding box center [747, 20] width 14 height 14
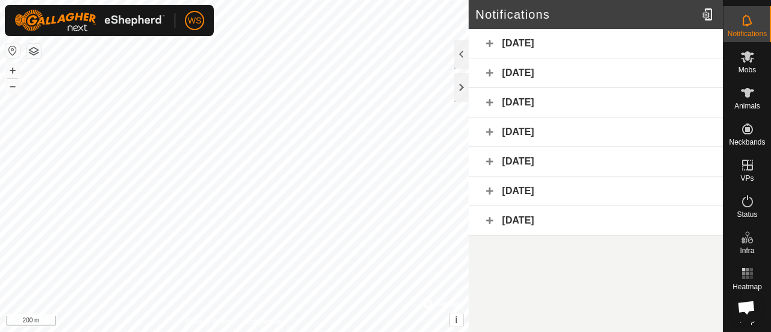
click at [747, 13] on icon at bounding box center [747, 20] width 14 height 14
click at [459, 81] on div at bounding box center [461, 87] width 14 height 29
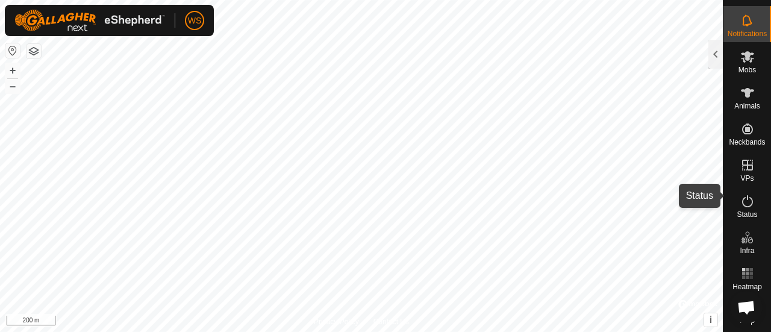
click at [742, 195] on icon at bounding box center [747, 201] width 11 height 12
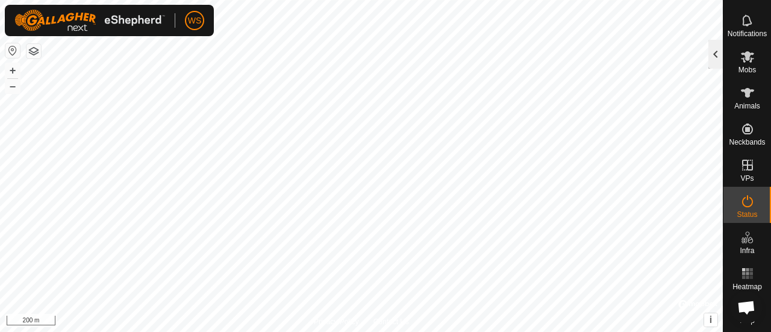
click at [715, 55] on div at bounding box center [715, 54] width 14 height 29
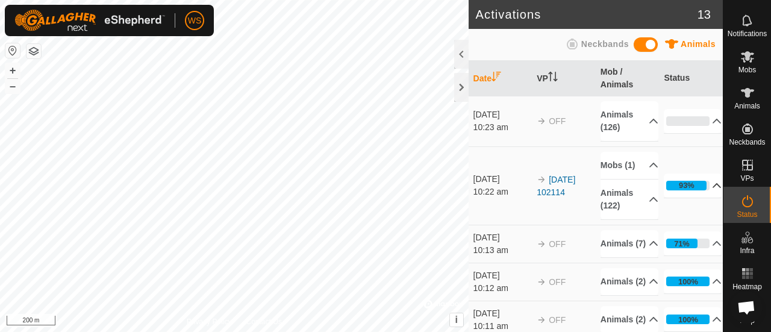
click at [704, 186] on p-accordion-header "93%" at bounding box center [692, 185] width 58 height 24
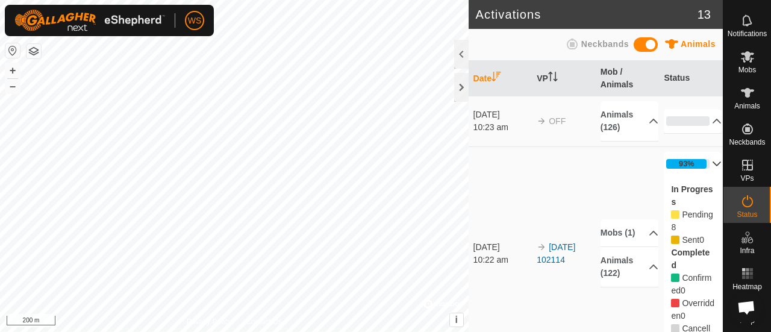
click at [698, 158] on p-accordion-header "93%" at bounding box center [692, 164] width 58 height 24
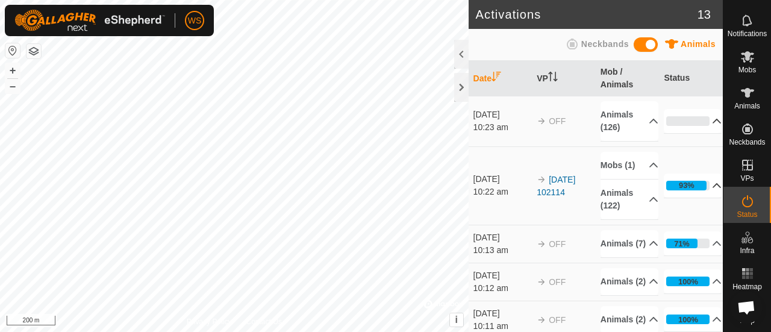
click at [700, 120] on p-accordion-header "0%" at bounding box center [692, 121] width 58 height 24
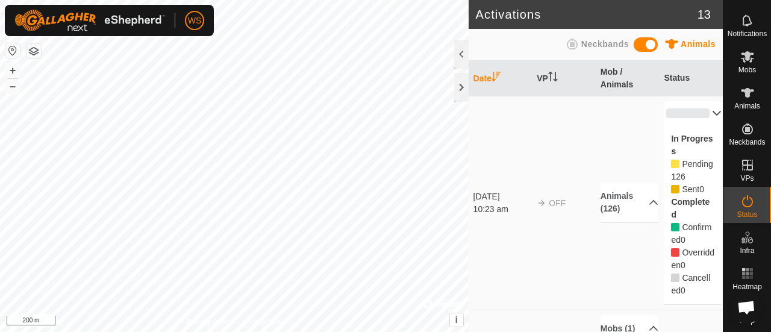
click at [699, 108] on p-accordion-header "0%" at bounding box center [692, 113] width 58 height 24
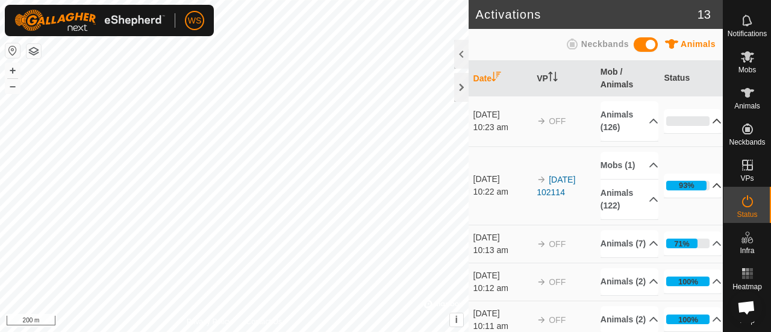
click at [699, 108] on td "0% In Progress Pending 126 Sent 0 Completed Confirmed 0 Overridden 0 Cancelled 0" at bounding box center [691, 121] width 64 height 51
click at [704, 118] on p-accordion-header "0%" at bounding box center [692, 121] width 58 height 24
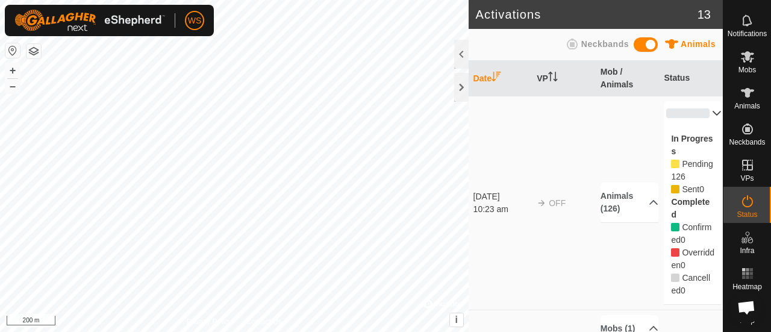
click at [704, 118] on p-accordion-header "0%" at bounding box center [692, 113] width 58 height 24
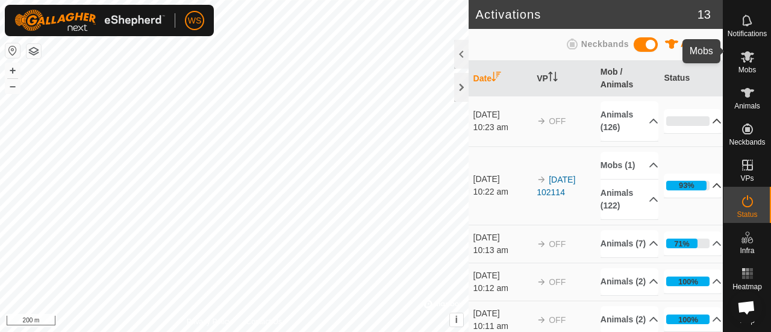
click at [743, 51] on icon at bounding box center [746, 56] width 13 height 11
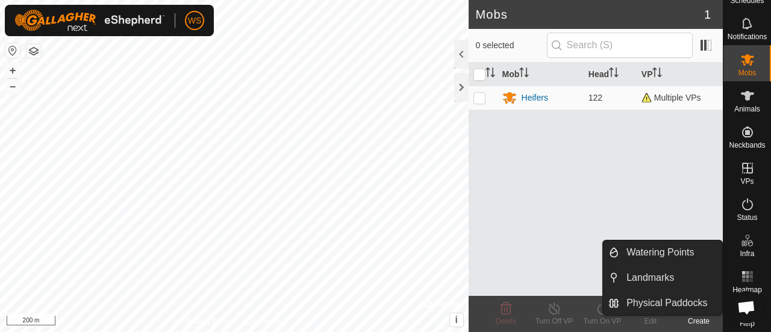
scroll to position [39, 0]
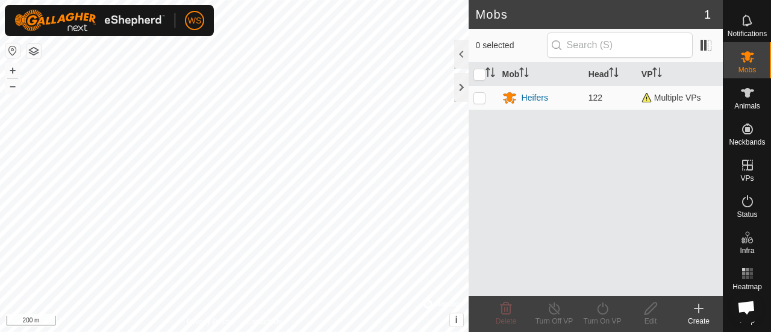
click at [740, 300] on icon at bounding box center [746, 306] width 13 height 13
click at [742, 88] on icon at bounding box center [746, 93] width 13 height 10
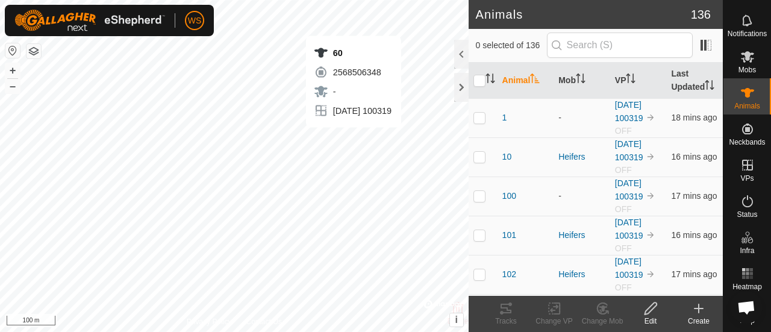
checkbox input "true"
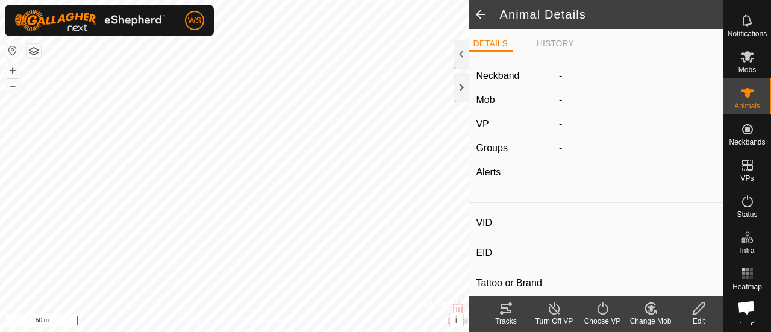
type input "110"
type input "-"
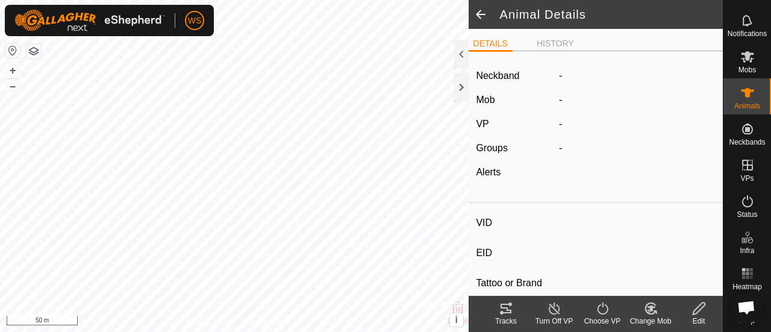
type input "-"
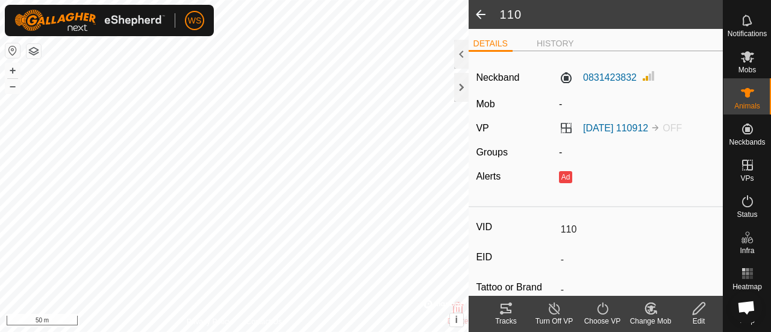
click at [478, 14] on span at bounding box center [480, 14] width 24 height 29
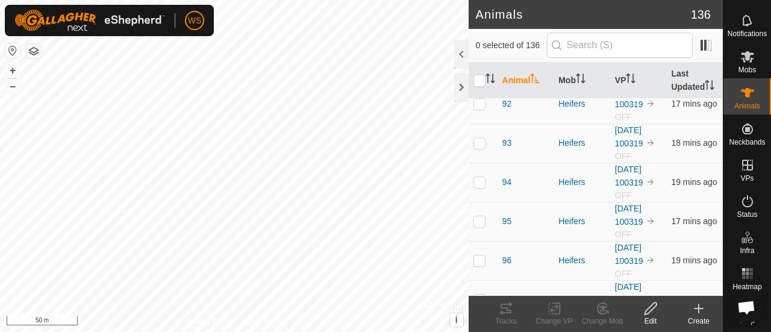
scroll to position [5158, 0]
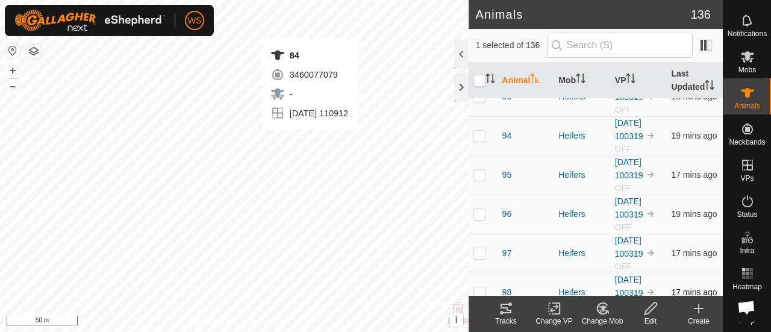
checkbox input "false"
checkbox input "true"
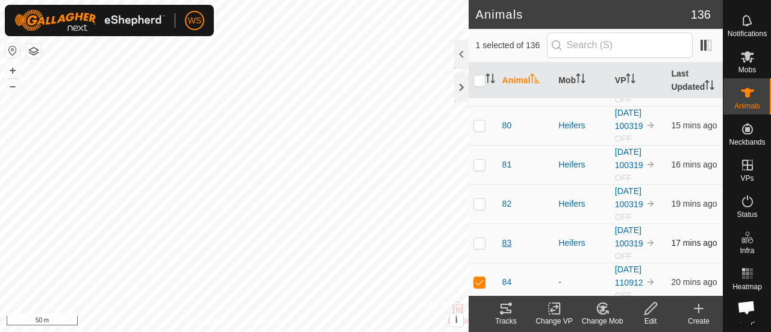
scroll to position [4616, 0]
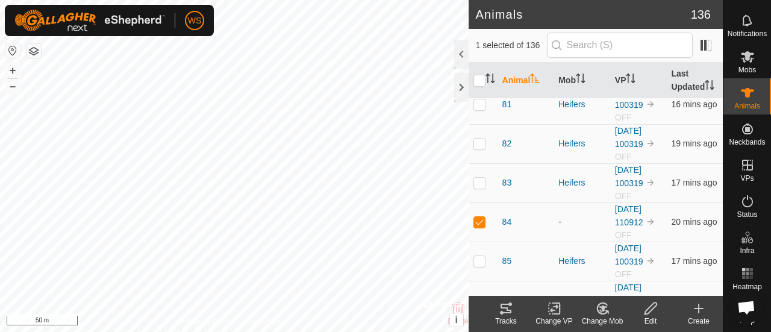
click at [647, 309] on icon at bounding box center [650, 308] width 12 height 12
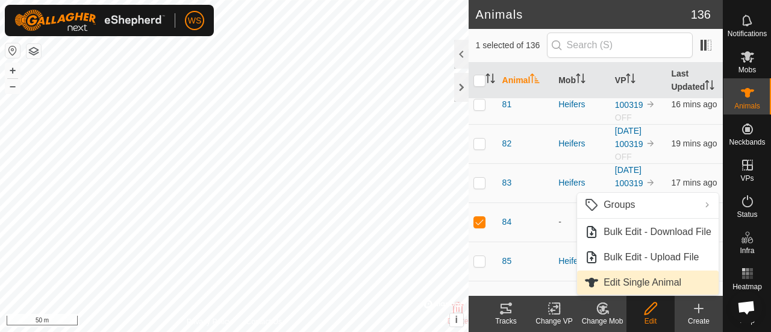
click at [639, 284] on link "Edit Single Animal" at bounding box center [647, 282] width 141 height 24
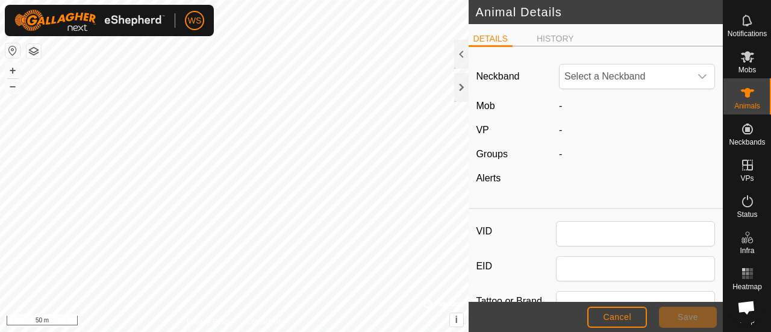
type input "84"
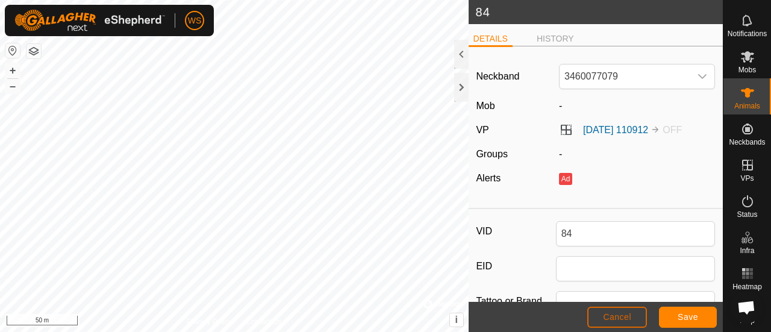
click at [620, 309] on button "Cancel" at bounding box center [617, 316] width 60 height 21
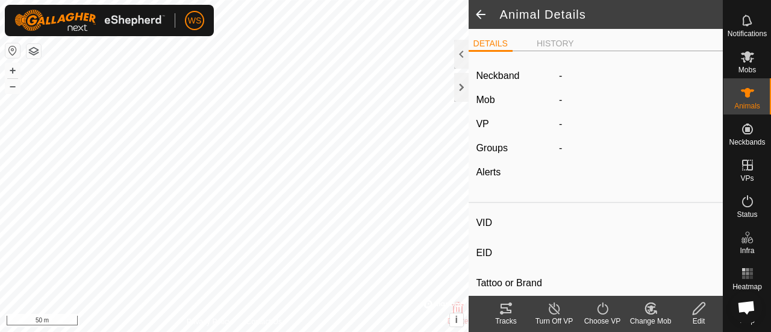
type input "84"
type input "-"
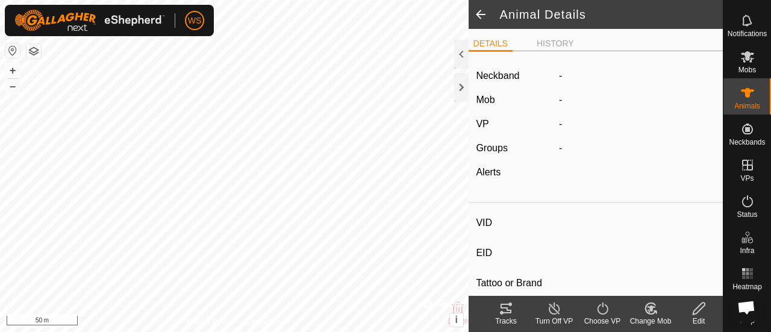
type input "-"
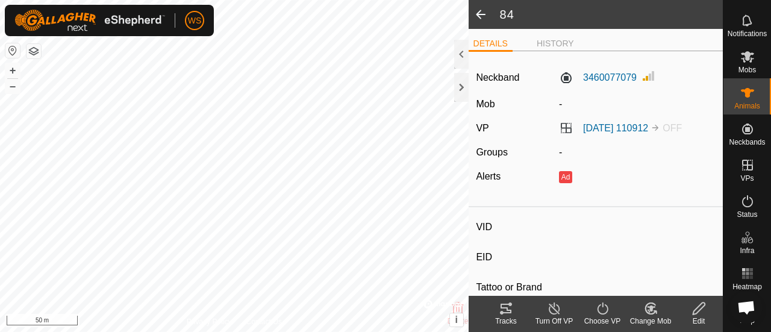
type input "110"
type input "-"
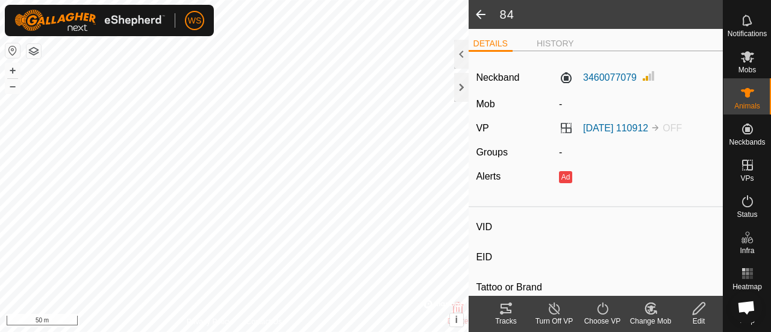
type input "-"
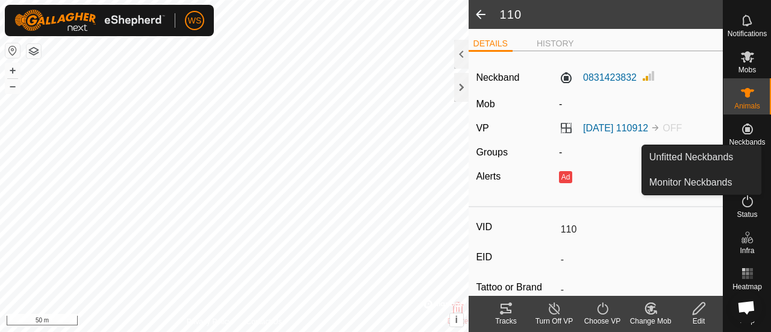
click at [742, 123] on icon at bounding box center [747, 129] width 14 height 14
click at [740, 122] on icon at bounding box center [747, 129] width 14 height 14
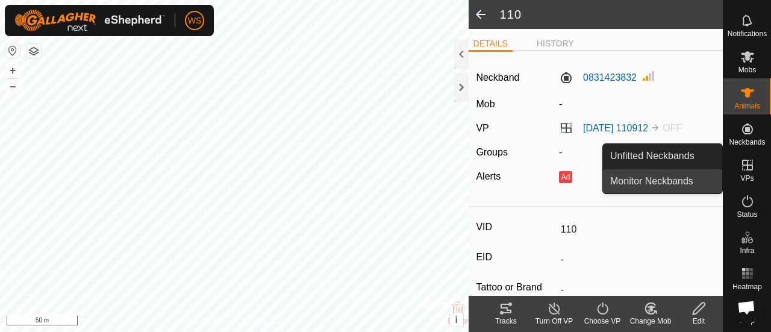
click at [652, 182] on link "Monitor Neckbands" at bounding box center [662, 181] width 119 height 24
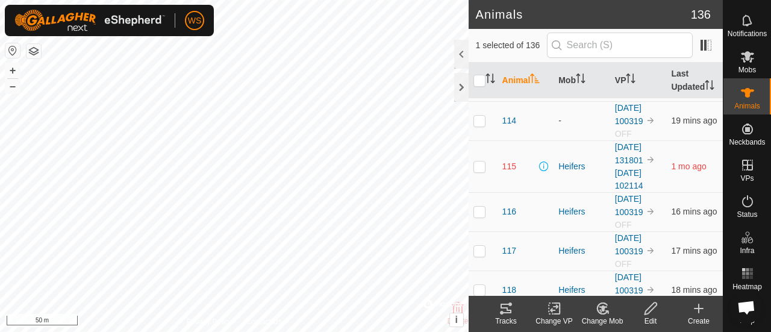
scroll to position [482, 0]
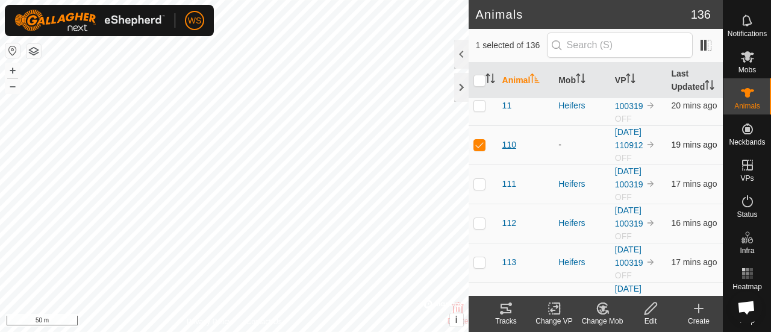
click at [511, 139] on span "110" at bounding box center [509, 144] width 14 height 13
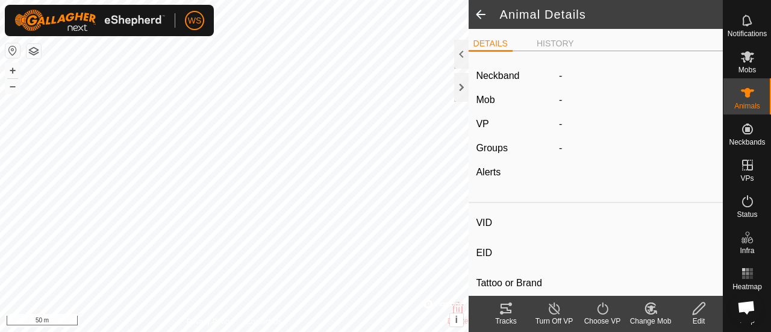
type input "110"
type input "-"
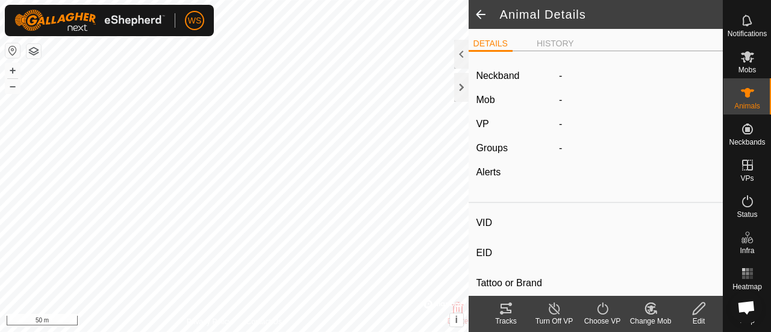
type input "-"
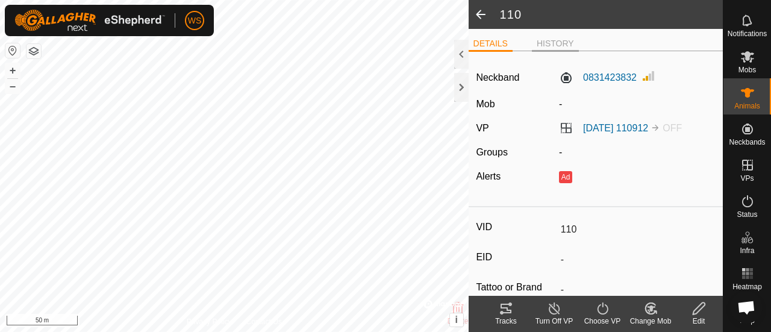
click at [551, 43] on li "HISTORY" at bounding box center [555, 44] width 47 height 14
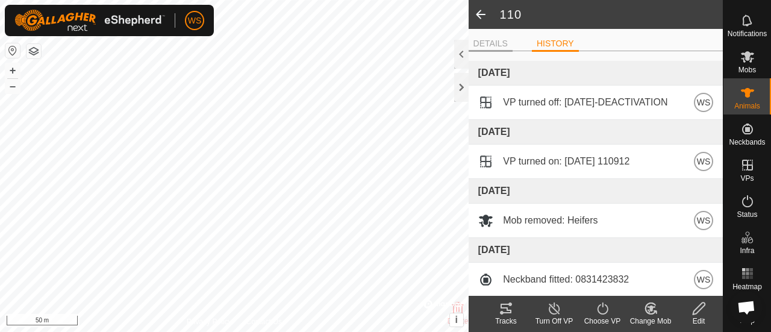
click at [485, 38] on li "DETAILS" at bounding box center [490, 44] width 44 height 14
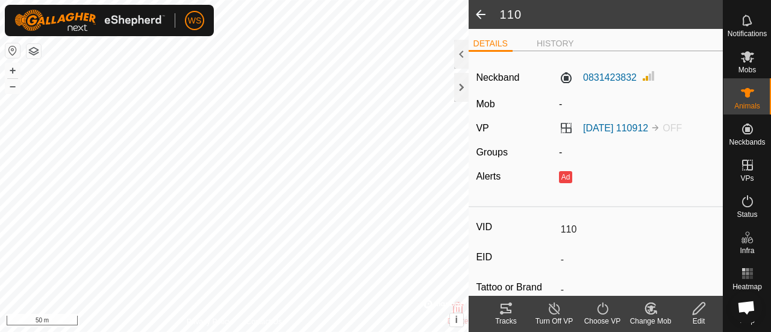
click at [702, 308] on icon at bounding box center [698, 308] width 15 height 14
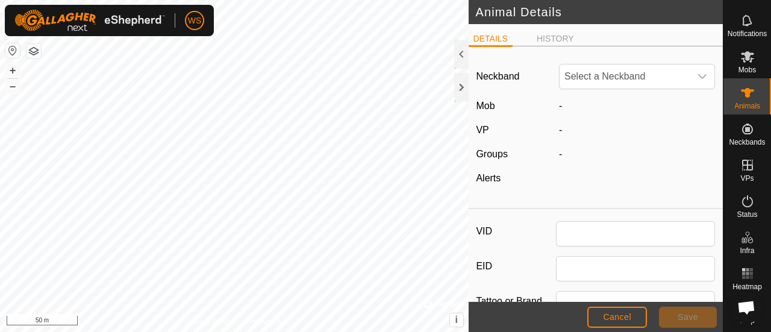
type input "110"
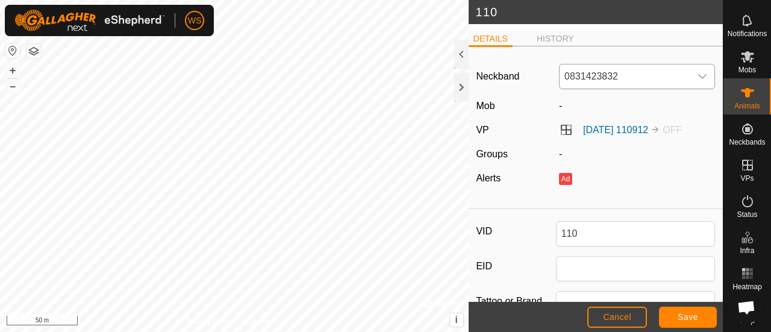
click at [697, 74] on icon "dropdown trigger" at bounding box center [702, 77] width 10 height 10
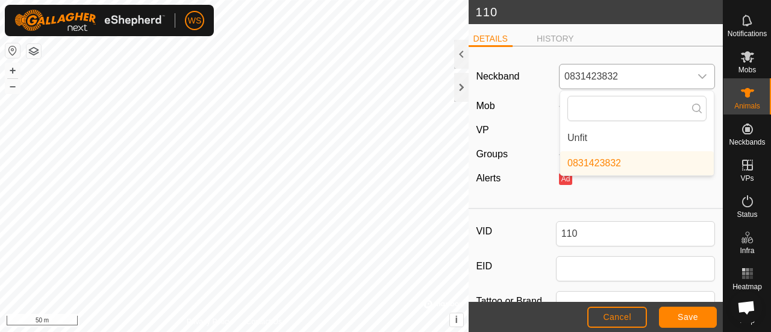
click at [573, 139] on li "Unfit" at bounding box center [637, 138] width 154 height 24
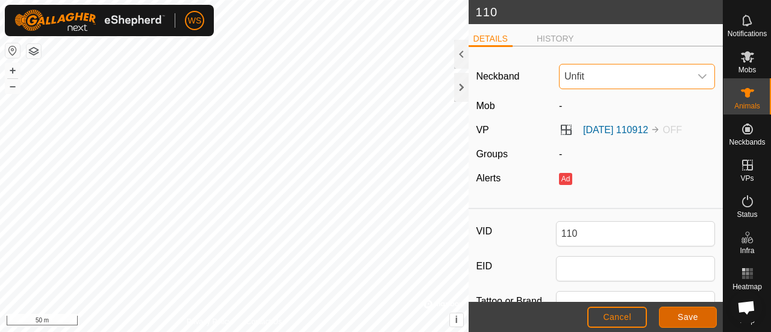
click at [683, 317] on span "Save" at bounding box center [687, 317] width 20 height 10
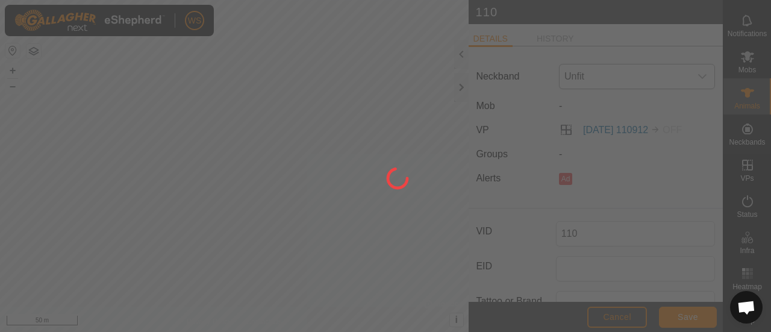
type input "-"
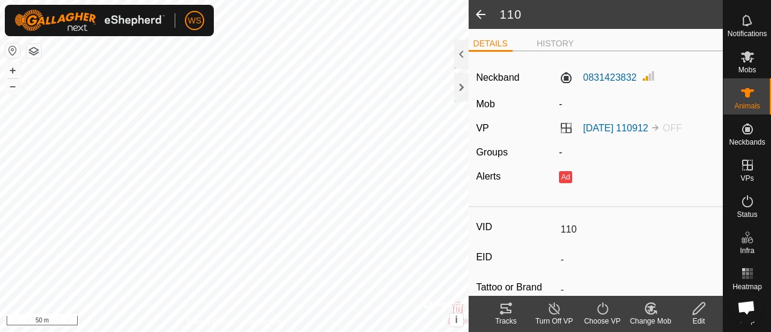
type input "0 kg"
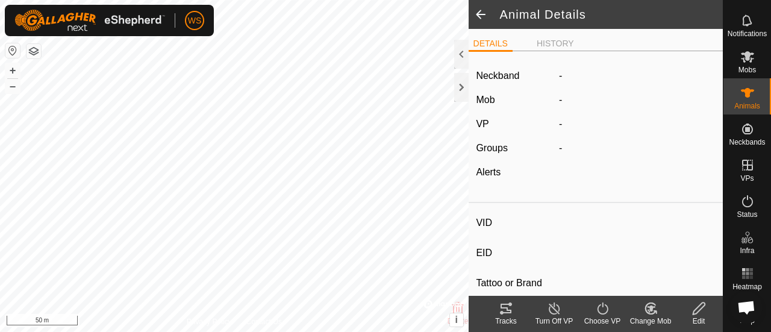
type input "84"
type input "-"
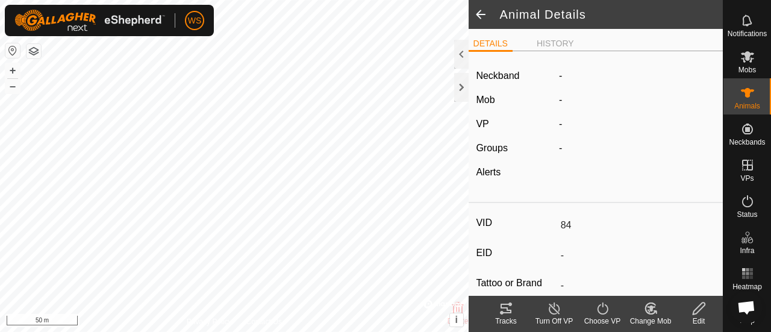
type input "-"
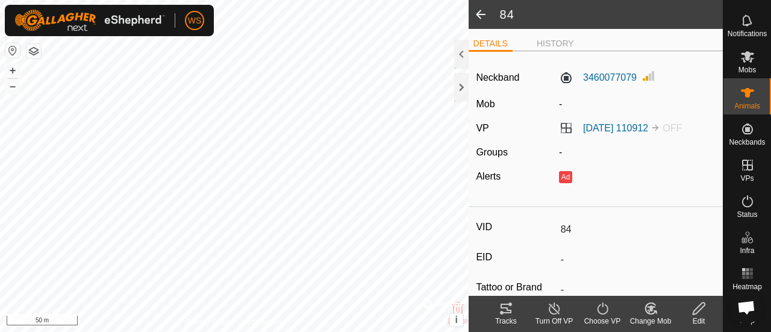
click at [700, 308] on icon at bounding box center [698, 308] width 15 height 14
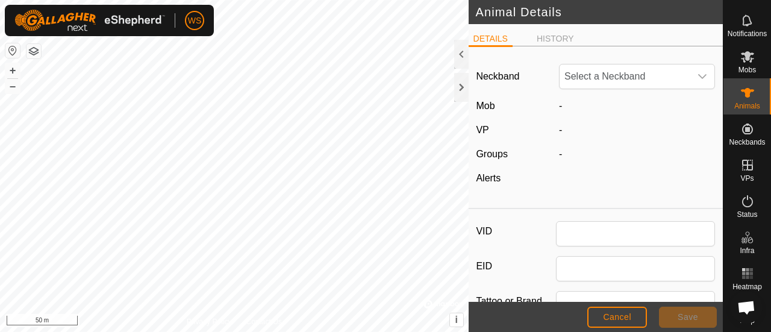
type input "84"
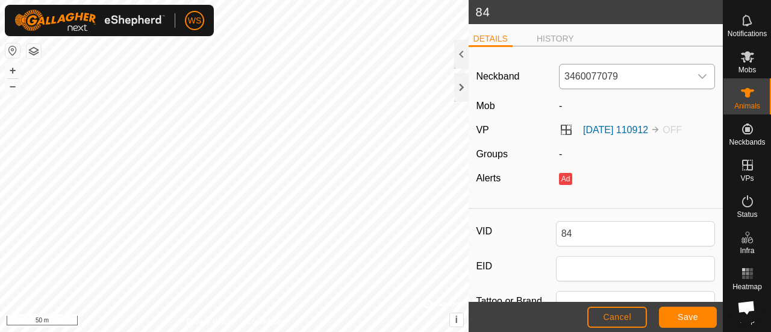
click at [612, 76] on span "3460077079" at bounding box center [624, 76] width 131 height 24
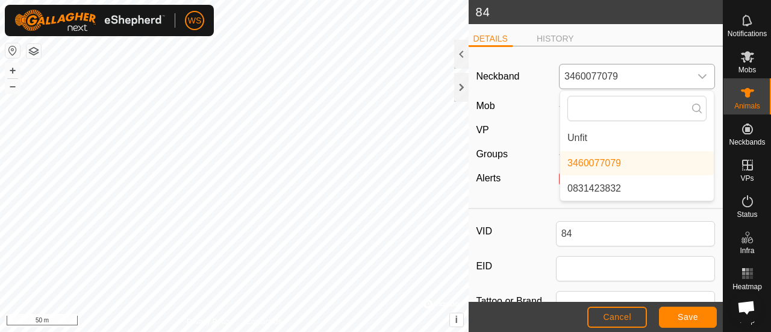
click at [594, 134] on li "Unfit" at bounding box center [637, 138] width 154 height 24
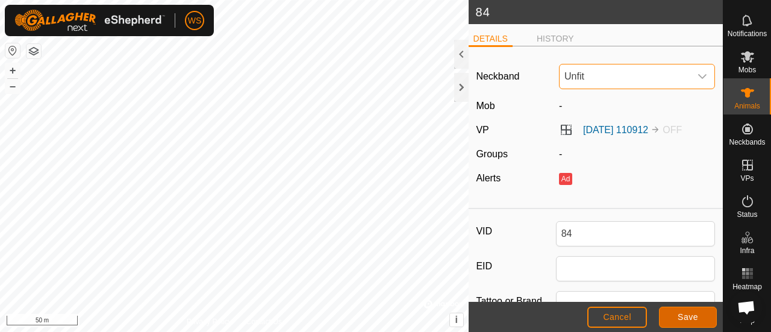
click at [684, 312] on span "Save" at bounding box center [687, 317] width 20 height 10
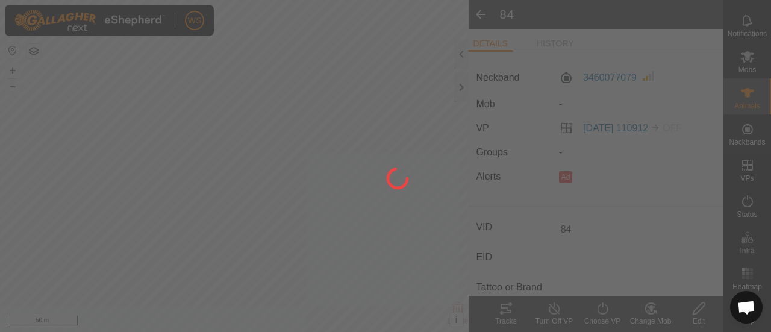
type input "-"
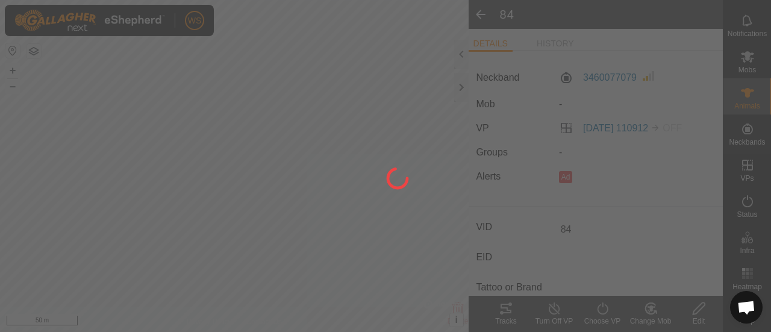
type input "-"
type input "0 kg"
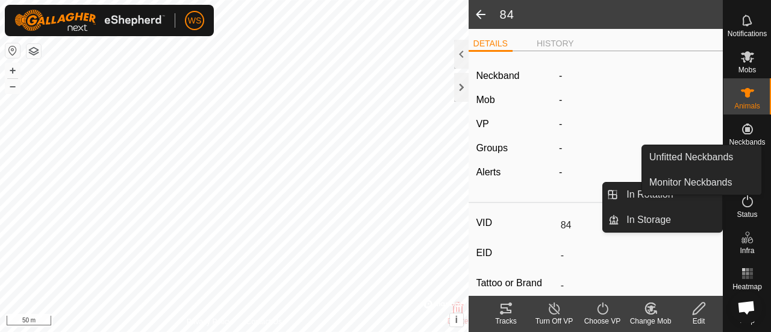
click at [744, 138] on span "Neckbands" at bounding box center [746, 141] width 36 height 7
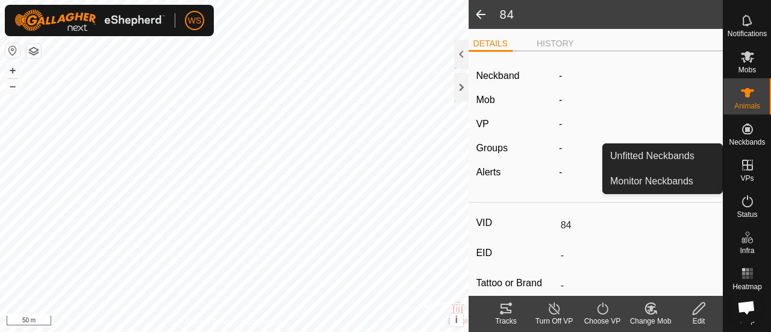
click at [709, 156] on link "Unfitted Neckbands" at bounding box center [662, 156] width 119 height 24
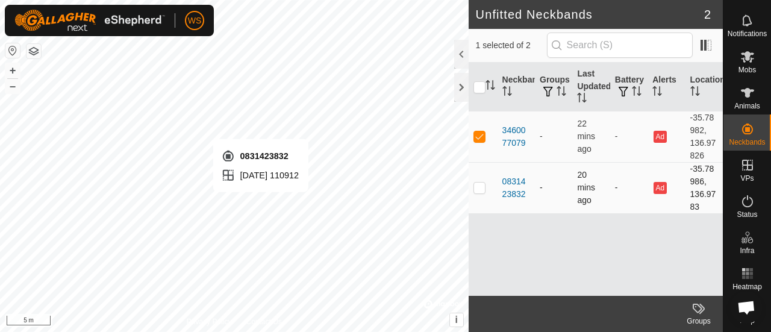
checkbox input "false"
checkbox input "true"
click at [455, 91] on div at bounding box center [461, 87] width 14 height 29
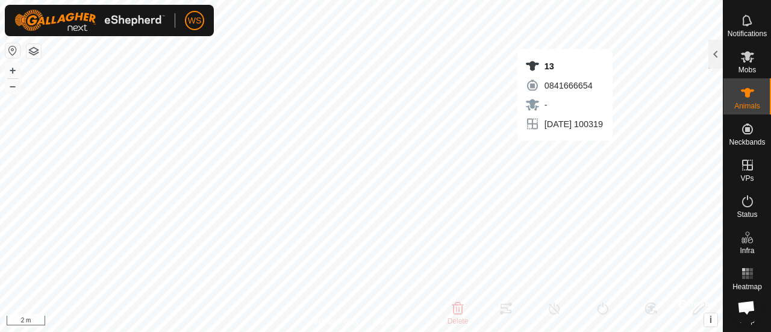
type input "13"
type input "-"
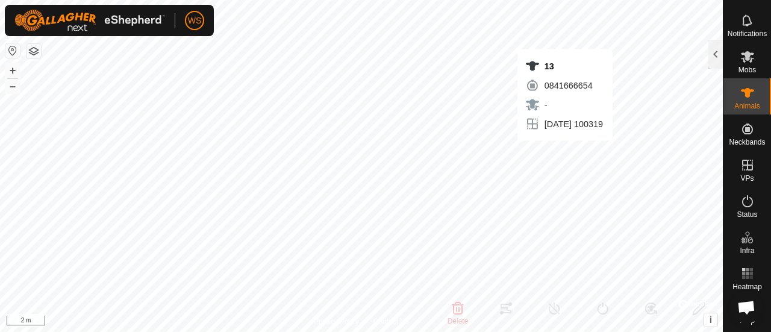
type input "-"
click at [723, 48] on div "Mobs" at bounding box center [747, 60] width 48 height 36
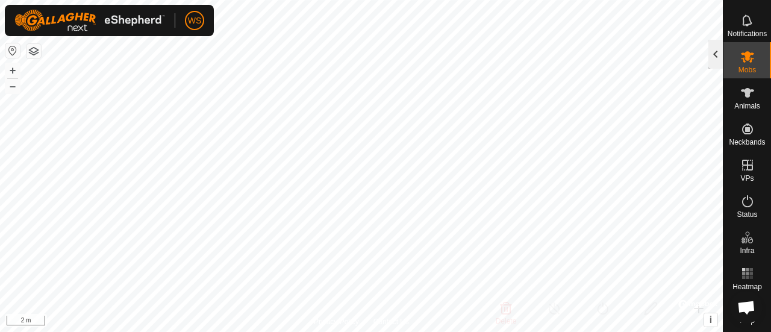
click at [713, 53] on div at bounding box center [715, 54] width 14 height 29
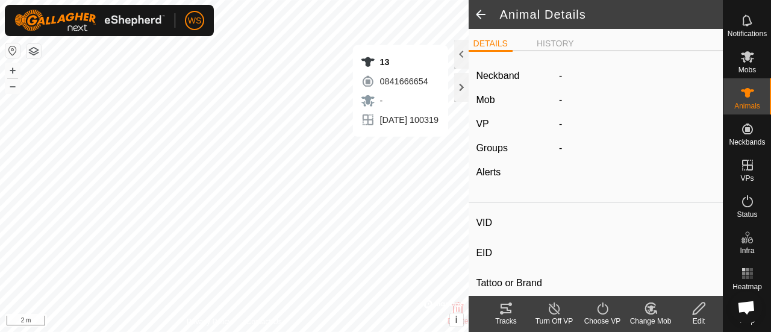
type input "13"
type input "-"
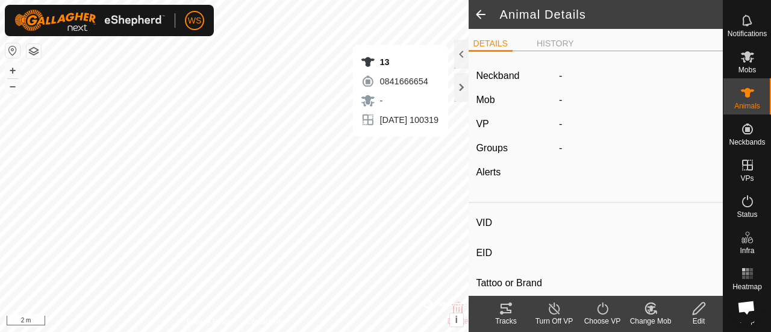
type input "-"
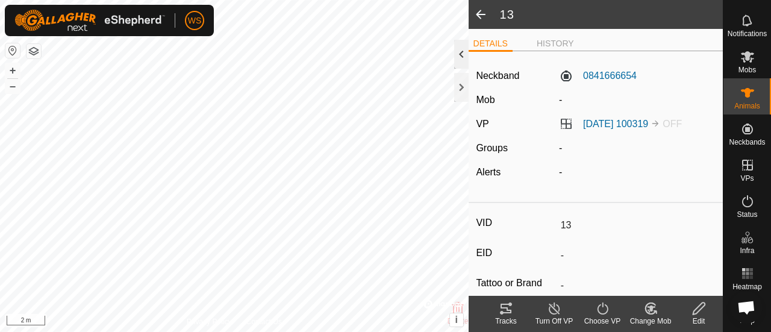
click at [458, 51] on div at bounding box center [461, 54] width 14 height 29
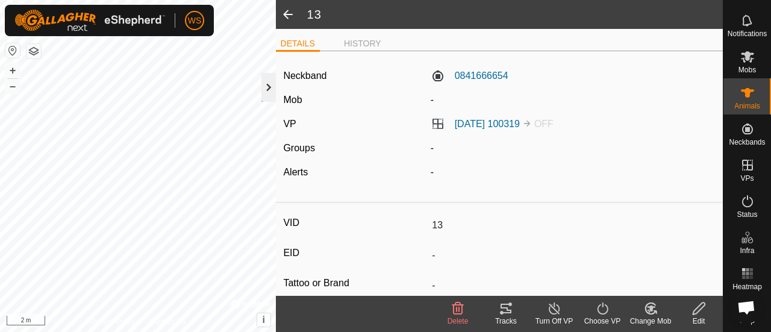
click at [265, 88] on div at bounding box center [268, 87] width 14 height 29
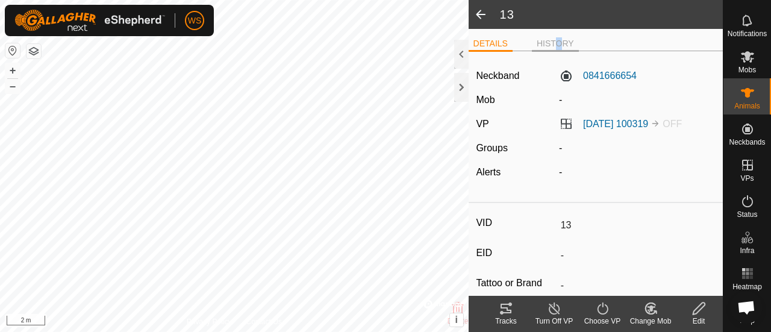
click at [550, 42] on li "HISTORY" at bounding box center [555, 44] width 47 height 14
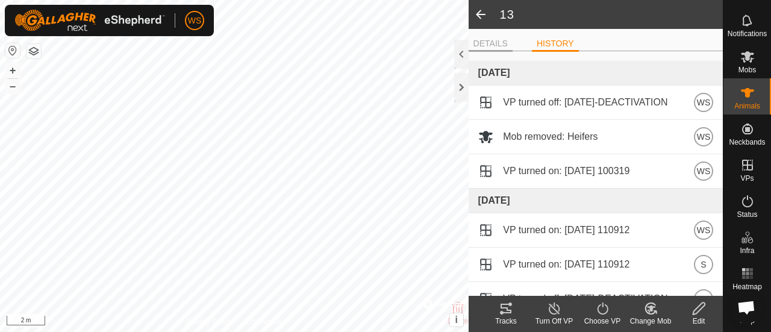
click at [503, 42] on li "DETAILS" at bounding box center [490, 44] width 44 height 14
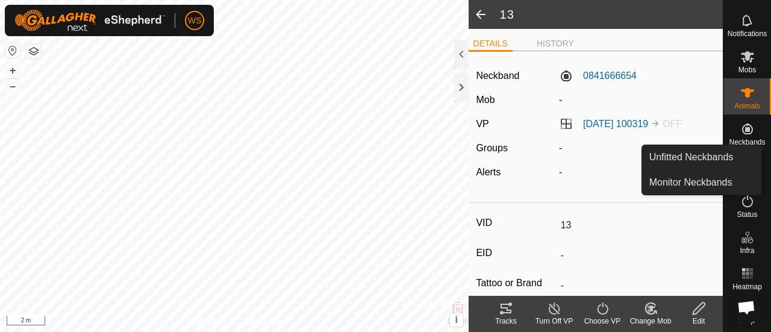
click at [742, 123] on icon at bounding box center [747, 128] width 11 height 11
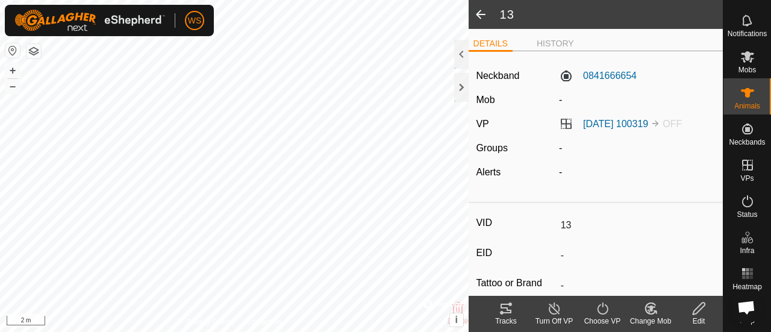
click at [699, 305] on icon at bounding box center [698, 308] width 12 height 12
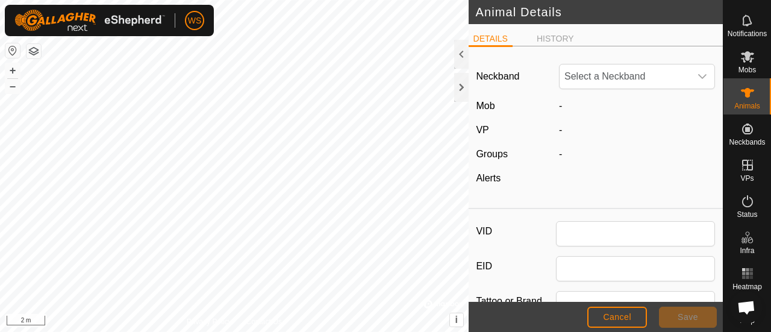
type input "13"
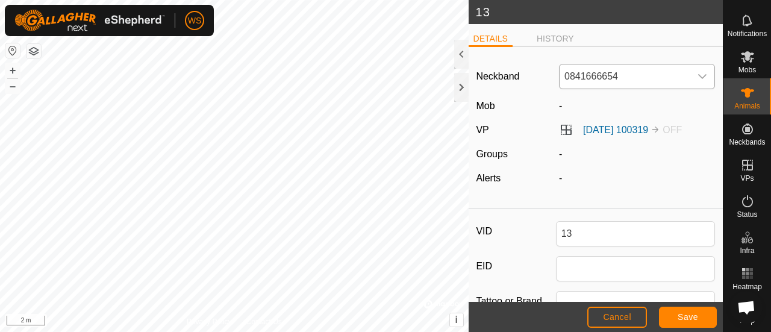
click at [612, 66] on span "0841666654" at bounding box center [624, 76] width 131 height 24
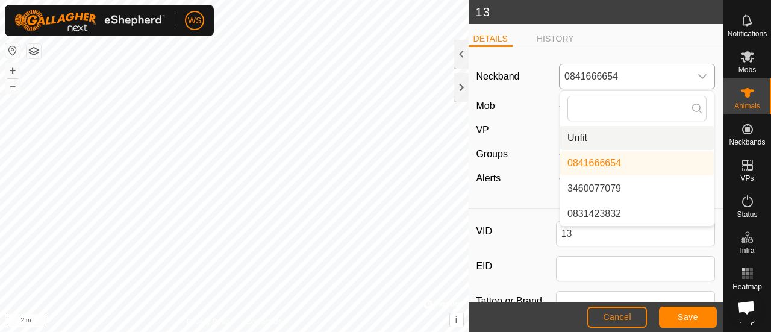
click at [583, 137] on li "Unfit" at bounding box center [637, 138] width 154 height 24
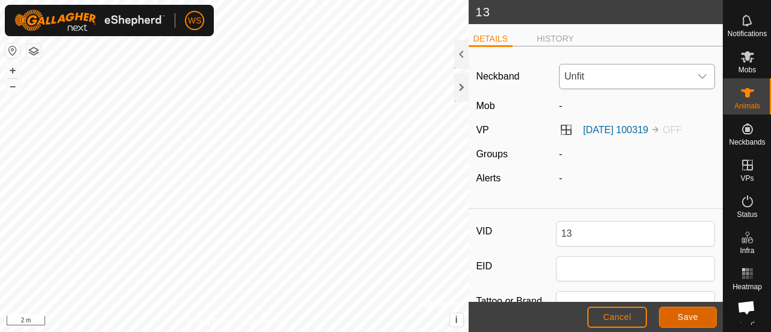
click at [675, 316] on button "Save" at bounding box center [688, 316] width 58 height 21
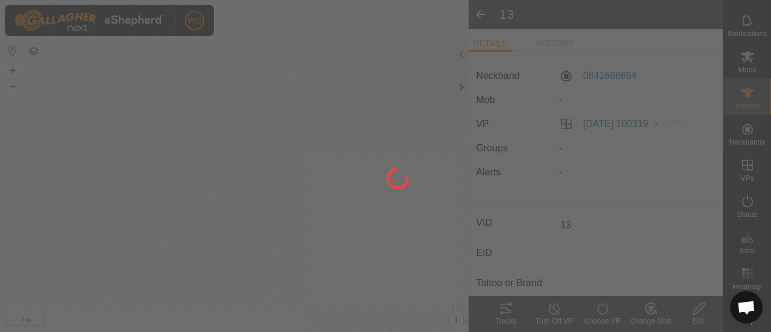
type input "-"
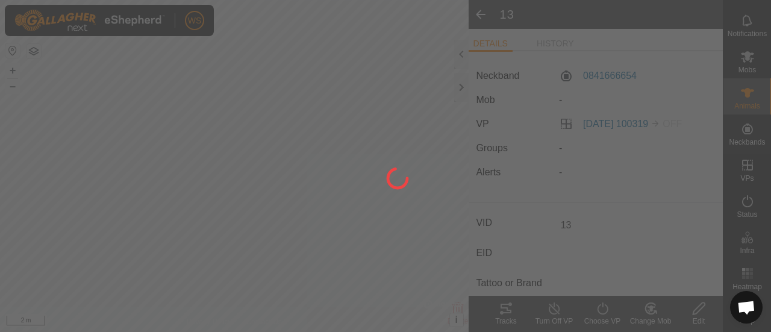
type input "-"
type input "0 kg"
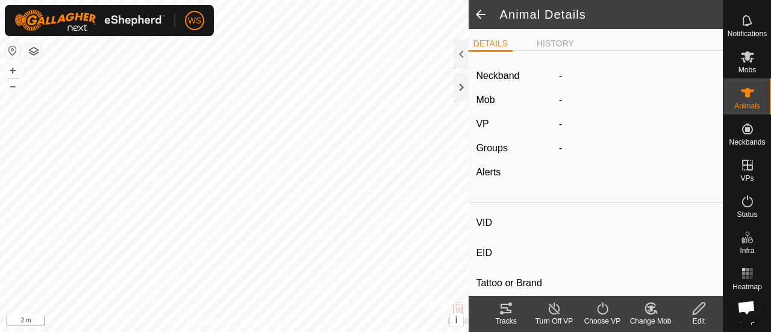
type input "12"
type input "-"
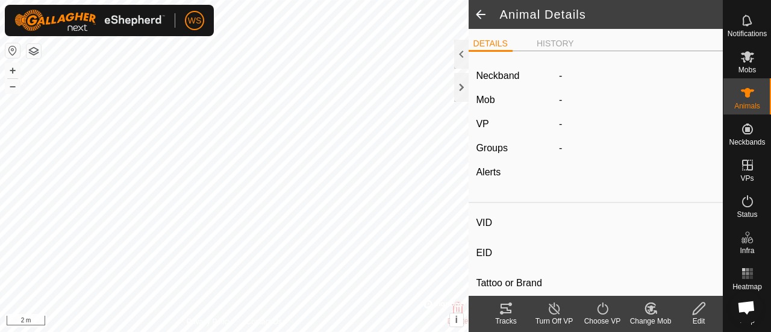
type input "-"
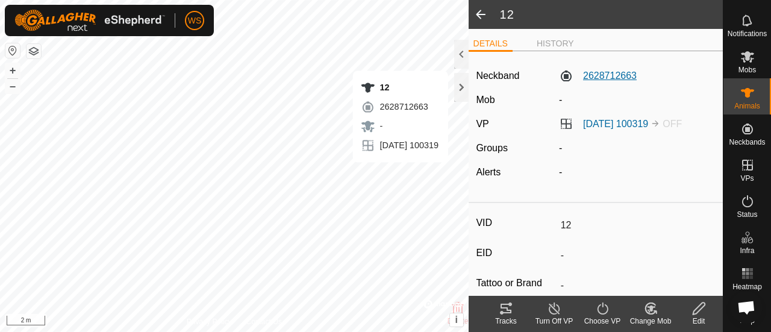
click at [602, 74] on label "2628712663" at bounding box center [598, 76] width 78 height 14
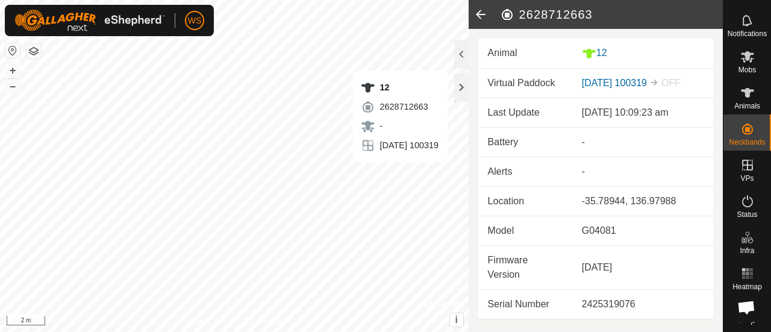
click at [476, 13] on icon at bounding box center [480, 14] width 24 height 29
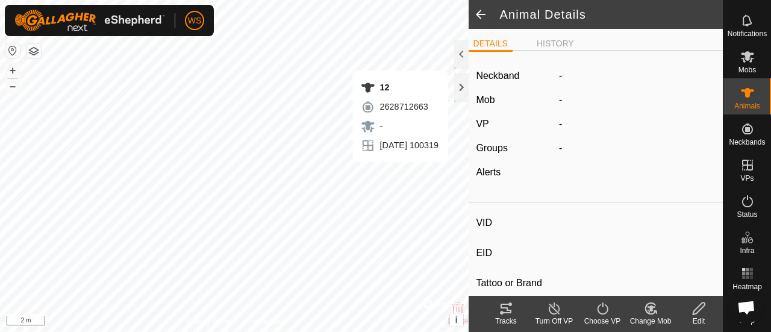
type input "12"
type input "-"
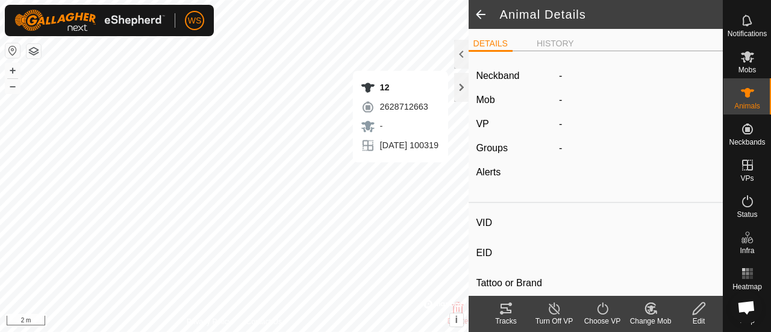
type input "-"
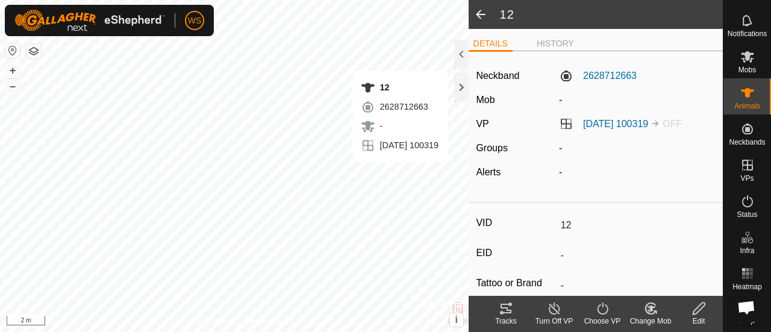
click at [700, 311] on icon at bounding box center [698, 308] width 15 height 14
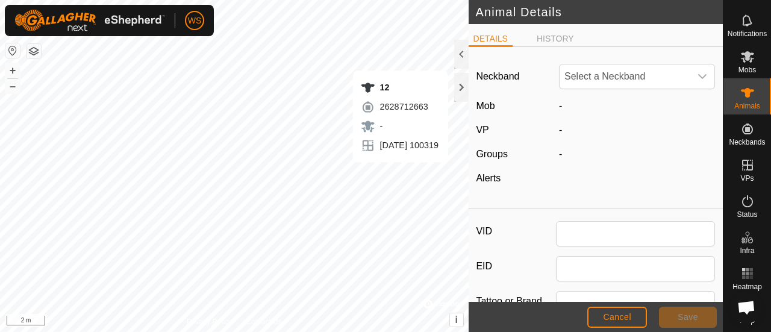
type input "12"
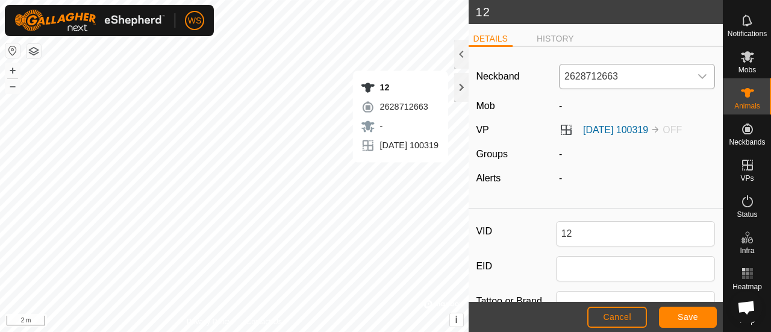
click at [611, 75] on span "2628712663" at bounding box center [624, 76] width 131 height 24
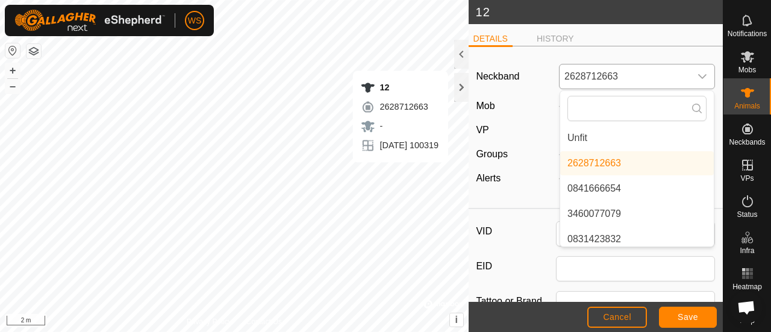
click at [580, 131] on li "Unfit" at bounding box center [637, 138] width 154 height 24
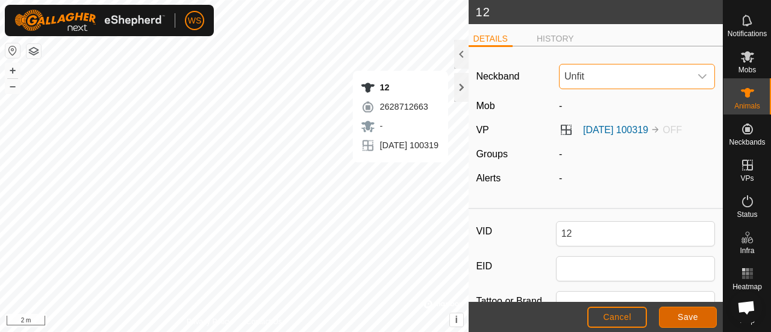
click at [692, 320] on span "Save" at bounding box center [687, 317] width 20 height 10
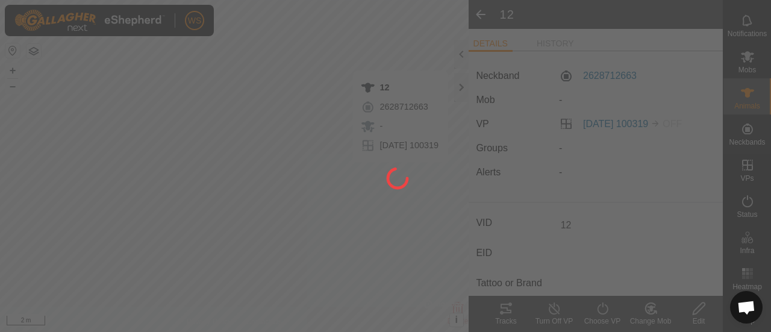
type input "-"
type input "0 kg"
type input "-"
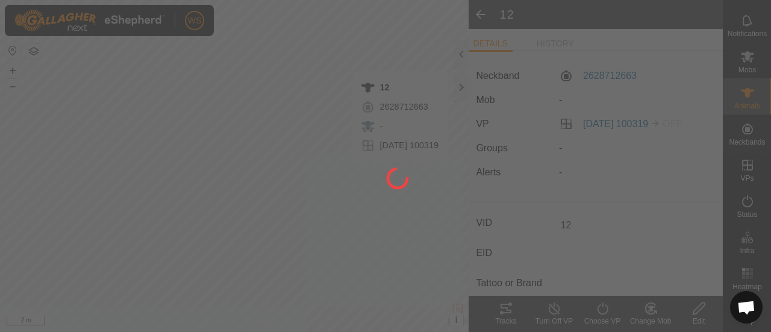
type input "-"
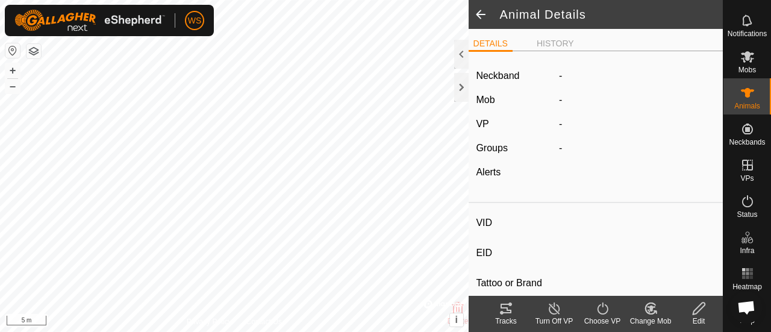
type input "76"
type input "-"
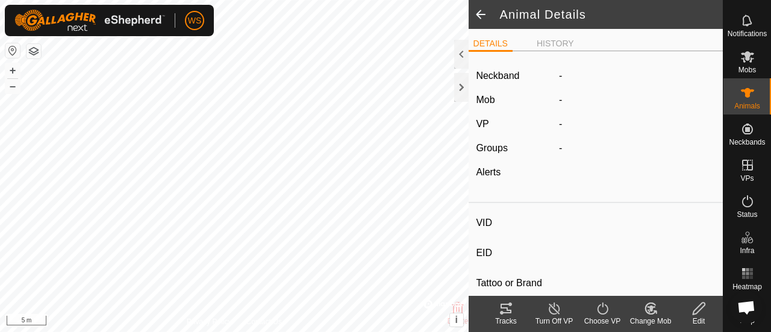
type input "-"
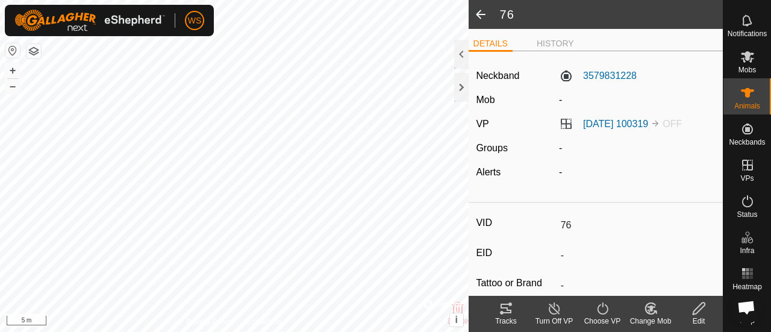
click at [698, 309] on icon at bounding box center [698, 308] width 15 height 14
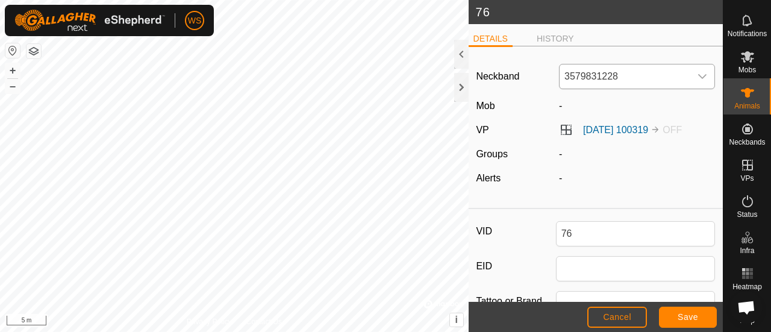
click at [580, 71] on span "3579831228" at bounding box center [624, 76] width 131 height 24
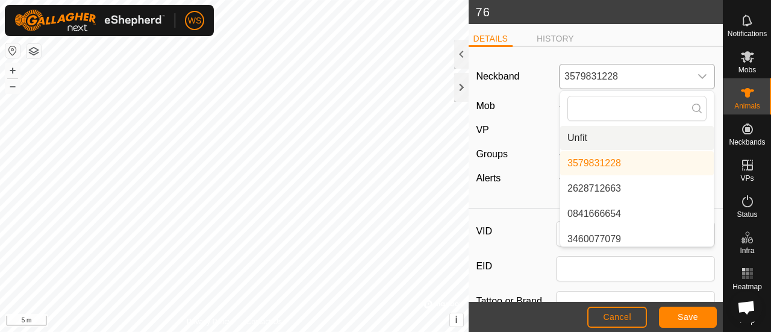
click at [580, 134] on li "Unfit" at bounding box center [637, 138] width 154 height 24
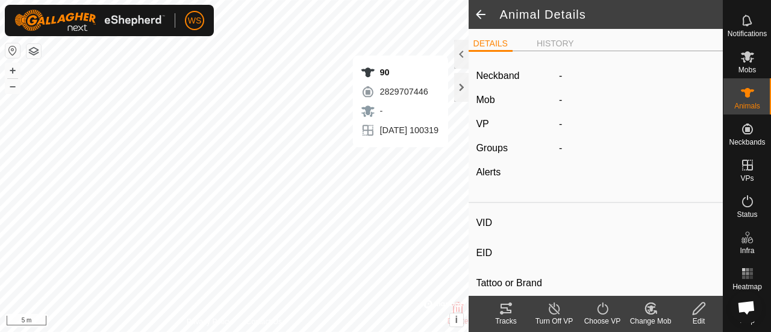
type input "90"
type input "-"
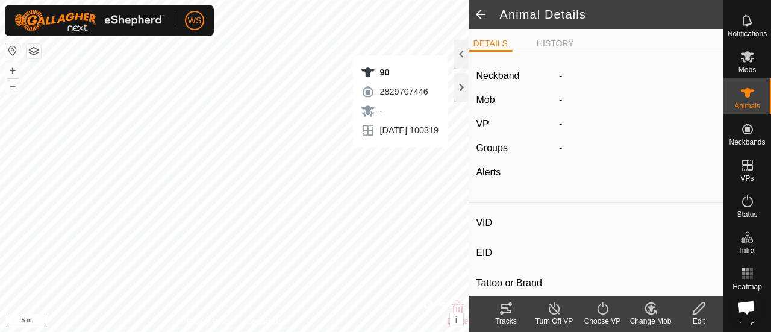
type input "-"
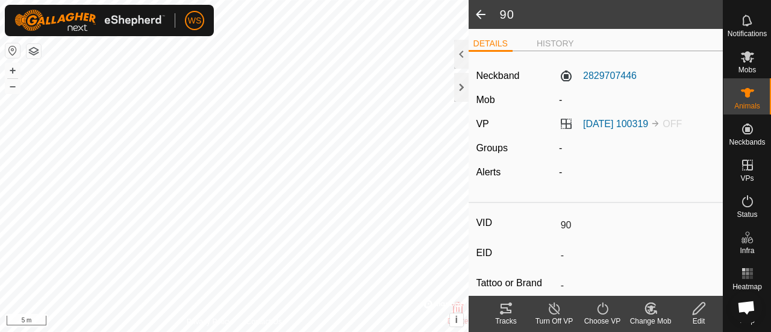
click at [700, 307] on icon at bounding box center [698, 308] width 15 height 14
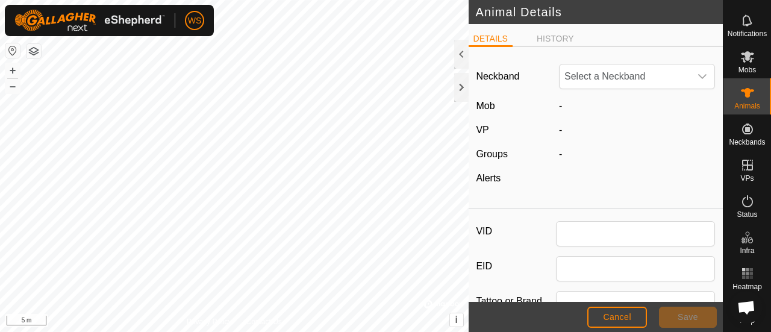
type input "90"
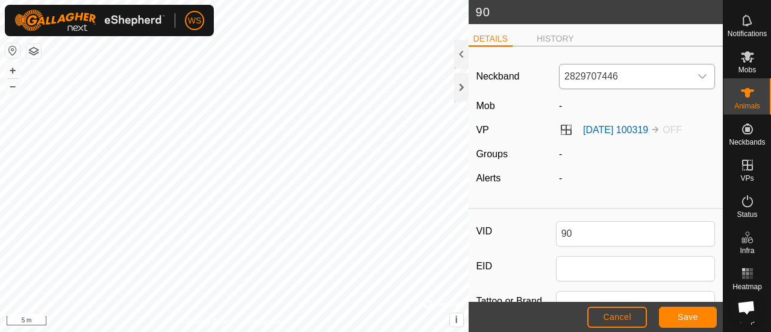
click at [597, 76] on span "2829707446" at bounding box center [624, 76] width 131 height 24
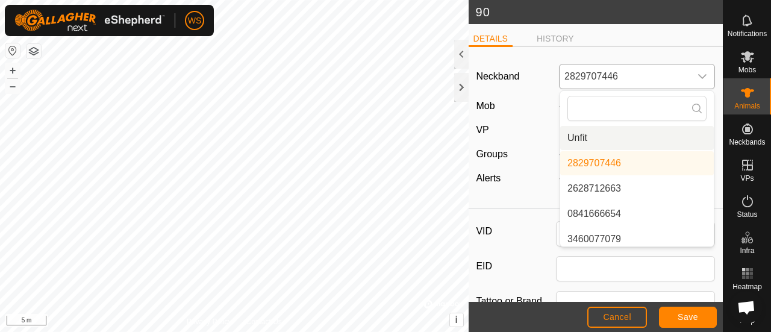
click at [583, 132] on li "Unfit" at bounding box center [637, 138] width 154 height 24
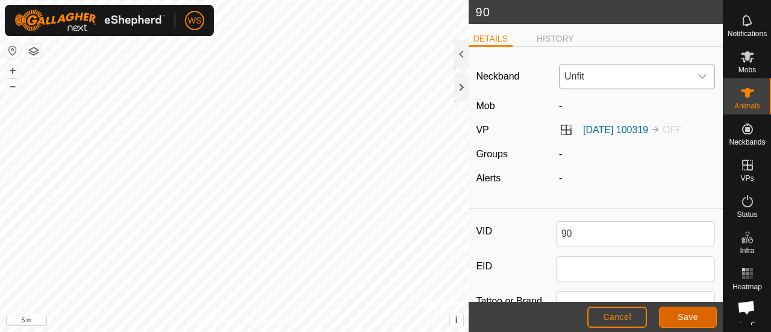
click at [680, 312] on span "Save" at bounding box center [687, 317] width 20 height 10
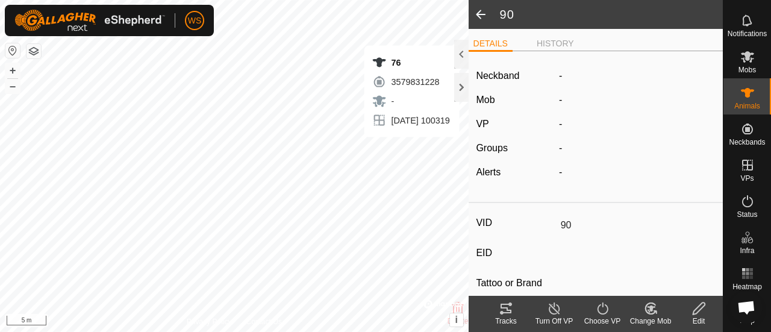
type input "-"
type input "0 kg"
type input "-"
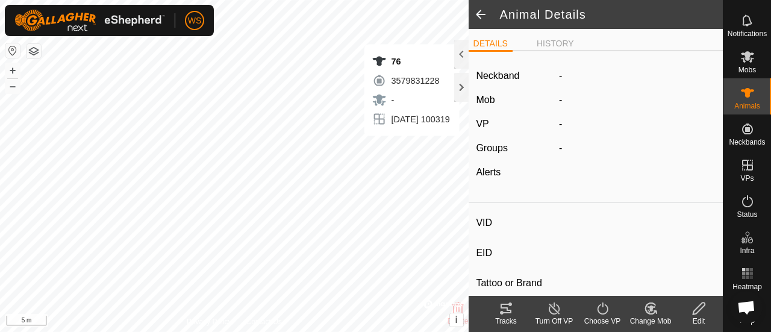
type input "76"
type input "-"
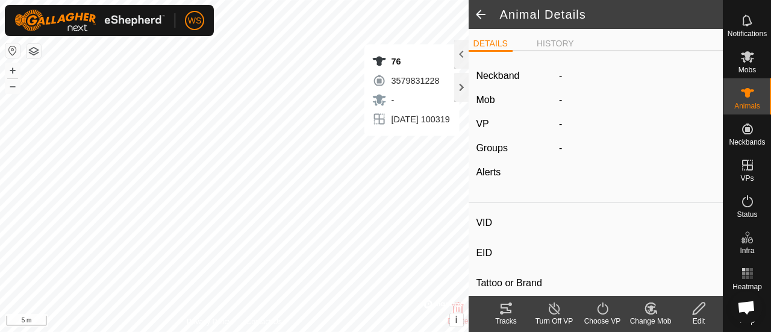
type input "-"
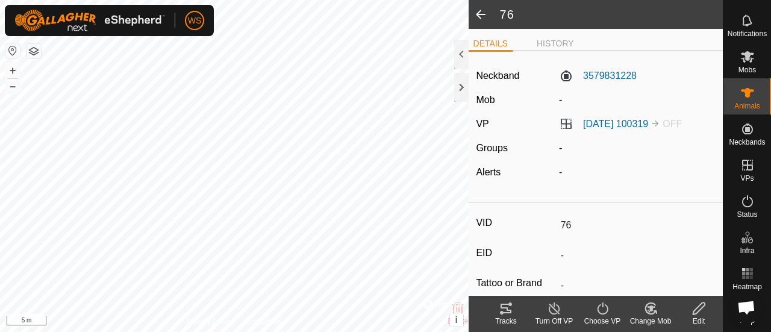
click at [695, 310] on icon at bounding box center [698, 308] width 15 height 14
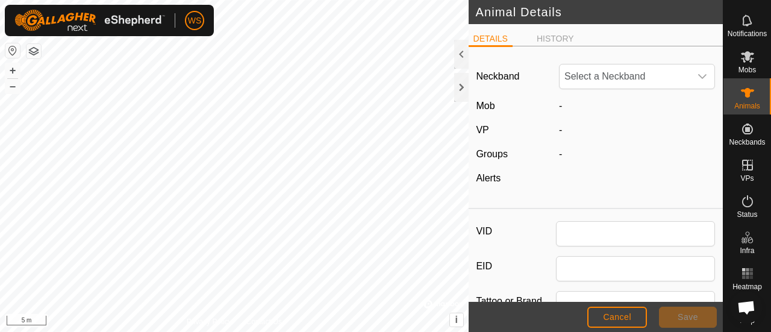
type input "76"
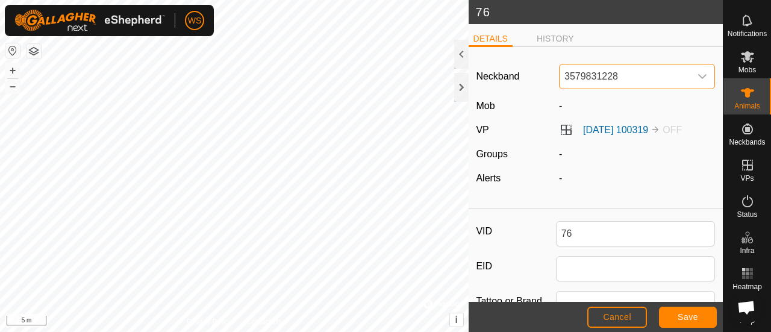
click at [591, 81] on span "3579831228" at bounding box center [624, 76] width 131 height 24
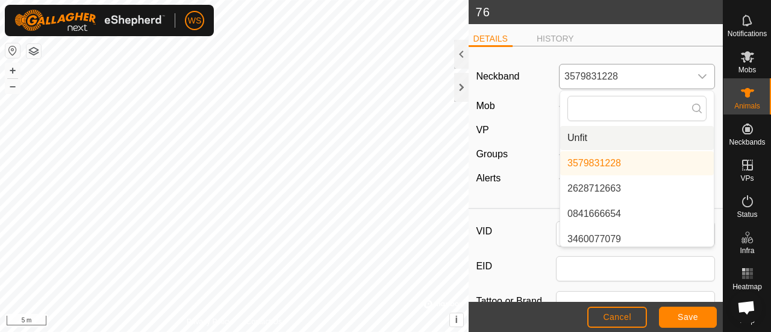
click at [569, 137] on li "Unfit" at bounding box center [637, 138] width 154 height 24
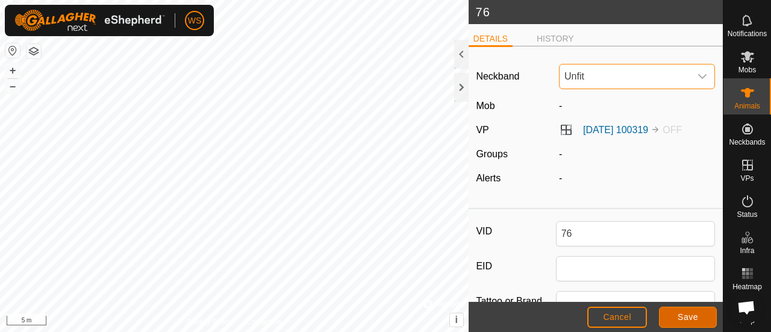
click at [685, 324] on button "Save" at bounding box center [688, 316] width 58 height 21
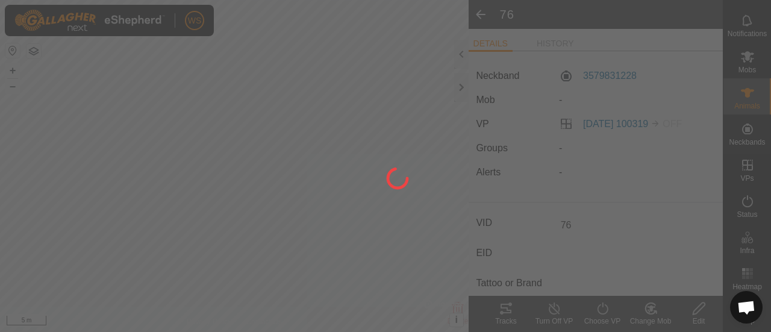
type input "-"
type input "0 kg"
type input "-"
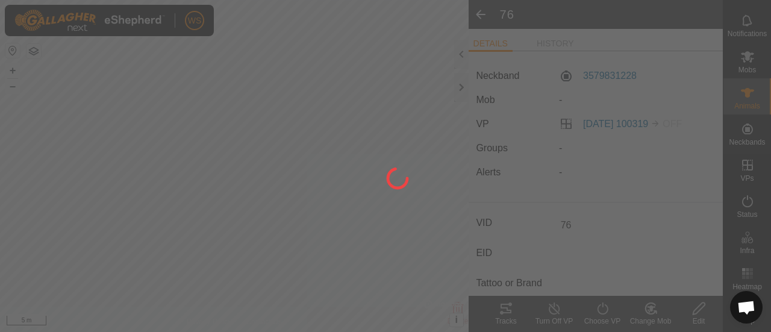
type input "-"
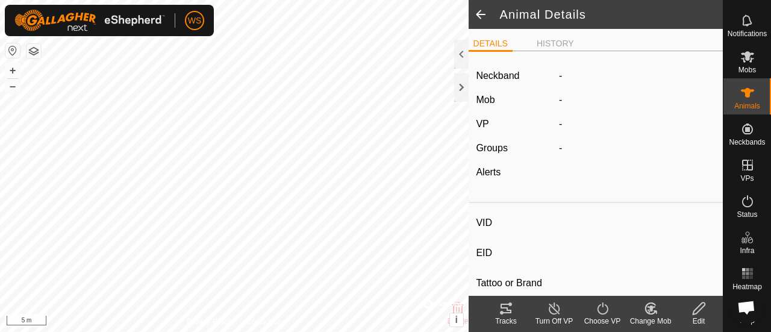
type input "100"
type input "-"
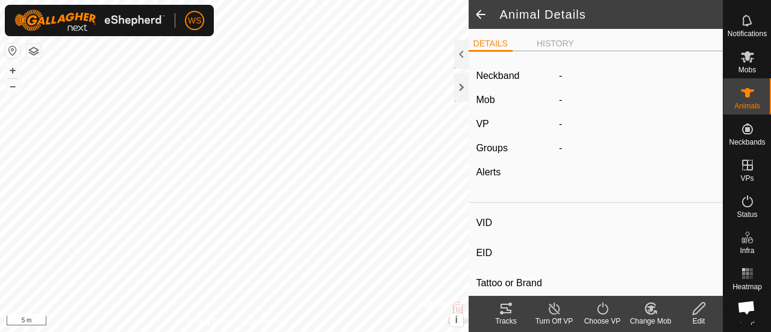
type input "-"
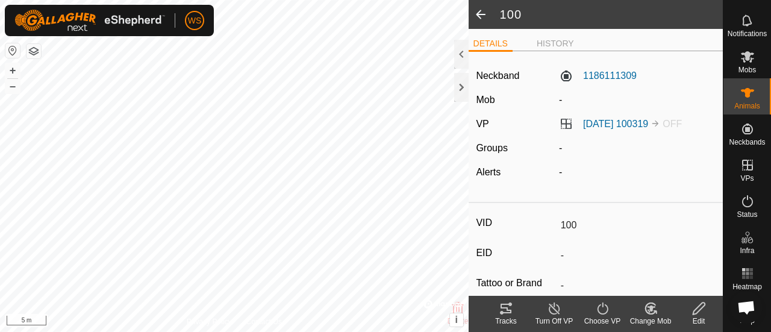
click at [700, 309] on icon at bounding box center [698, 308] width 12 height 12
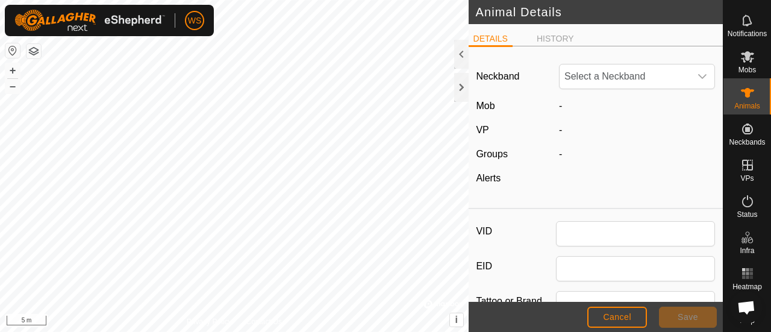
type input "100"
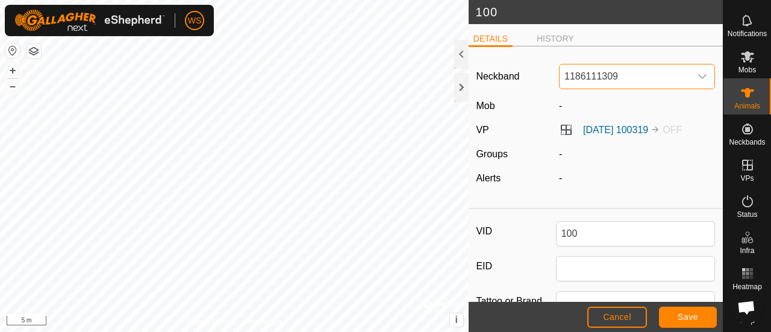
click at [589, 76] on span "1186111309" at bounding box center [624, 76] width 131 height 24
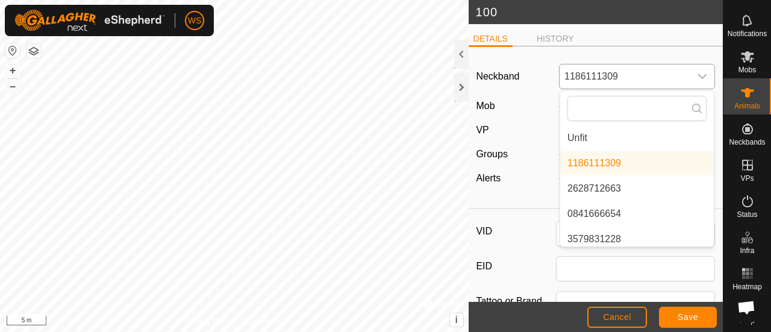
click at [572, 129] on li "Unfit" at bounding box center [637, 138] width 154 height 24
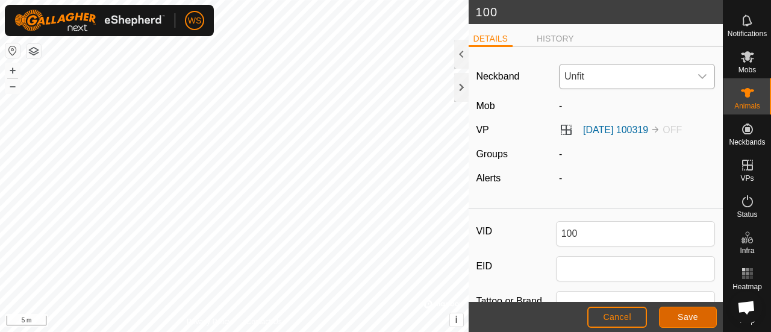
click at [689, 312] on span "Save" at bounding box center [687, 317] width 20 height 10
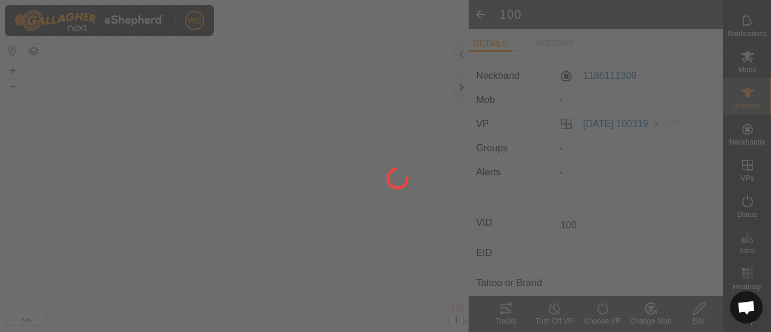
type input "-"
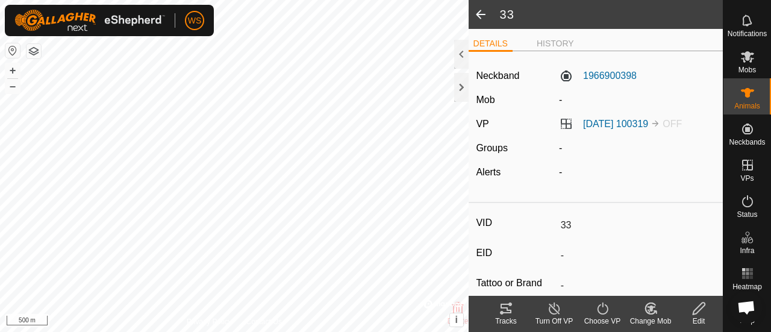
click at [698, 308] on icon at bounding box center [698, 308] width 15 height 14
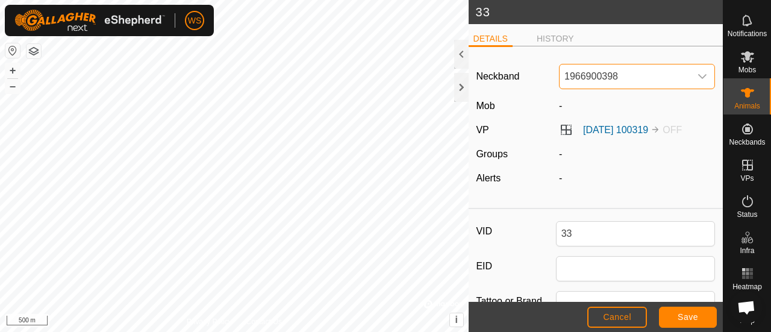
click at [582, 77] on span "1966900398" at bounding box center [624, 76] width 131 height 24
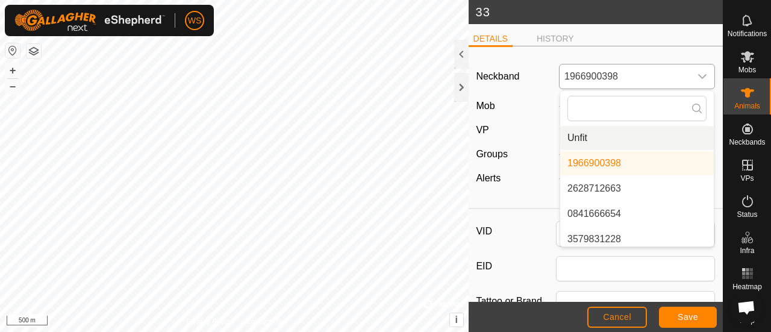
click at [578, 140] on li "Unfit" at bounding box center [637, 138] width 154 height 24
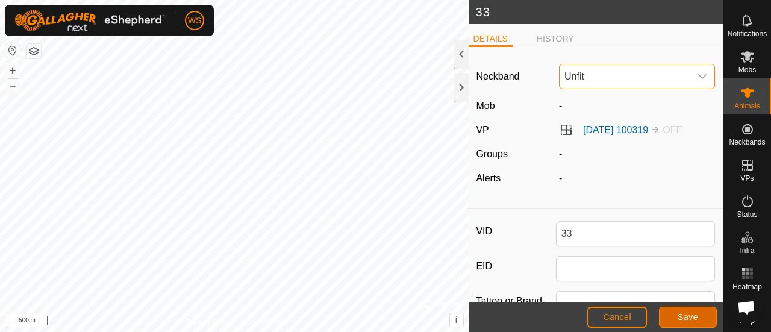
click at [697, 315] on button "Save" at bounding box center [688, 316] width 58 height 21
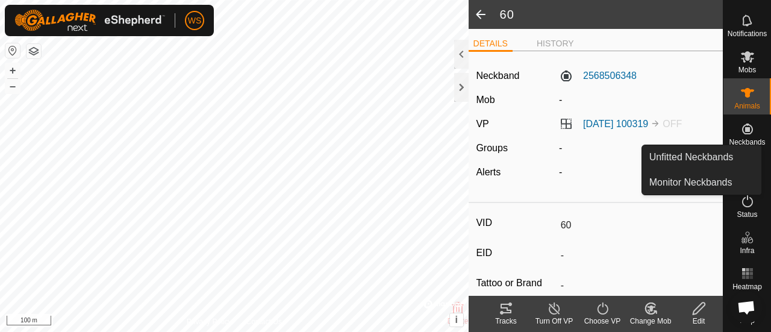
click at [740, 138] on span "Neckbands" at bounding box center [746, 141] width 36 height 7
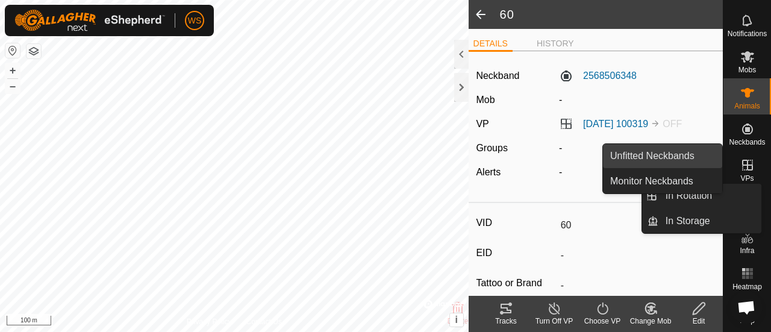
click at [712, 152] on link "Unfitted Neckbands" at bounding box center [662, 156] width 119 height 24
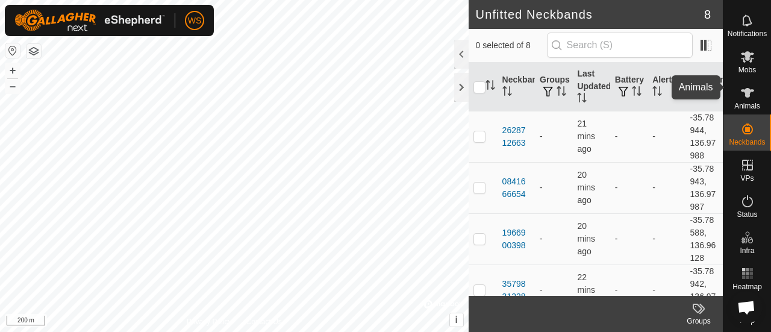
click at [747, 85] on icon at bounding box center [747, 92] width 14 height 14
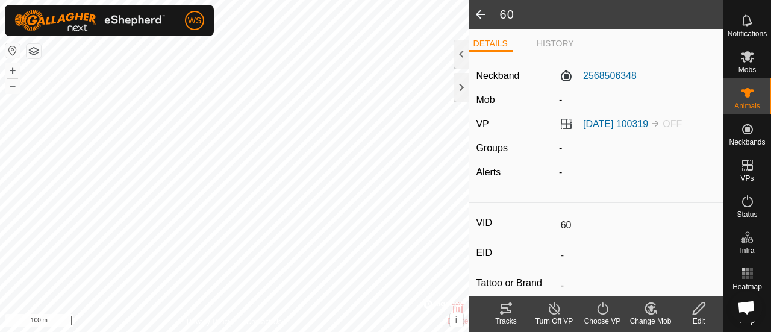
click at [601, 75] on label "2568506348" at bounding box center [598, 76] width 78 height 14
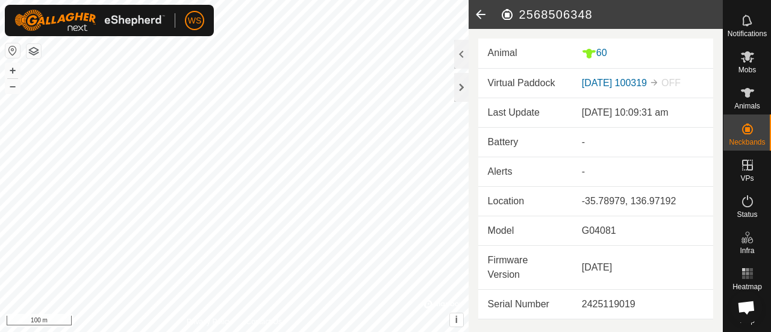
click at [480, 13] on icon at bounding box center [480, 14] width 24 height 29
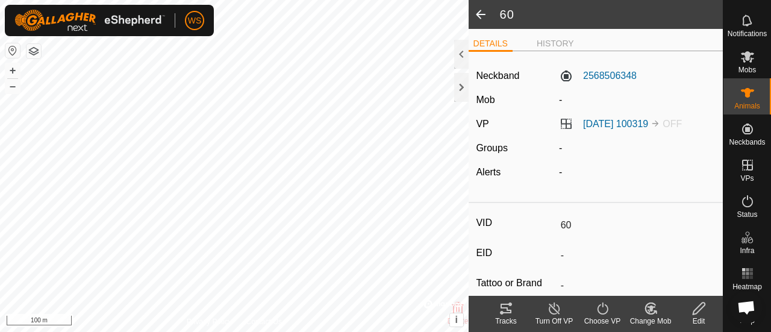
click at [694, 312] on icon at bounding box center [698, 308] width 15 height 14
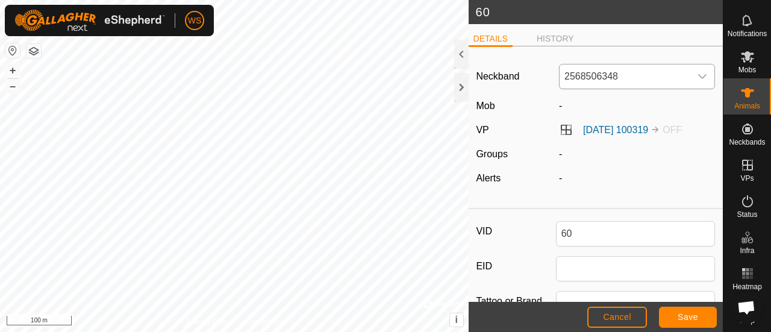
click at [621, 76] on span "2568506348" at bounding box center [624, 76] width 131 height 24
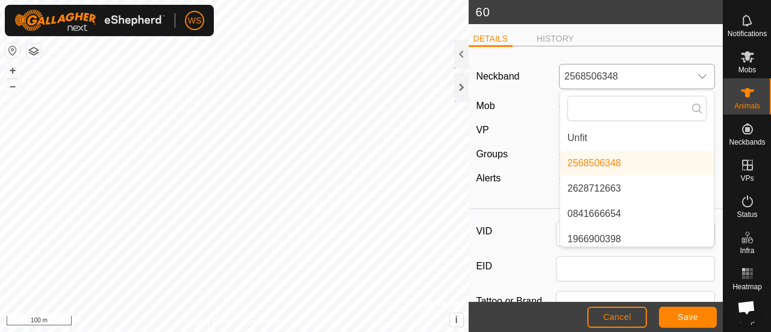
click at [582, 135] on li "Unfit" at bounding box center [637, 138] width 154 height 24
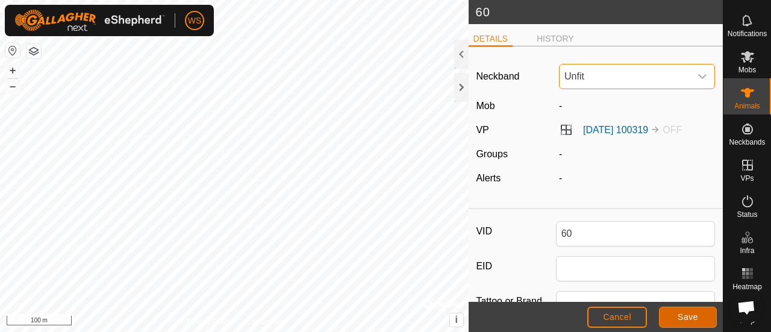
click at [684, 322] on button "Save" at bounding box center [688, 316] width 58 height 21
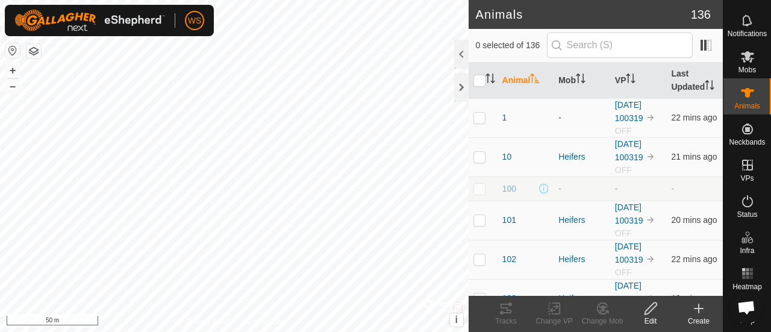
click at [654, 308] on icon at bounding box center [650, 308] width 15 height 14
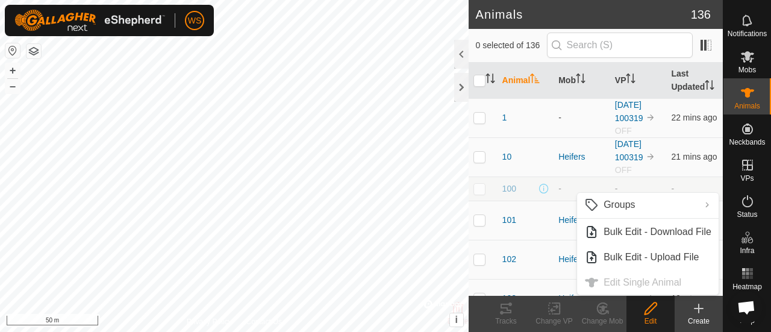
click at [651, 312] on icon at bounding box center [650, 308] width 15 height 14
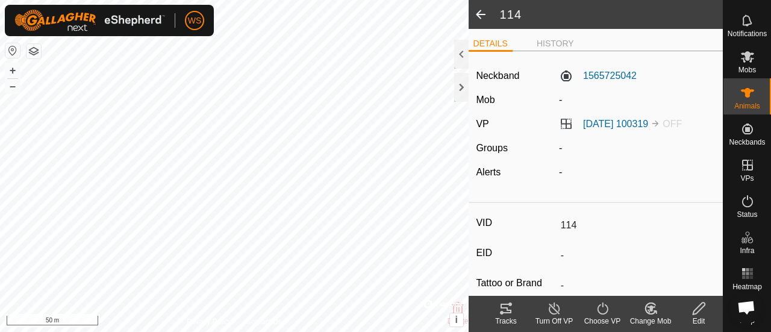
click at [691, 308] on icon at bounding box center [698, 308] width 15 height 14
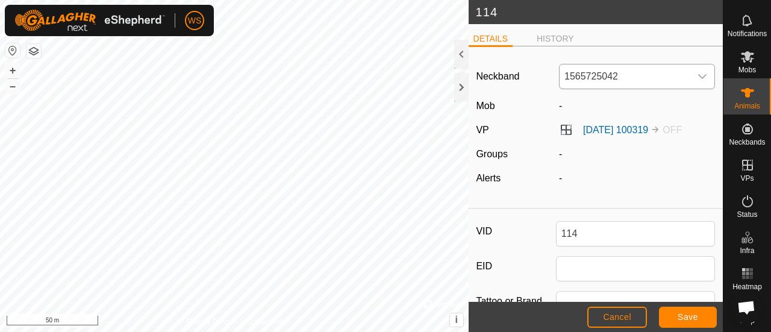
click at [603, 70] on span "1565725042" at bounding box center [624, 76] width 131 height 24
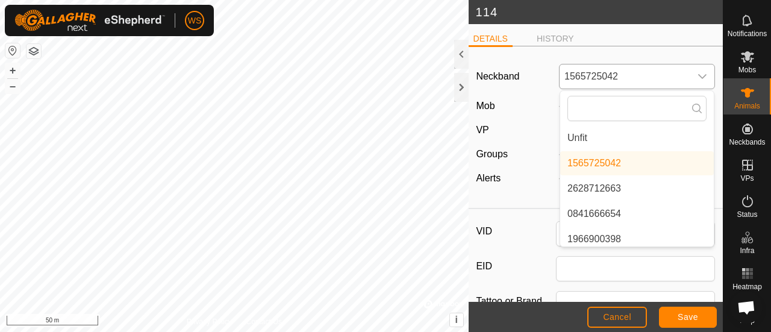
click at [577, 131] on li "Unfit" at bounding box center [637, 138] width 154 height 24
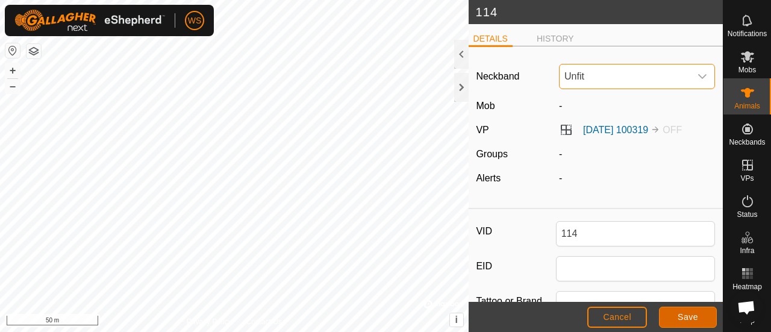
click at [684, 311] on button "Save" at bounding box center [688, 316] width 58 height 21
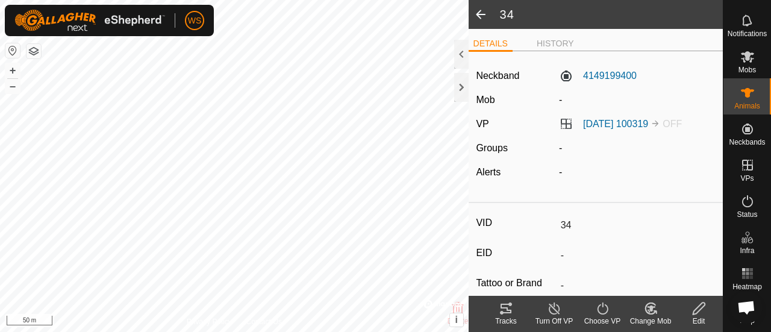
click at [700, 311] on icon at bounding box center [698, 308] width 15 height 14
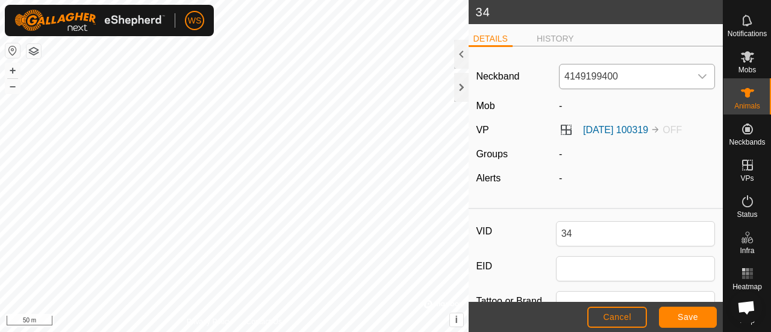
click at [579, 72] on span "4149199400" at bounding box center [624, 76] width 131 height 24
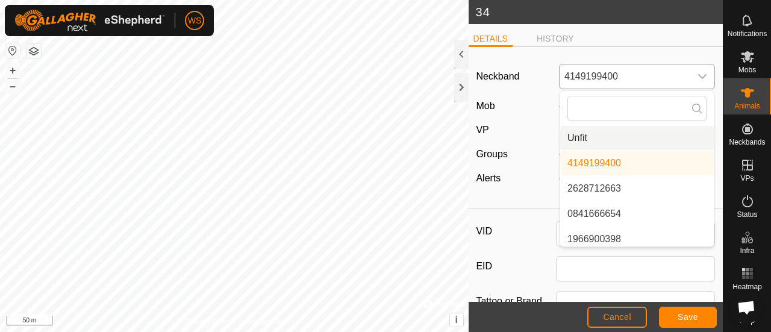
click at [578, 131] on li "Unfit" at bounding box center [637, 138] width 154 height 24
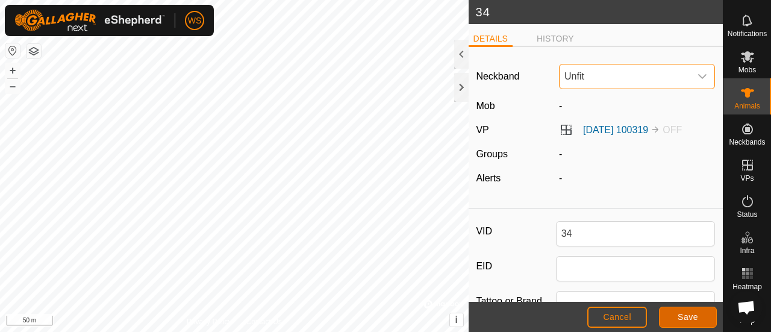
click at [676, 315] on button "Save" at bounding box center [688, 316] width 58 height 21
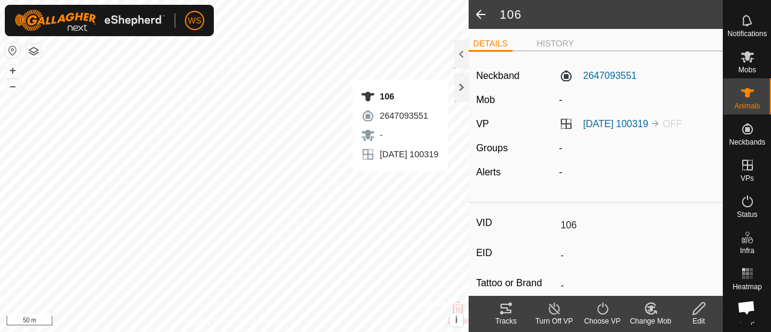
click at [695, 306] on icon at bounding box center [698, 308] width 15 height 14
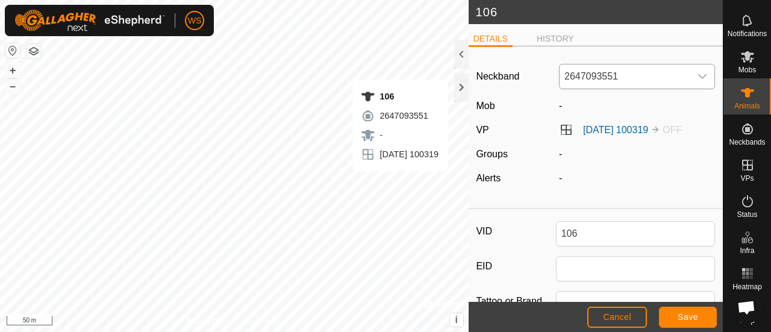
click at [576, 75] on span "2647093551" at bounding box center [624, 76] width 131 height 24
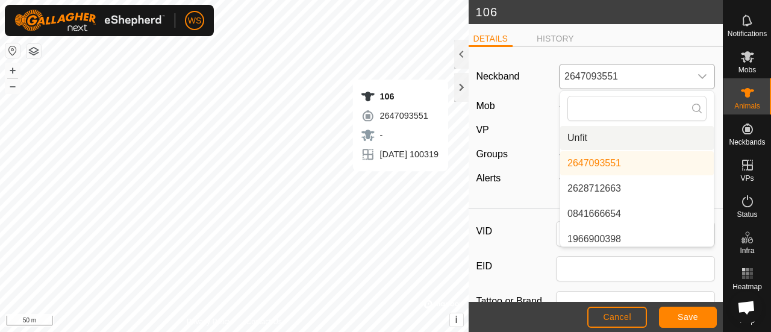
click at [576, 135] on li "Unfit" at bounding box center [637, 138] width 154 height 24
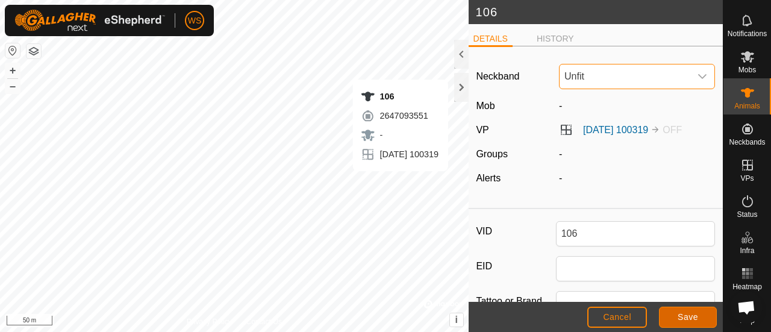
click at [685, 315] on span "Save" at bounding box center [687, 317] width 20 height 10
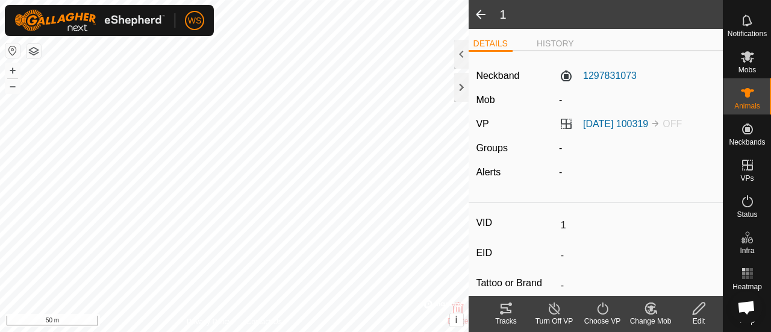
click at [701, 317] on div "Edit" at bounding box center [698, 320] width 48 height 11
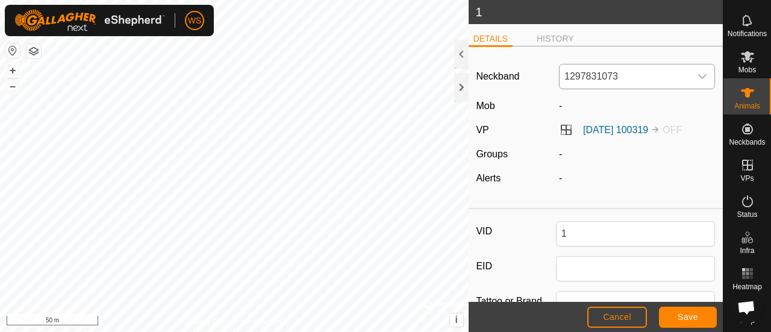
click at [585, 70] on span "1297831073" at bounding box center [624, 76] width 131 height 24
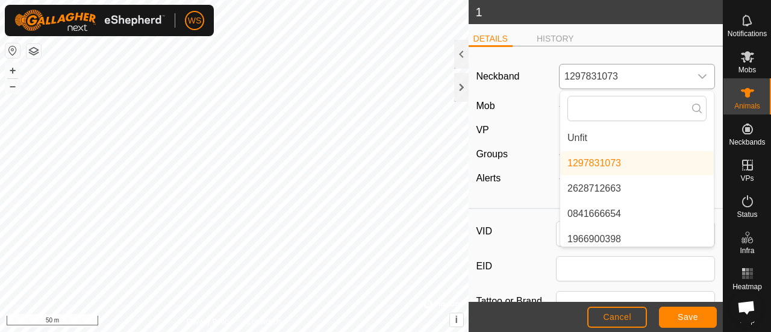
click at [583, 137] on li "Unfit" at bounding box center [637, 138] width 154 height 24
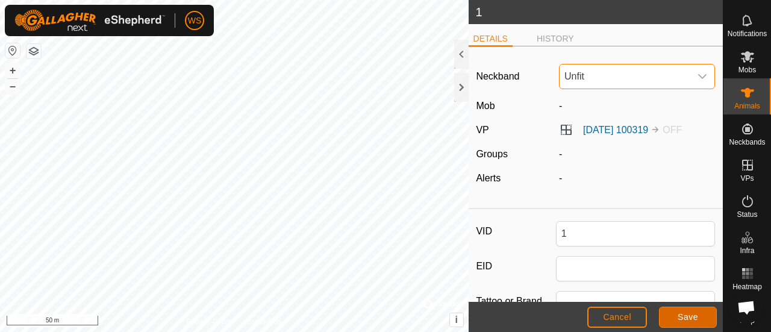
click at [678, 317] on span "Save" at bounding box center [687, 317] width 20 height 10
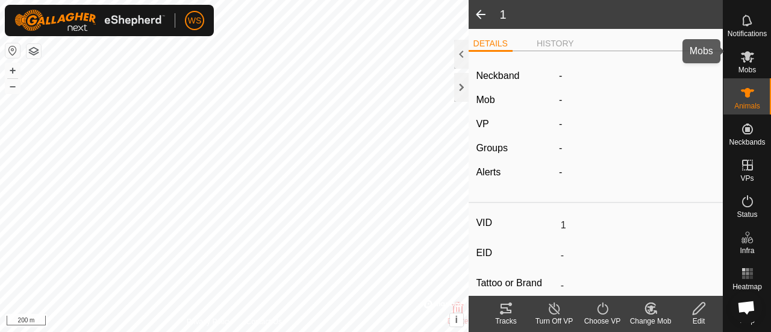
click at [742, 51] on icon at bounding box center [746, 56] width 13 height 11
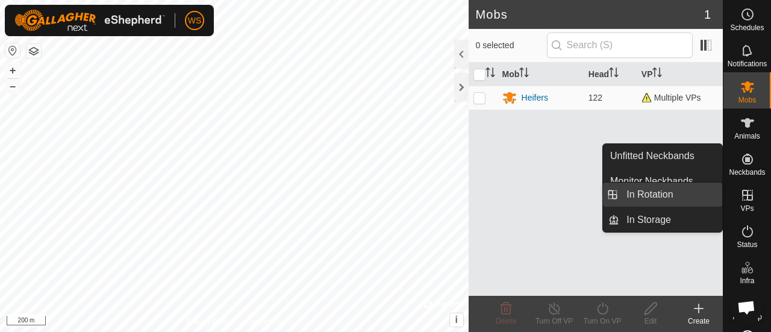
click at [645, 190] on link "In Rotation" at bounding box center [670, 194] width 103 height 24
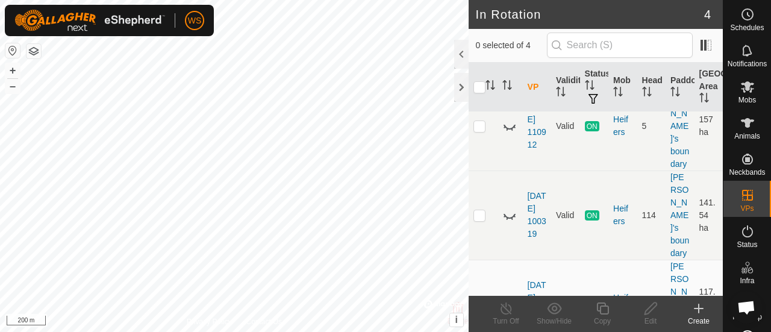
scroll to position [143, 0]
checkbox input "true"
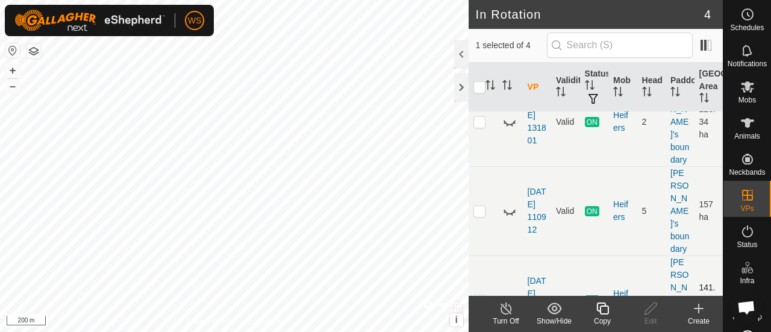
scroll to position [0, 0]
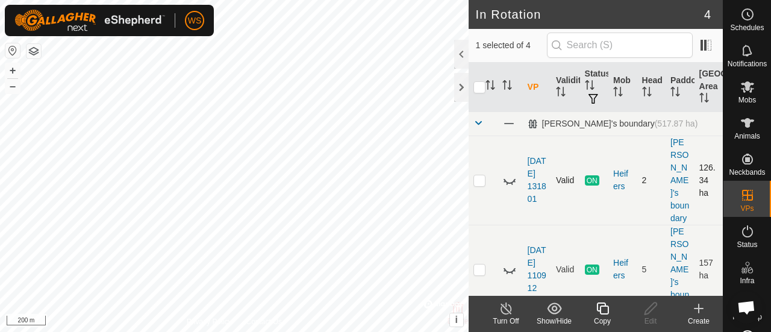
click at [483, 175] on p-checkbox at bounding box center [479, 180] width 12 height 10
checkbox input "true"
click at [509, 173] on icon at bounding box center [509, 180] width 14 height 14
click at [513, 262] on icon at bounding box center [509, 269] width 14 height 14
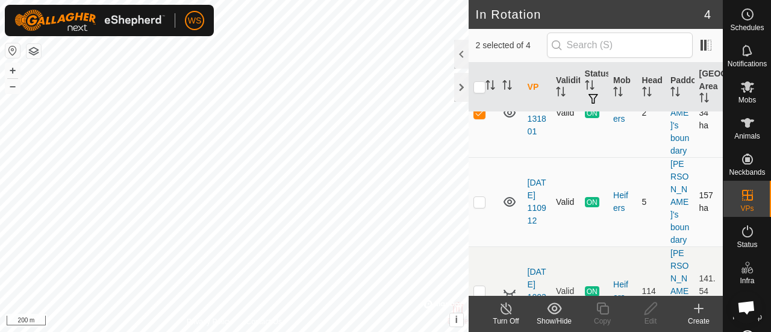
scroll to position [143, 0]
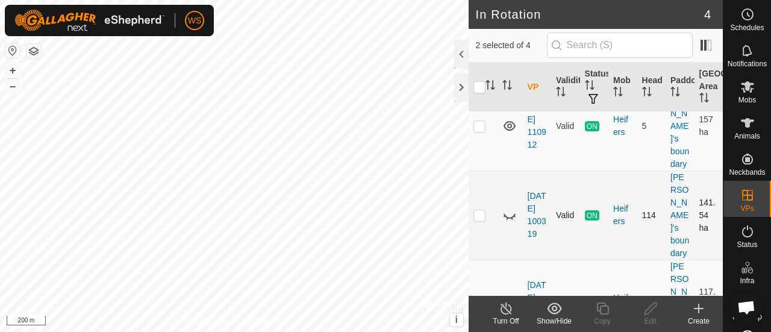
click at [514, 208] on icon at bounding box center [509, 215] width 14 height 14
click at [508, 210] on icon at bounding box center [509, 215] width 12 height 10
click at [508, 208] on icon at bounding box center [509, 215] width 14 height 14
click at [471, 181] on td at bounding box center [482, 214] width 29 height 89
checkbox input "true"
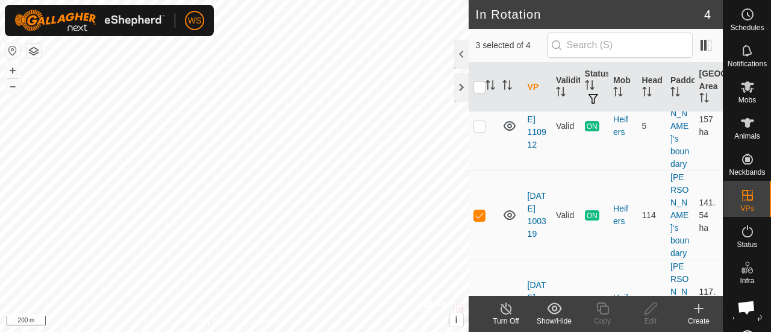
click at [479, 259] on td at bounding box center [482, 303] width 29 height 89
checkbox input "false"
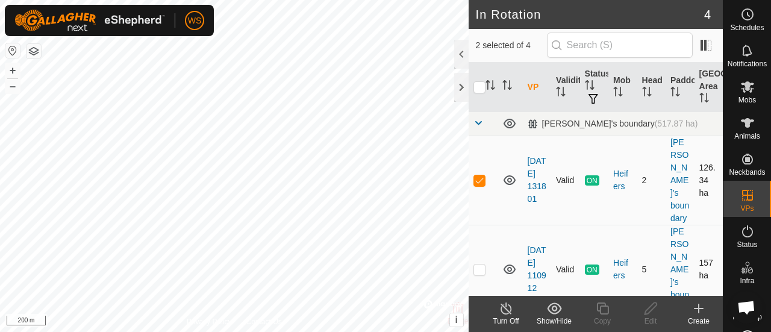
click at [481, 264] on p-checkbox at bounding box center [479, 269] width 12 height 10
checkbox input "true"
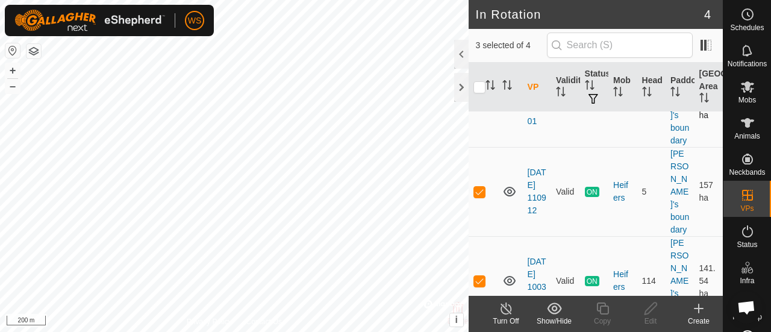
scroll to position [143, 0]
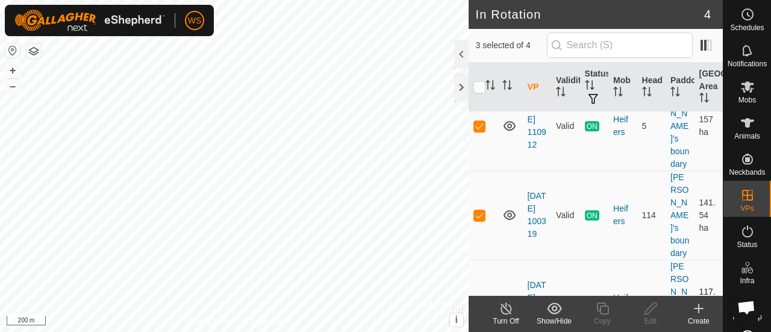
click at [506, 297] on icon at bounding box center [509, 304] width 14 height 14
click at [507, 297] on icon at bounding box center [509, 304] width 14 height 14
click at [508, 210] on icon at bounding box center [509, 215] width 12 height 10
click at [508, 208] on icon at bounding box center [509, 215] width 14 height 14
click at [512, 297] on icon at bounding box center [509, 304] width 14 height 14
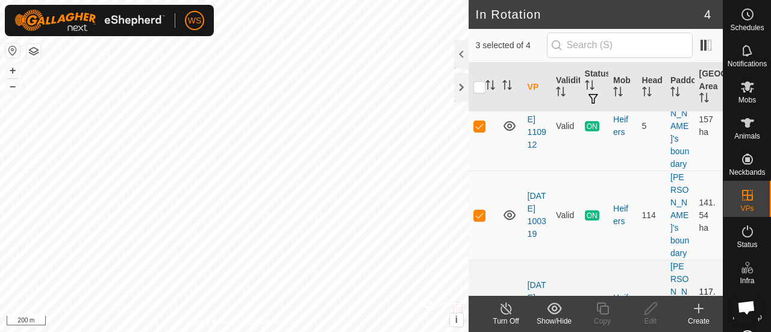
click at [511, 297] on icon at bounding box center [509, 304] width 14 height 14
click at [511, 299] on icon at bounding box center [509, 304] width 12 height 10
click at [511, 297] on icon at bounding box center [509, 304] width 14 height 14
click at [498, 180] on td at bounding box center [509, 214] width 25 height 89
click at [510, 210] on icon at bounding box center [509, 215] width 12 height 10
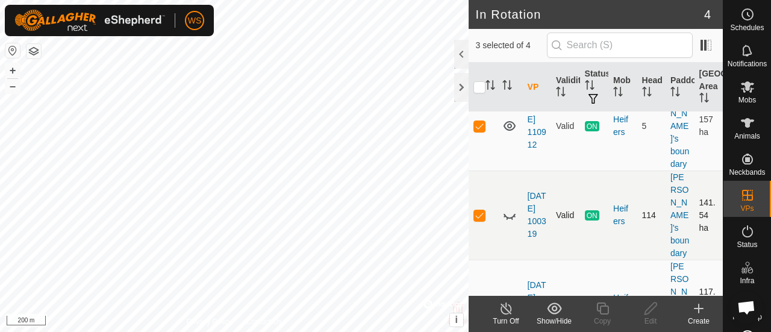
scroll to position [83, 0]
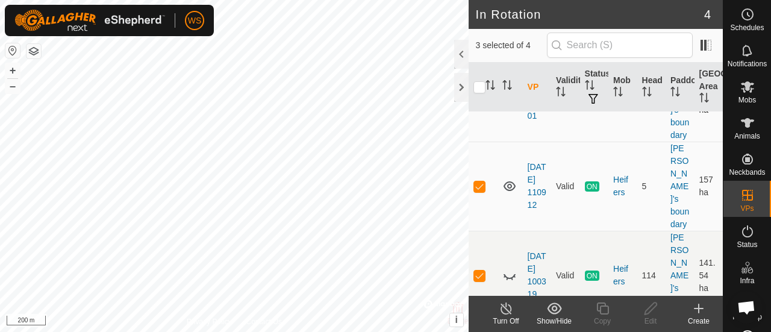
click at [508, 179] on icon at bounding box center [509, 186] width 14 height 14
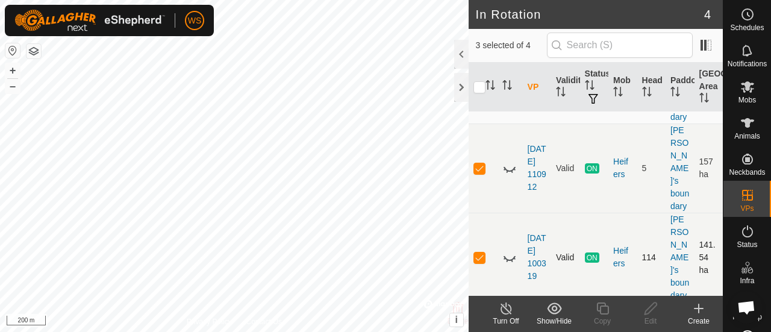
scroll to position [143, 0]
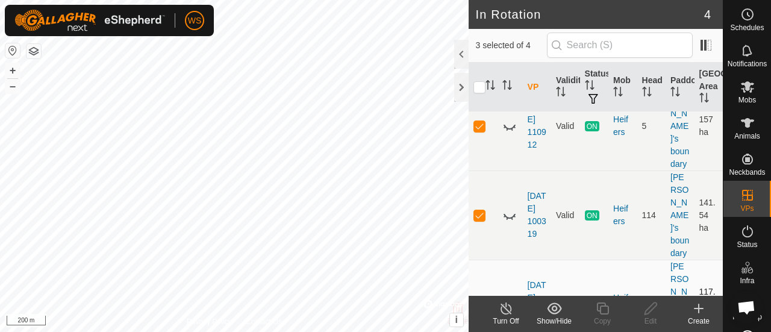
click at [512, 297] on icon at bounding box center [509, 304] width 14 height 14
click at [510, 297] on icon at bounding box center [509, 304] width 14 height 14
click at [510, 299] on icon at bounding box center [509, 304] width 12 height 10
click at [512, 297] on icon at bounding box center [509, 304] width 14 height 14
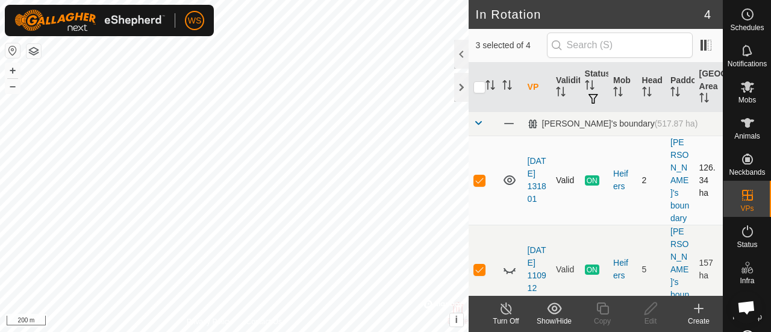
scroll to position [45, 0]
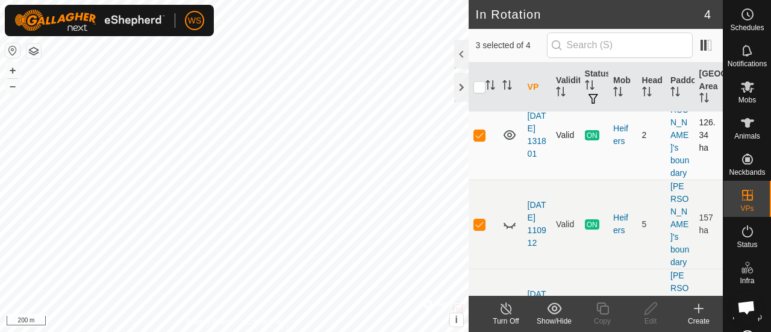
click at [504, 305] on icon at bounding box center [505, 308] width 15 height 14
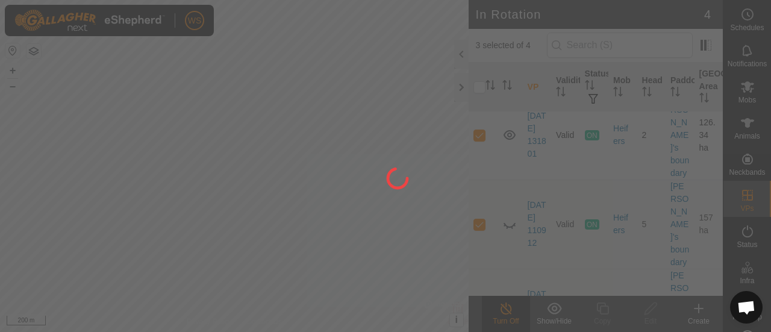
scroll to position [143, 0]
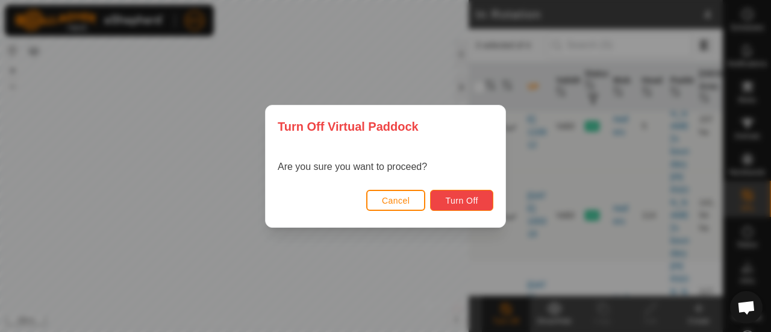
click at [464, 203] on span "Turn Off" at bounding box center [461, 201] width 33 height 10
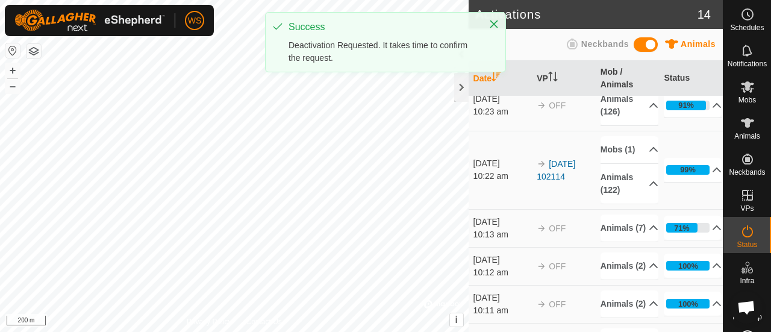
scroll to position [120, 0]
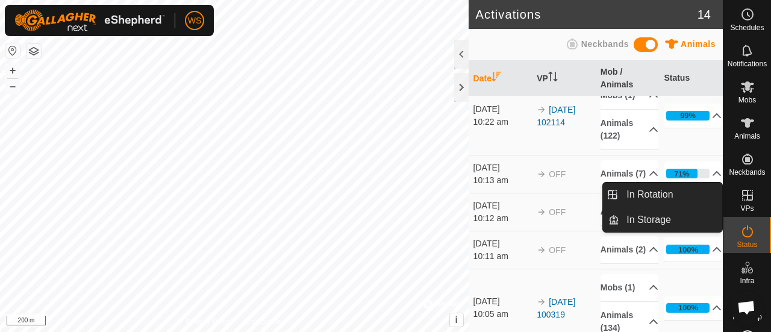
click at [741, 200] on icon at bounding box center [747, 195] width 14 height 14
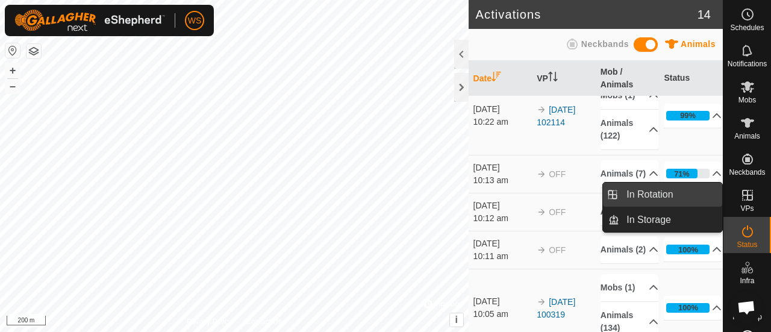
click at [630, 198] on link "In Rotation" at bounding box center [670, 194] width 103 height 24
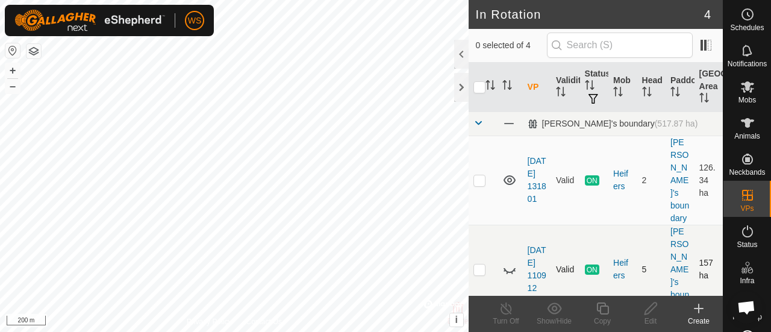
click at [505, 262] on icon at bounding box center [509, 269] width 14 height 14
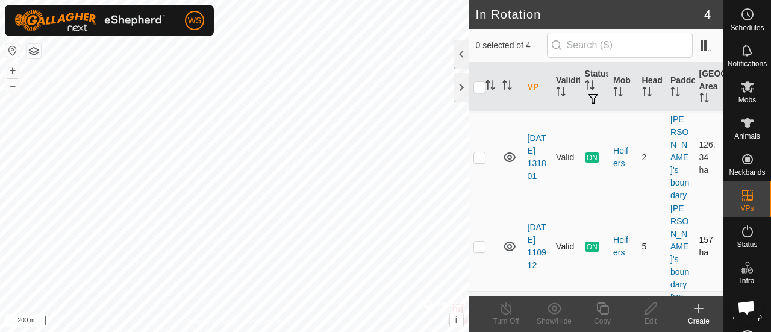
scroll to position [83, 0]
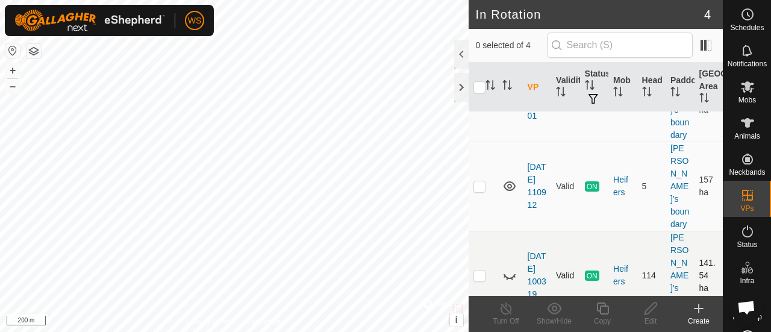
click at [509, 268] on icon at bounding box center [509, 275] width 14 height 14
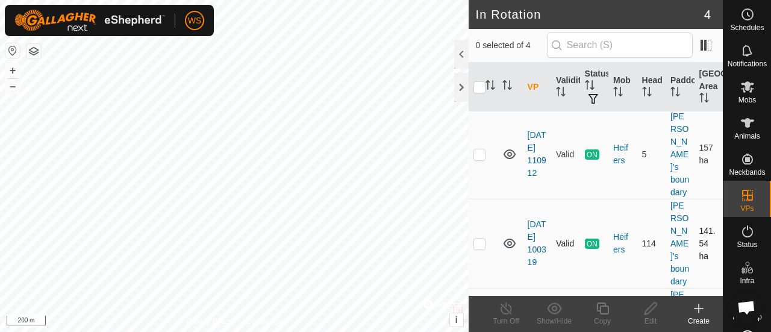
scroll to position [143, 0]
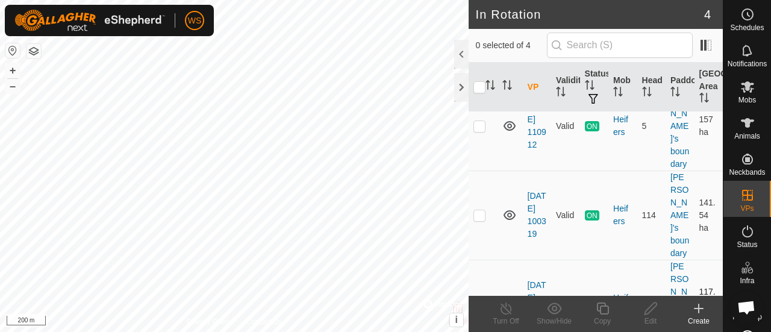
click at [513, 297] on icon at bounding box center [509, 304] width 14 height 14
click at [512, 297] on icon at bounding box center [509, 304] width 14 height 14
click at [504, 208] on icon at bounding box center [509, 215] width 14 height 14
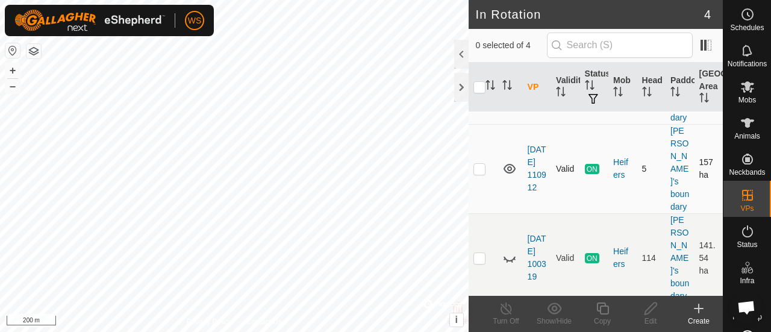
scroll to position [83, 0]
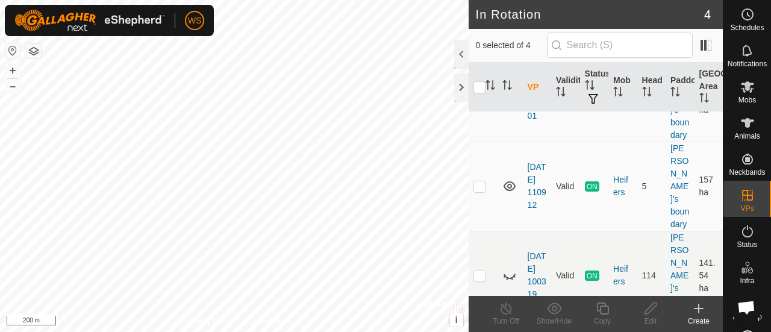
click at [511, 179] on icon at bounding box center [509, 186] width 14 height 14
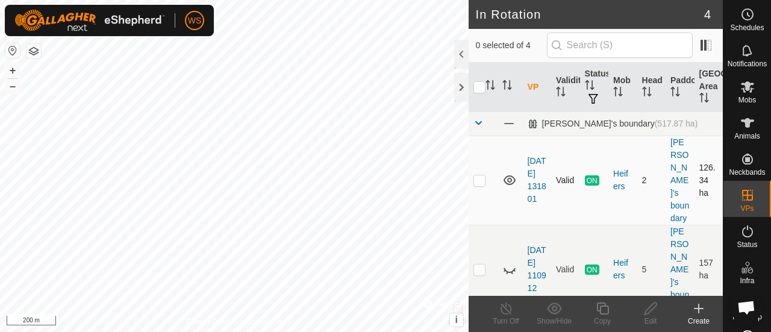
click at [512, 173] on icon at bounding box center [509, 180] width 14 height 14
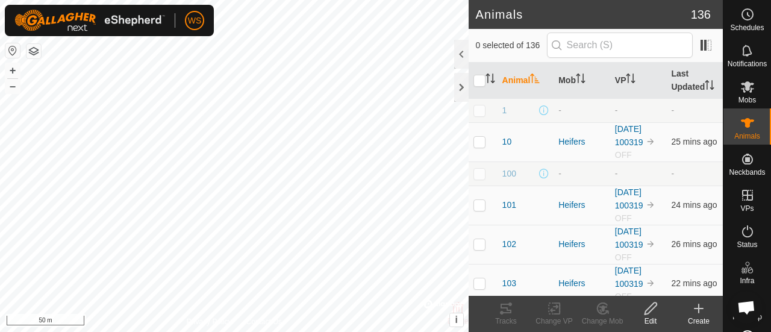
checkbox input "true"
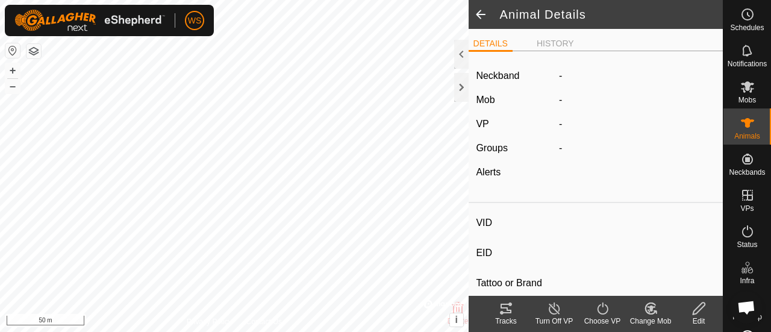
type input "119"
type input "-"
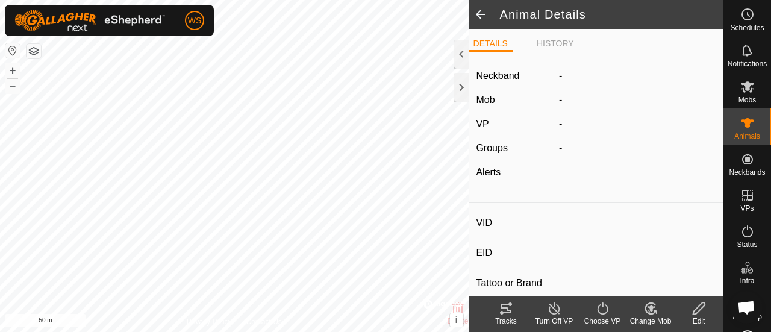
type input "-"
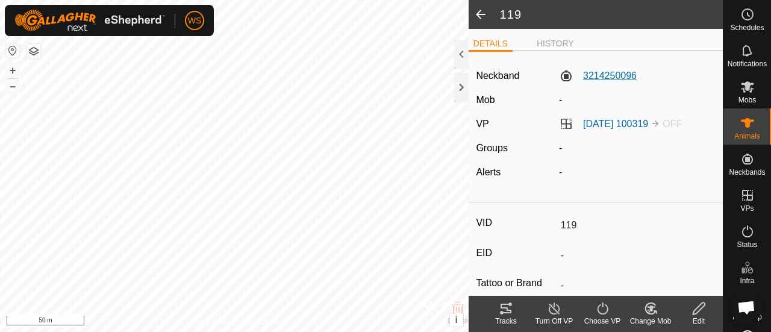
click at [606, 69] on label "3214250096" at bounding box center [598, 76] width 78 height 14
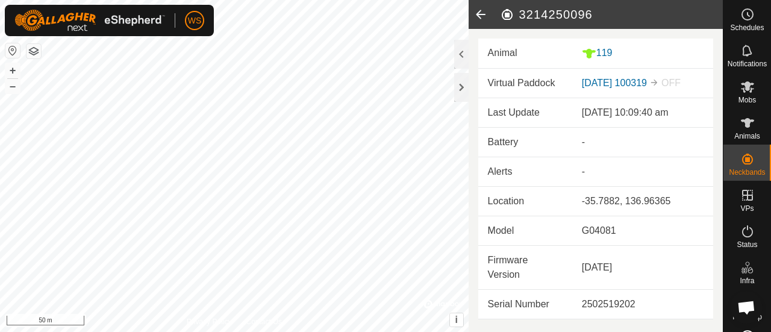
click at [477, 16] on icon at bounding box center [480, 14] width 24 height 29
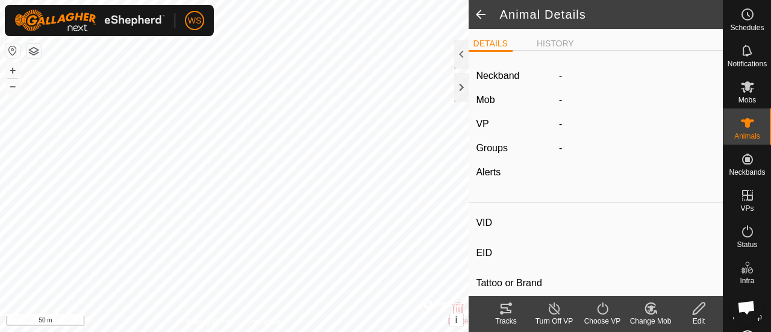
type input "119"
type input "-"
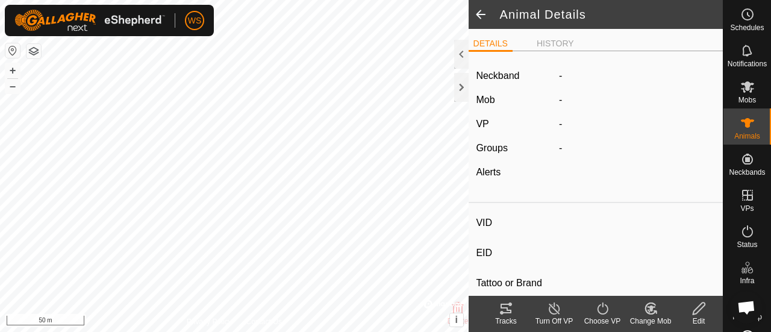
type input "-"
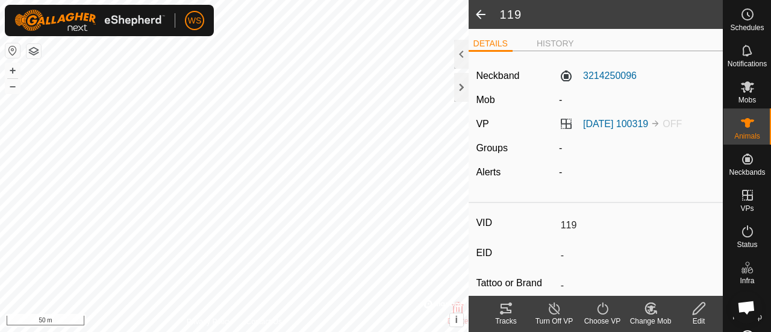
click at [702, 306] on icon at bounding box center [698, 308] width 12 height 12
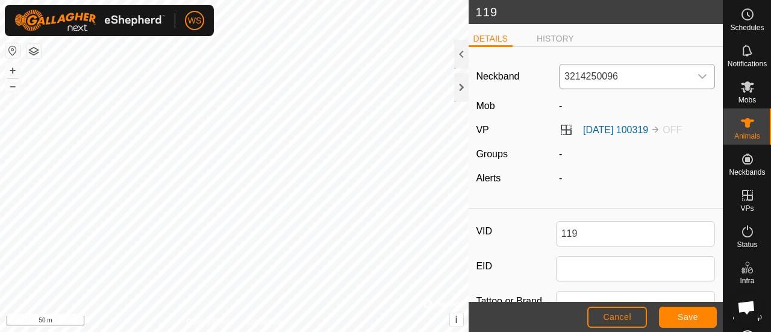
click at [591, 84] on span "3214250096" at bounding box center [624, 76] width 131 height 24
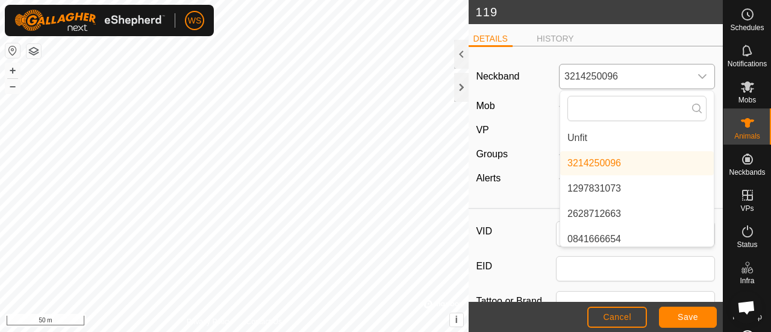
click at [578, 136] on li "Unfit" at bounding box center [637, 138] width 154 height 24
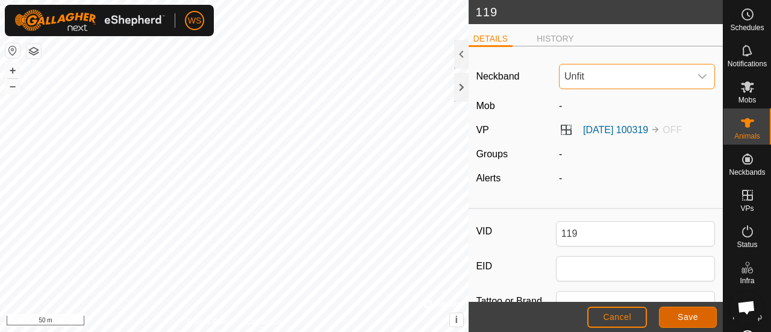
click at [689, 318] on span "Save" at bounding box center [687, 317] width 20 height 10
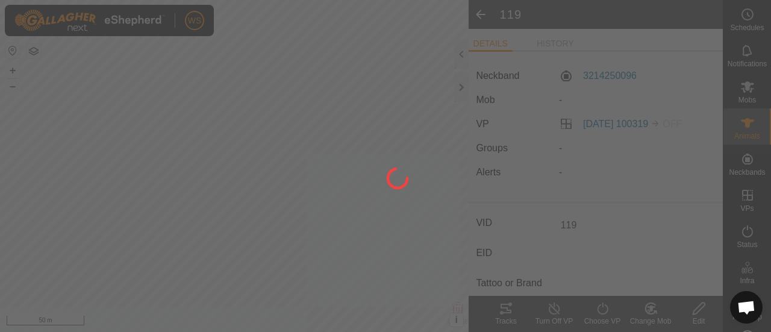
type input "-"
type input "0 kg"
type input "-"
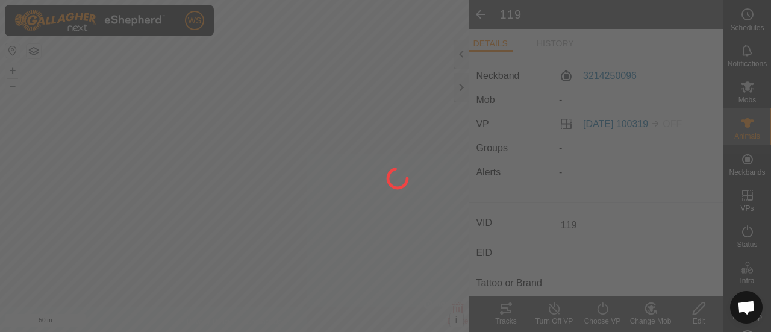
type input "-"
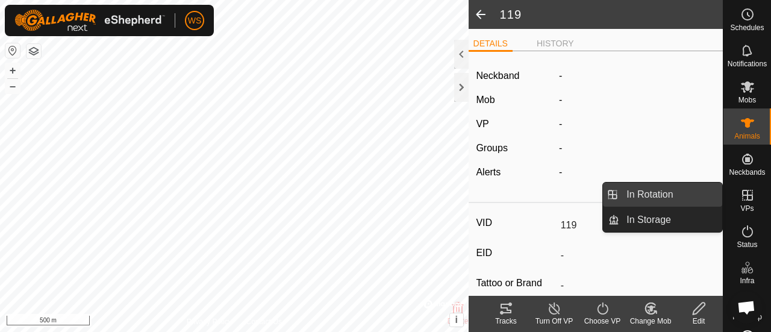
click at [658, 193] on link "In Rotation" at bounding box center [670, 194] width 103 height 24
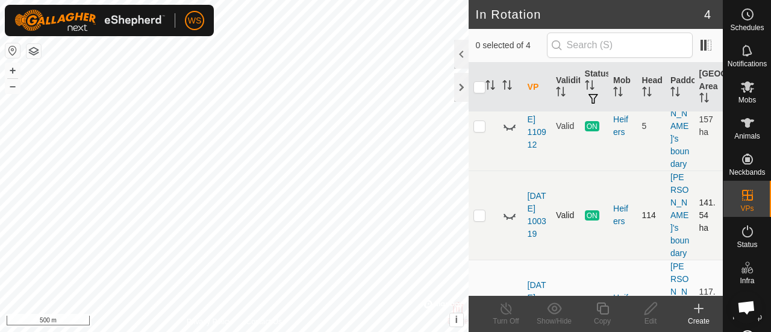
scroll to position [143, 0]
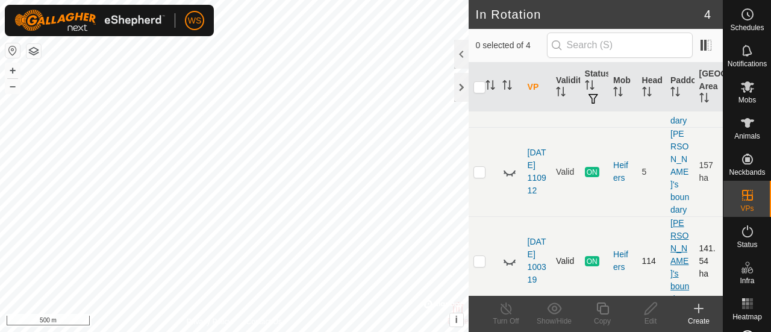
scroll to position [143, 0]
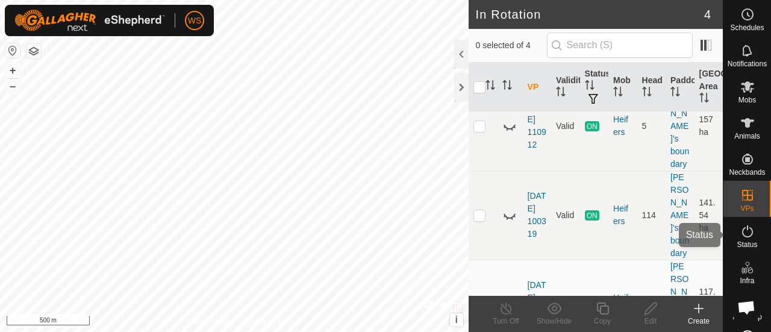
drag, startPoint x: 750, startPoint y: 226, endPoint x: 743, endPoint y: 233, distance: 9.8
click at [750, 226] on es-activation-svg-icon at bounding box center [747, 231] width 22 height 19
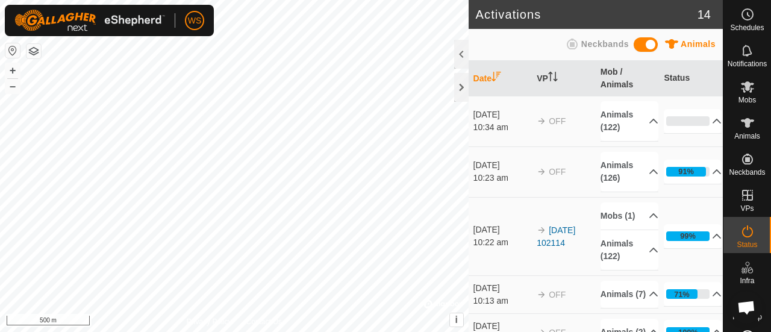
click at [743, 233] on icon at bounding box center [747, 231] width 14 height 14
click at [568, 232] on link "[DATE] 102114" at bounding box center [555, 236] width 39 height 22
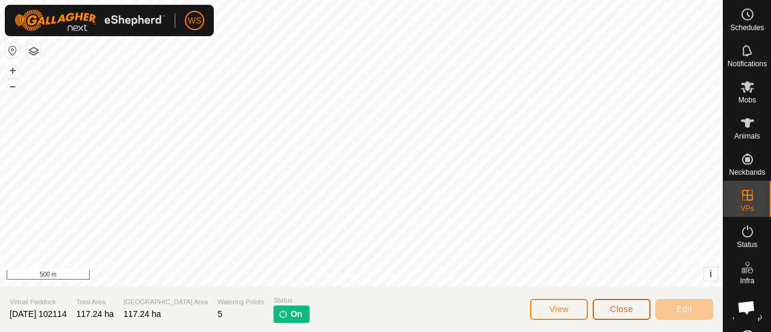
click at [615, 308] on span "Close" at bounding box center [621, 309] width 23 height 10
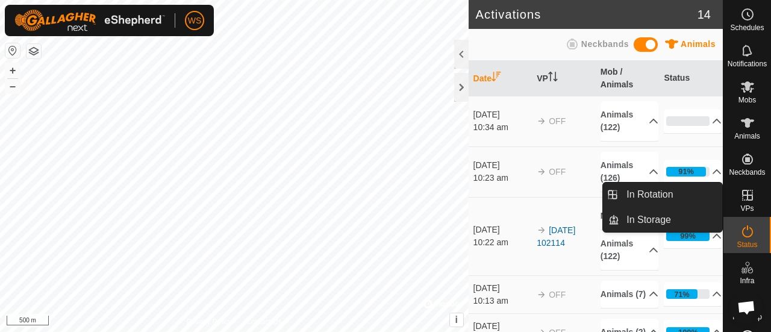
click at [742, 194] on icon at bounding box center [747, 195] width 11 height 11
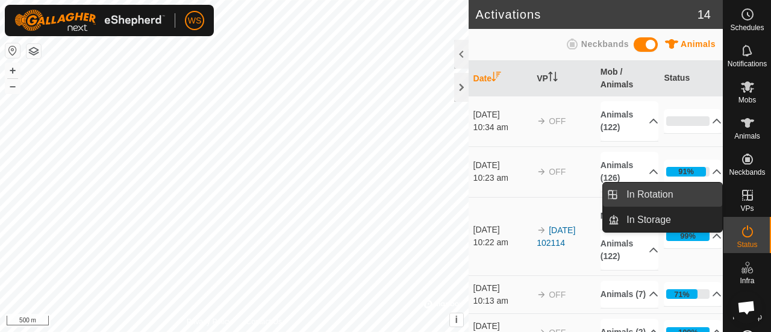
click at [636, 192] on link "In Rotation" at bounding box center [670, 194] width 103 height 24
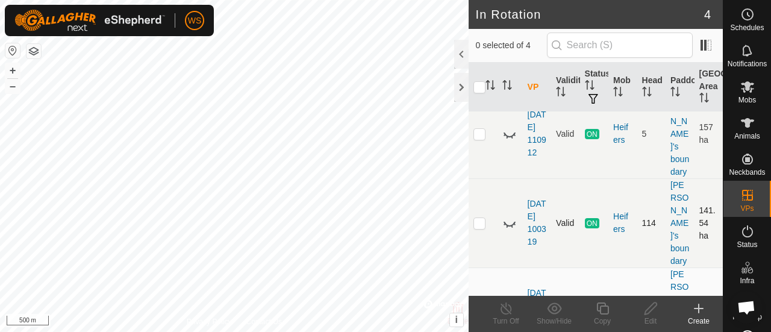
scroll to position [143, 0]
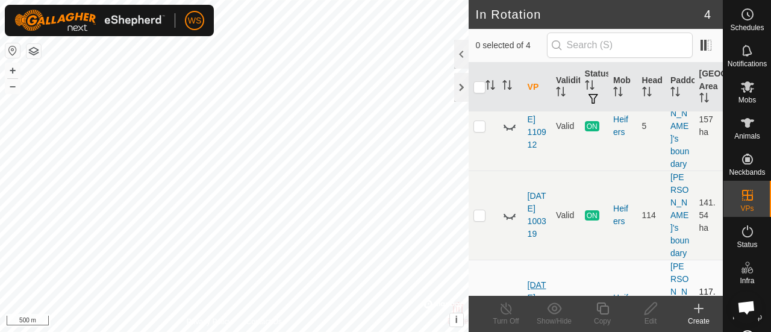
click at [527, 280] on link "[DATE] 102114" at bounding box center [536, 304] width 19 height 48
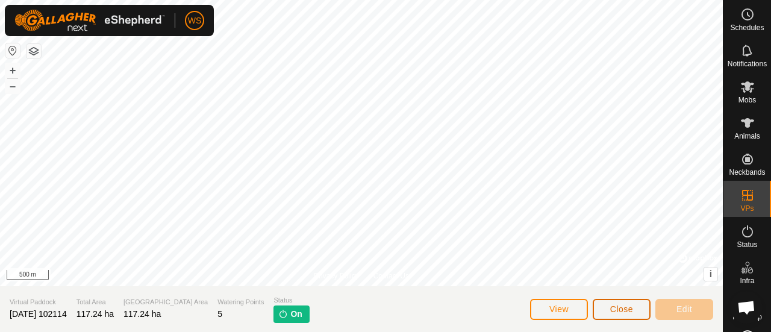
click at [621, 303] on button "Close" at bounding box center [621, 309] width 58 height 21
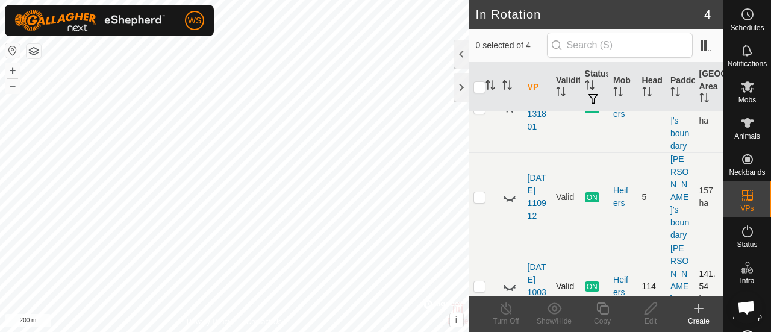
scroll to position [143, 0]
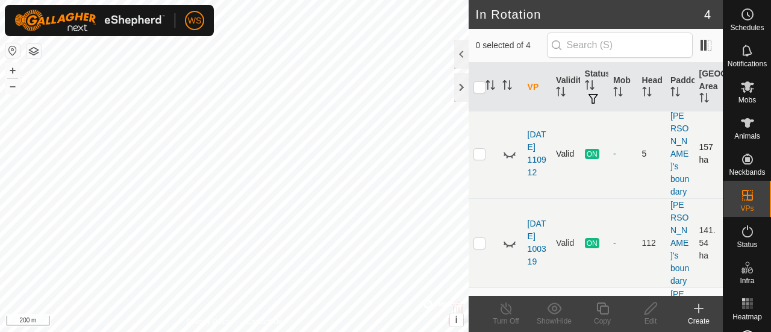
scroll to position [143, 0]
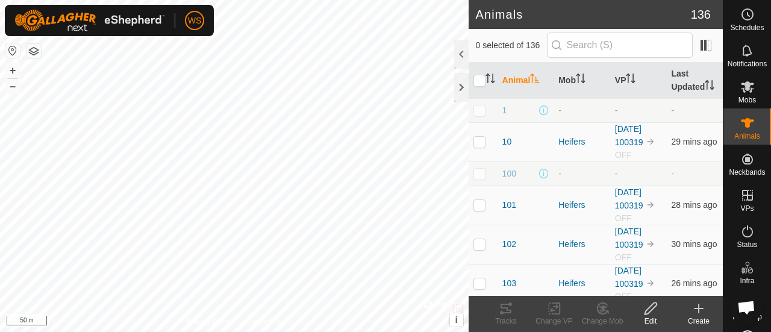
checkbox input "true"
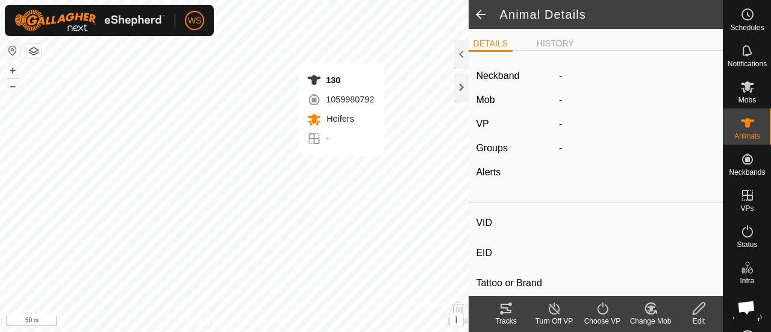
type input "130"
type input "-"
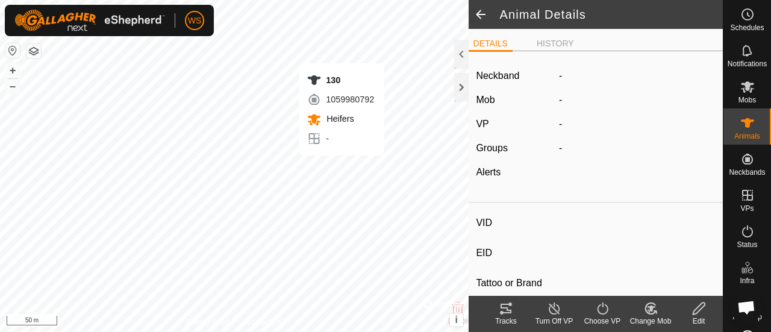
type input "-"
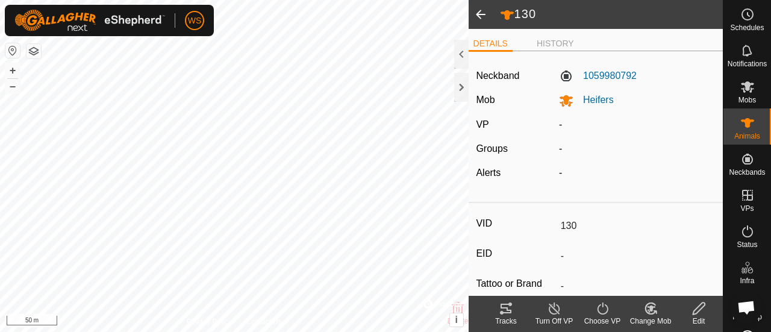
click at [474, 13] on span at bounding box center [480, 14] width 24 height 29
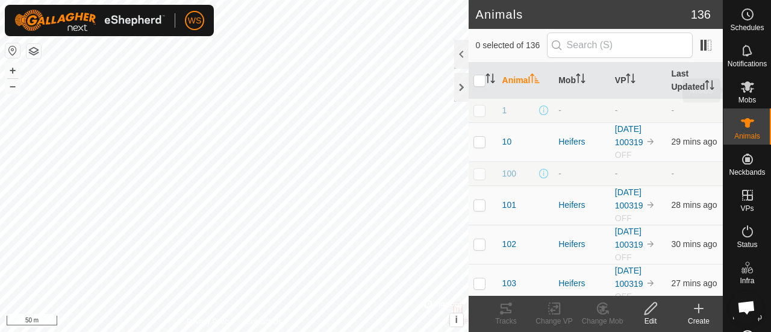
click at [740, 82] on icon at bounding box center [746, 86] width 13 height 11
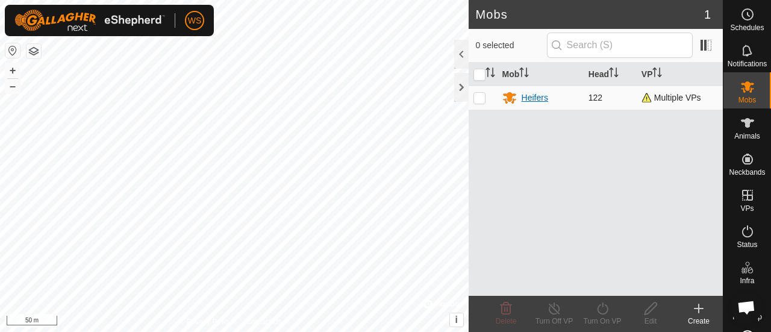
click at [530, 98] on div "Heifers" at bounding box center [534, 98] width 26 height 13
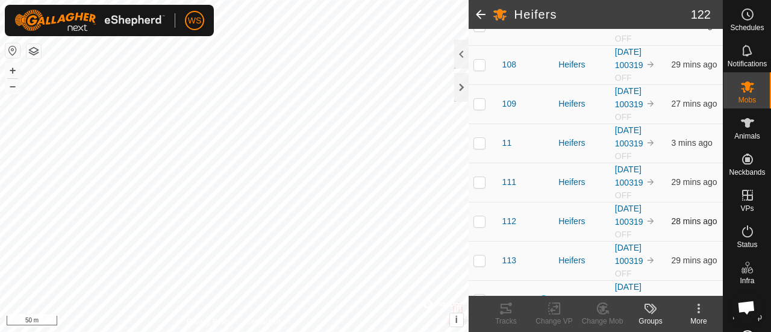
scroll to position [602, 0]
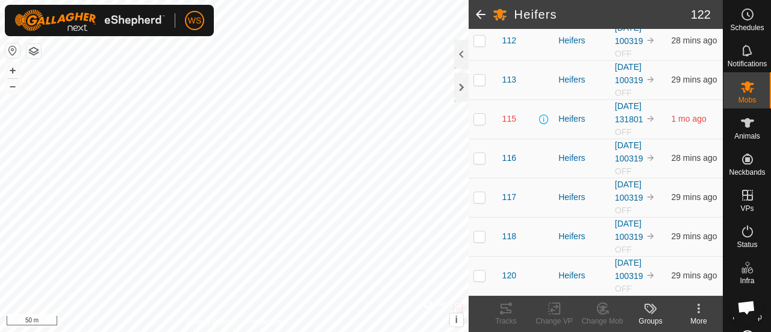
click at [483, 114] on p-checkbox at bounding box center [479, 119] width 12 height 10
click at [482, 114] on p-checkbox at bounding box center [479, 119] width 12 height 10
click at [483, 114] on p-checkbox at bounding box center [479, 119] width 12 height 10
checkbox input "false"
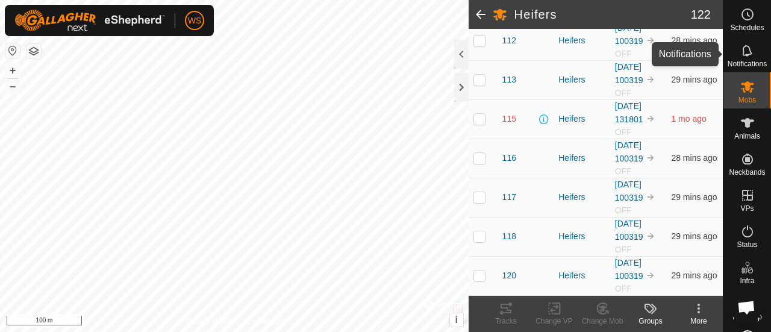
click at [741, 54] on icon at bounding box center [747, 50] width 14 height 14
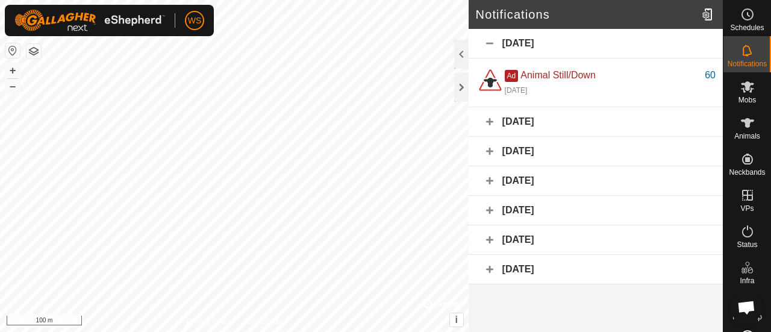
click at [488, 37] on div "19 September 2025" at bounding box center [595, 43] width 254 height 29
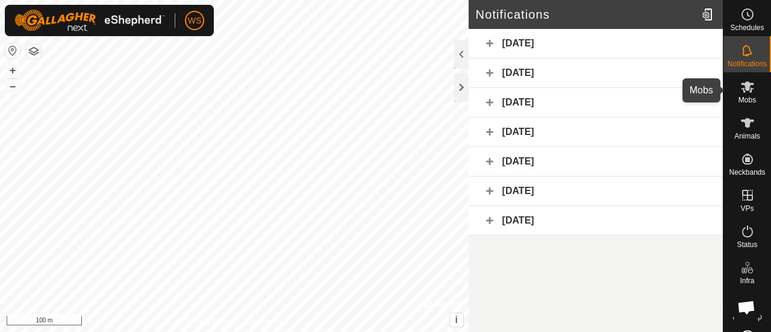
click at [745, 84] on icon at bounding box center [746, 86] width 13 height 11
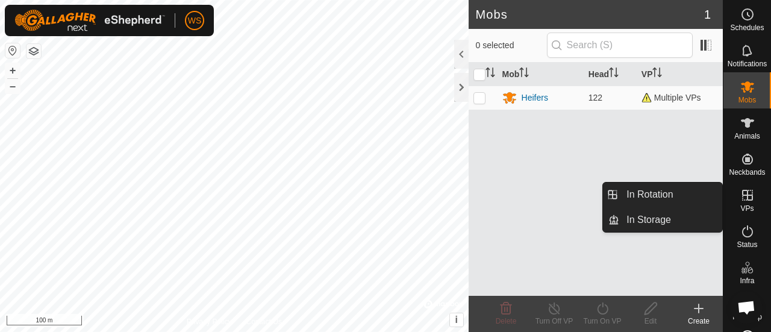
click at [742, 191] on icon at bounding box center [747, 195] width 11 height 11
click at [656, 199] on span "In Rotation" at bounding box center [649, 194] width 46 height 14
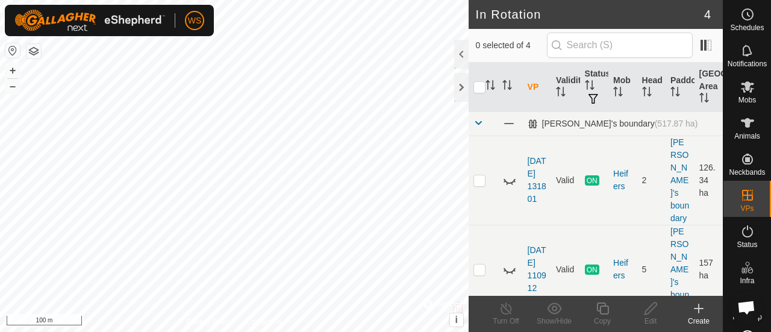
scroll to position [143, 0]
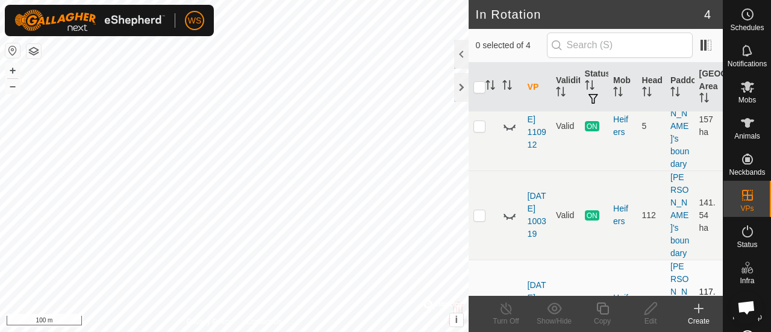
click at [638, 259] on td "1" at bounding box center [651, 303] width 28 height 89
click at [616, 291] on div "Heifers" at bounding box center [622, 303] width 19 height 25
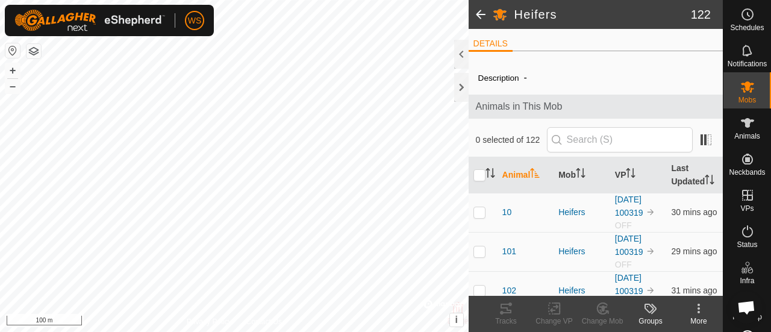
click at [482, 12] on span at bounding box center [480, 14] width 24 height 29
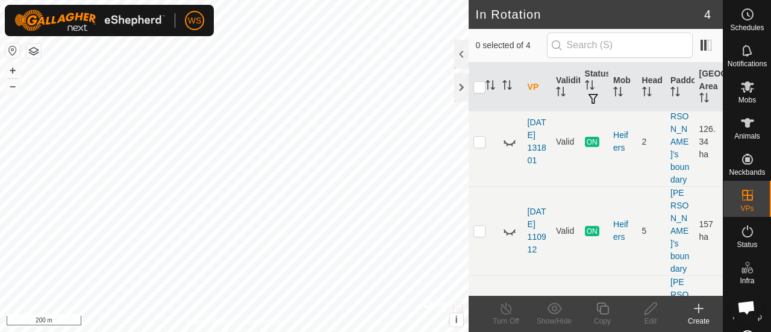
scroll to position [143, 0]
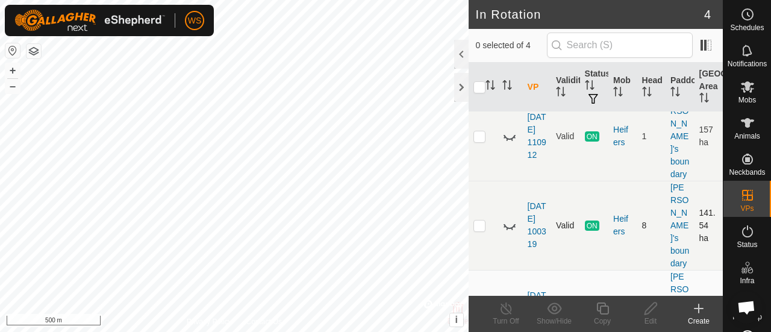
scroll to position [143, 0]
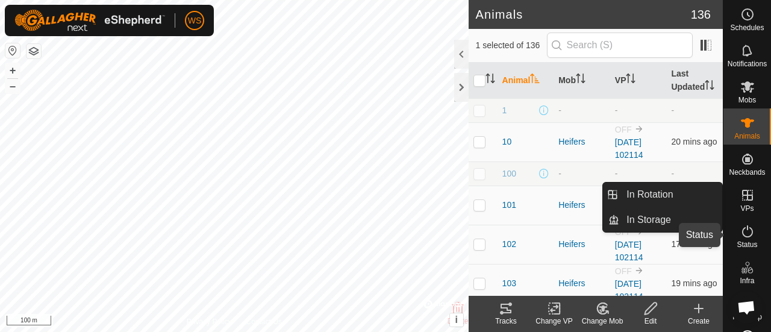
drag, startPoint x: 744, startPoint y: 235, endPoint x: 722, endPoint y: 275, distance: 44.4
click at [744, 235] on icon at bounding box center [747, 231] width 14 height 14
